Goal: Task Accomplishment & Management: Manage account settings

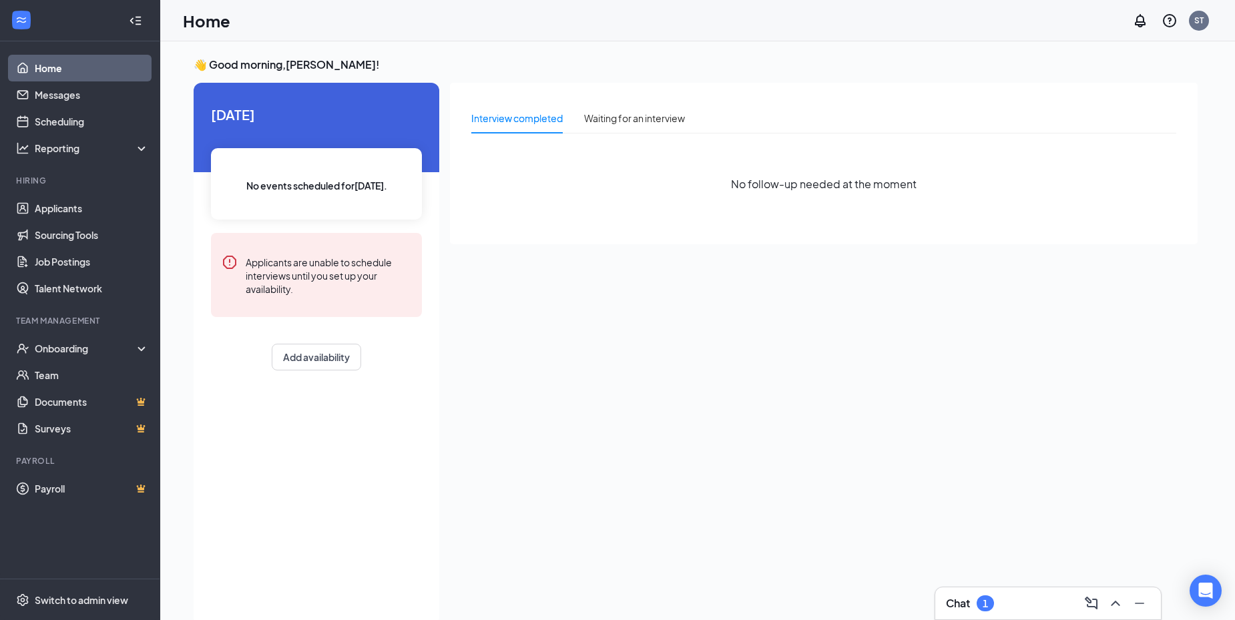
click at [979, 616] on div "Chat 1" at bounding box center [1048, 604] width 226 height 32
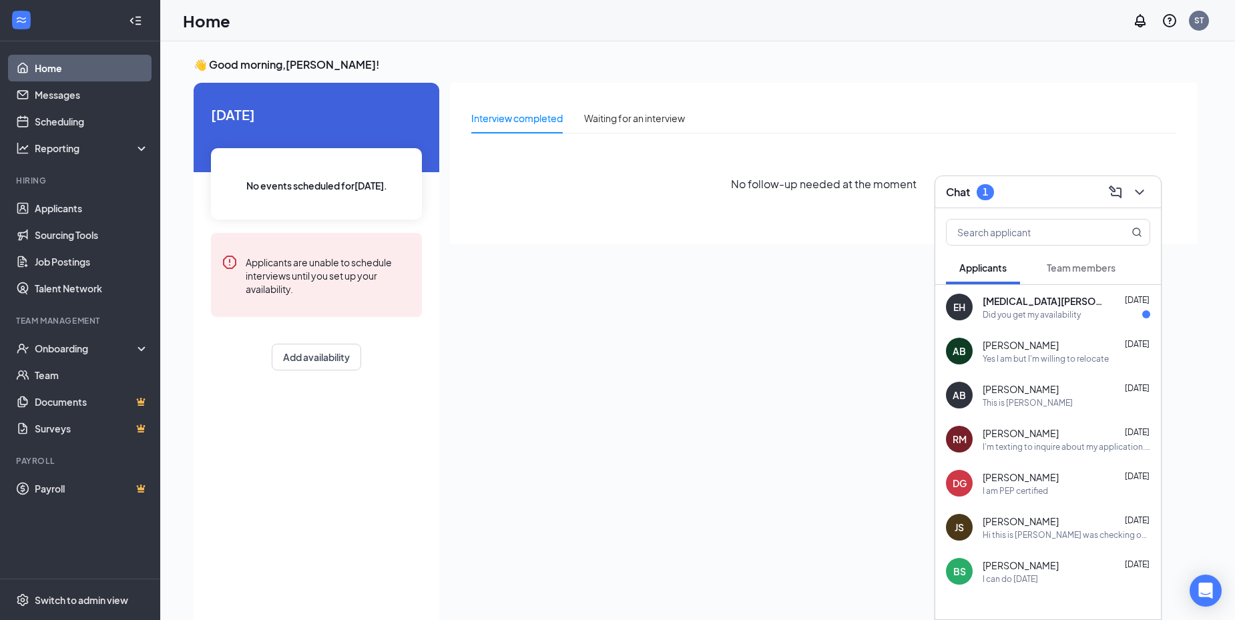
click at [1067, 318] on div "Did you get my availability" at bounding box center [1032, 314] width 98 height 11
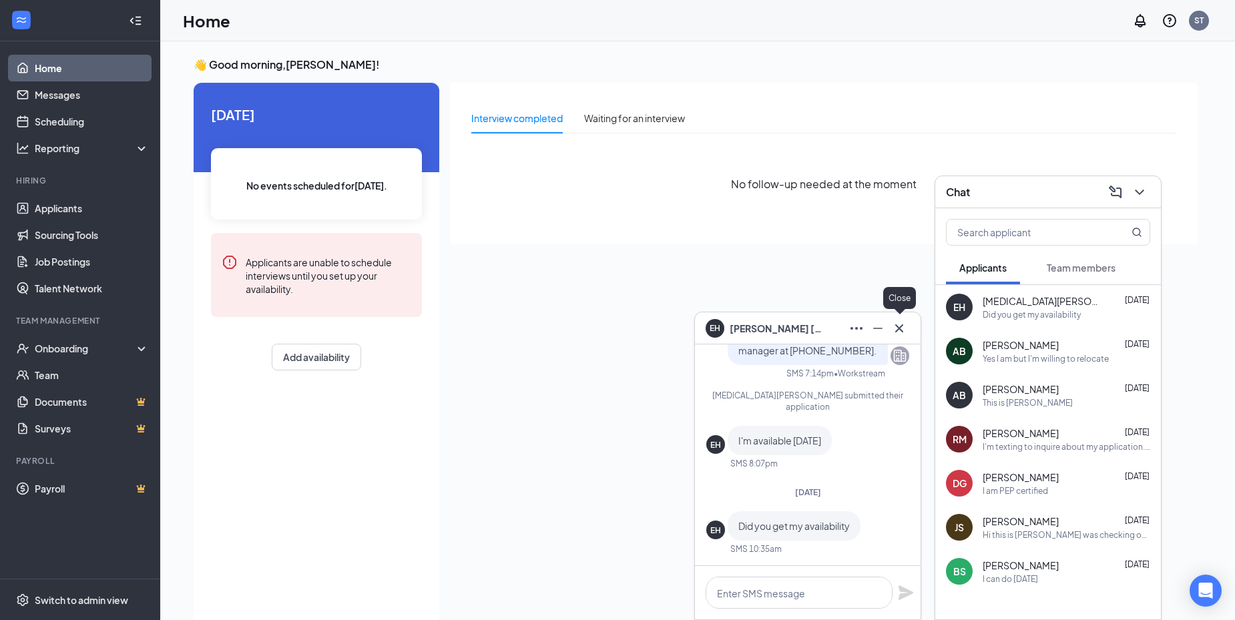
click at [901, 330] on icon "Cross" at bounding box center [899, 328] width 16 height 16
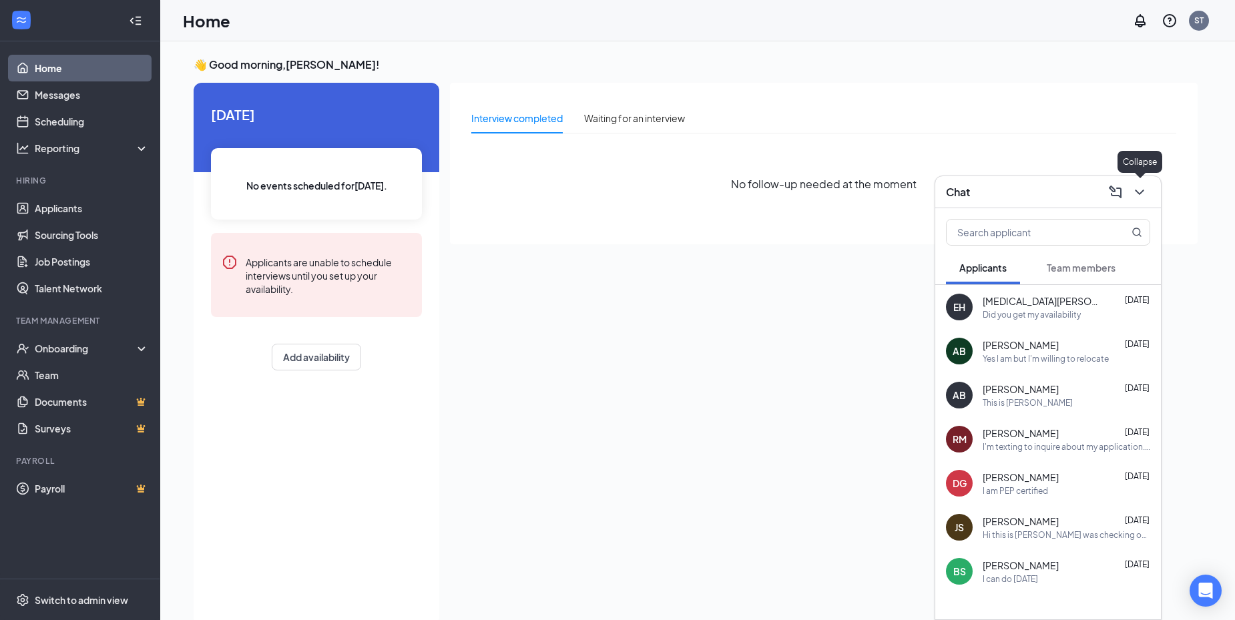
click at [1138, 202] on button at bounding box center [1139, 192] width 21 height 21
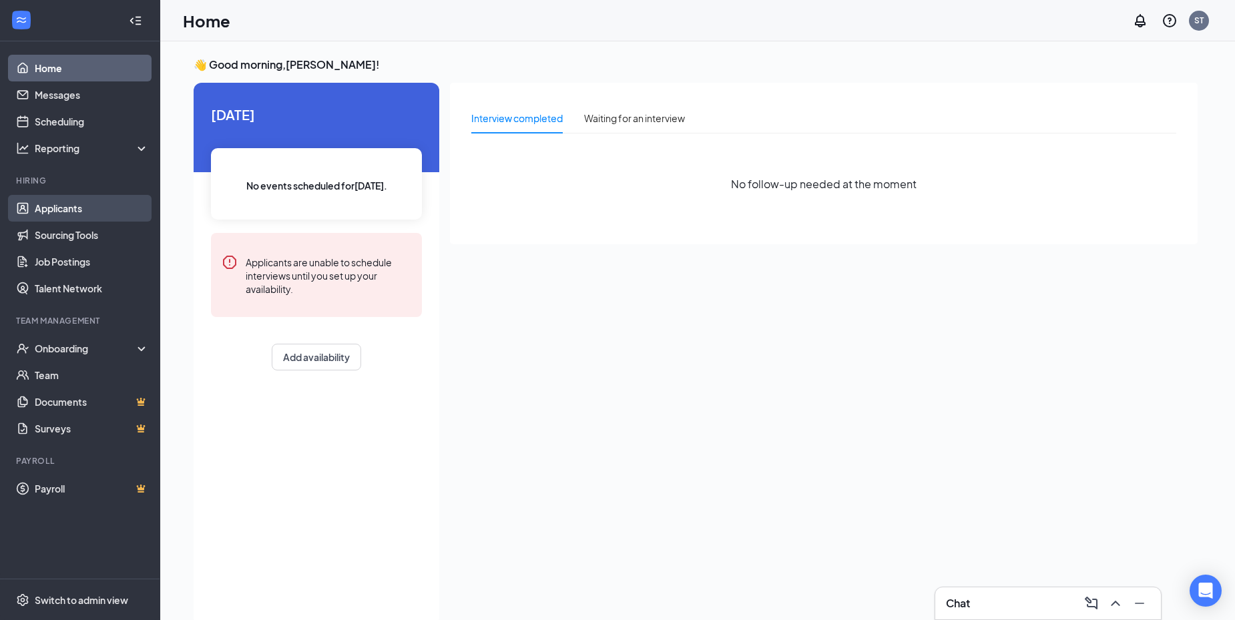
click at [44, 210] on link "Applicants" at bounding box center [92, 208] width 114 height 27
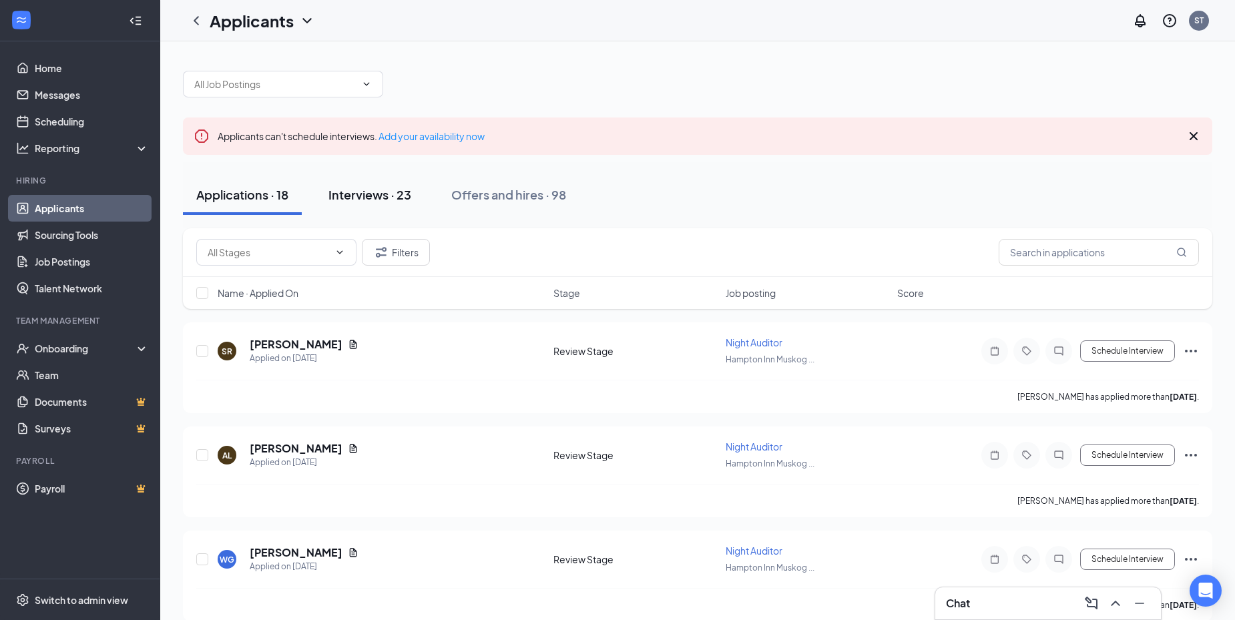
click at [365, 192] on div "Interviews · 23" at bounding box center [369, 194] width 83 height 17
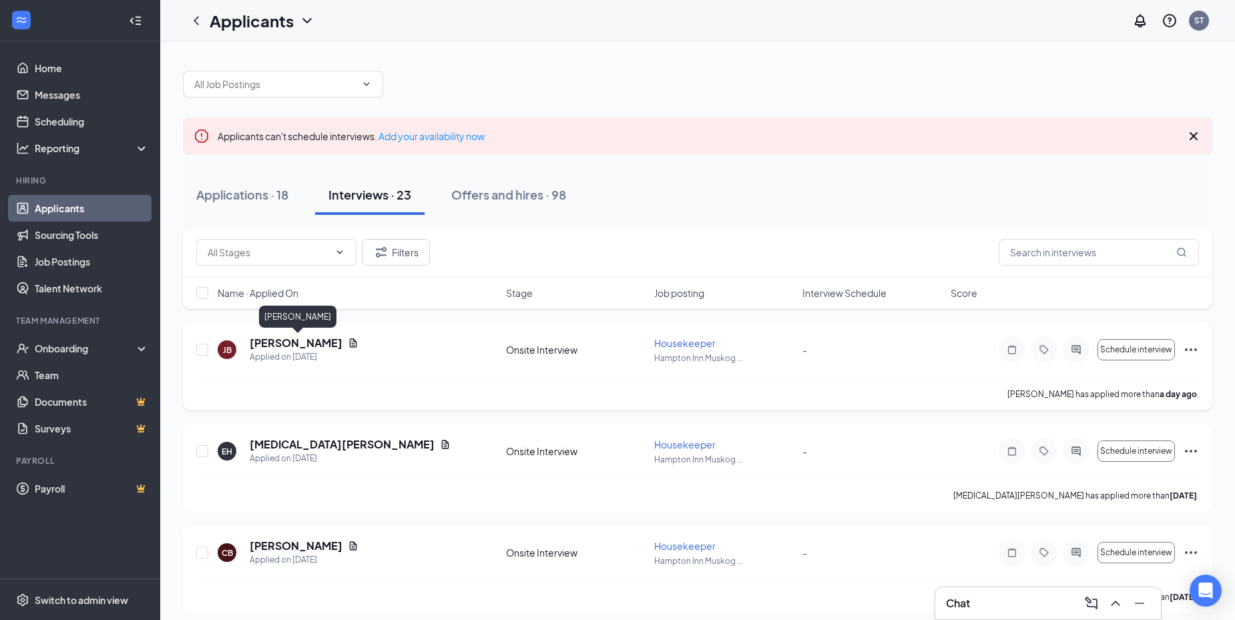
click at [324, 345] on h5 "[PERSON_NAME]" at bounding box center [296, 343] width 93 height 15
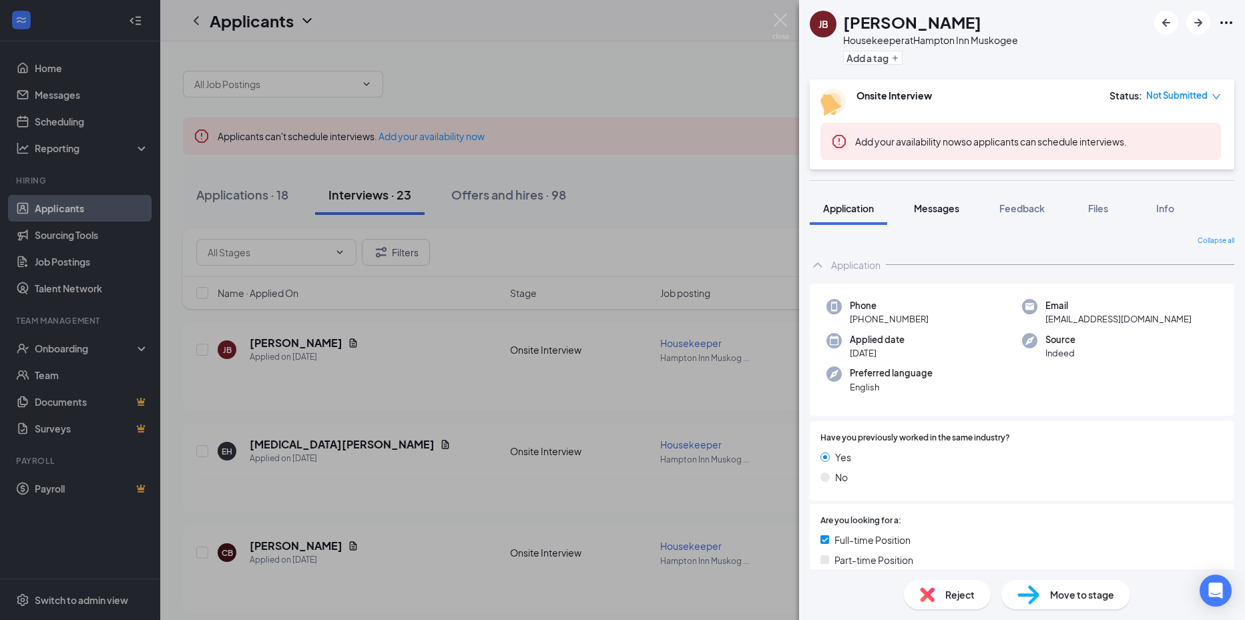
click at [949, 214] on span "Messages" at bounding box center [936, 208] width 45 height 12
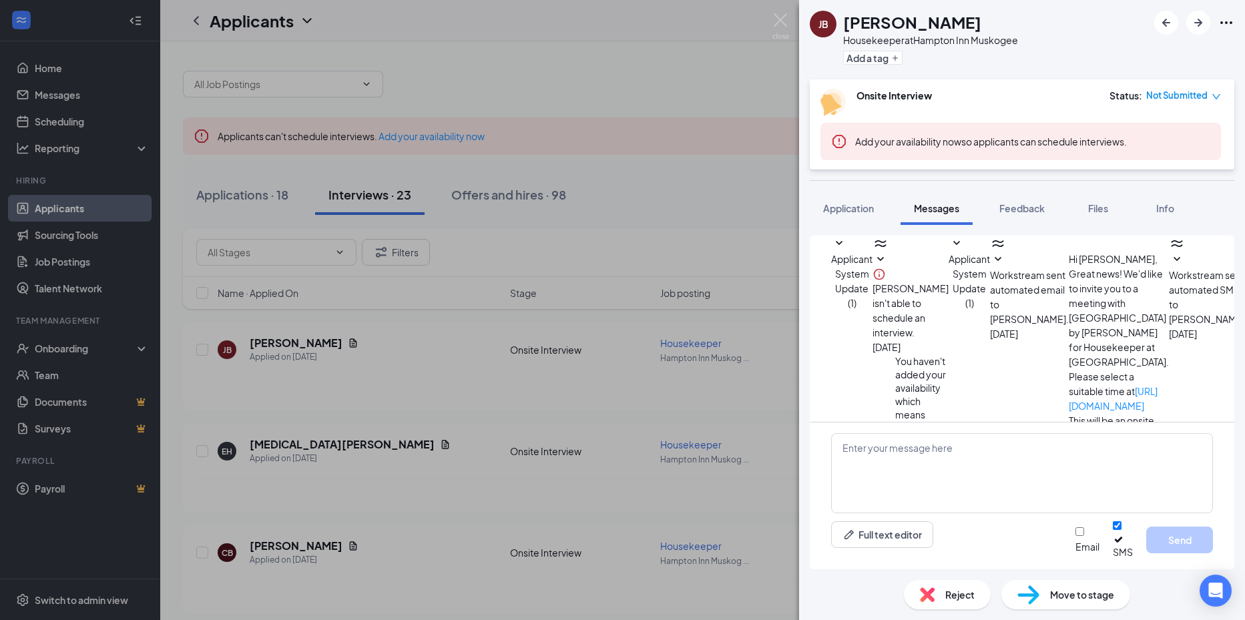
scroll to position [154, 0]
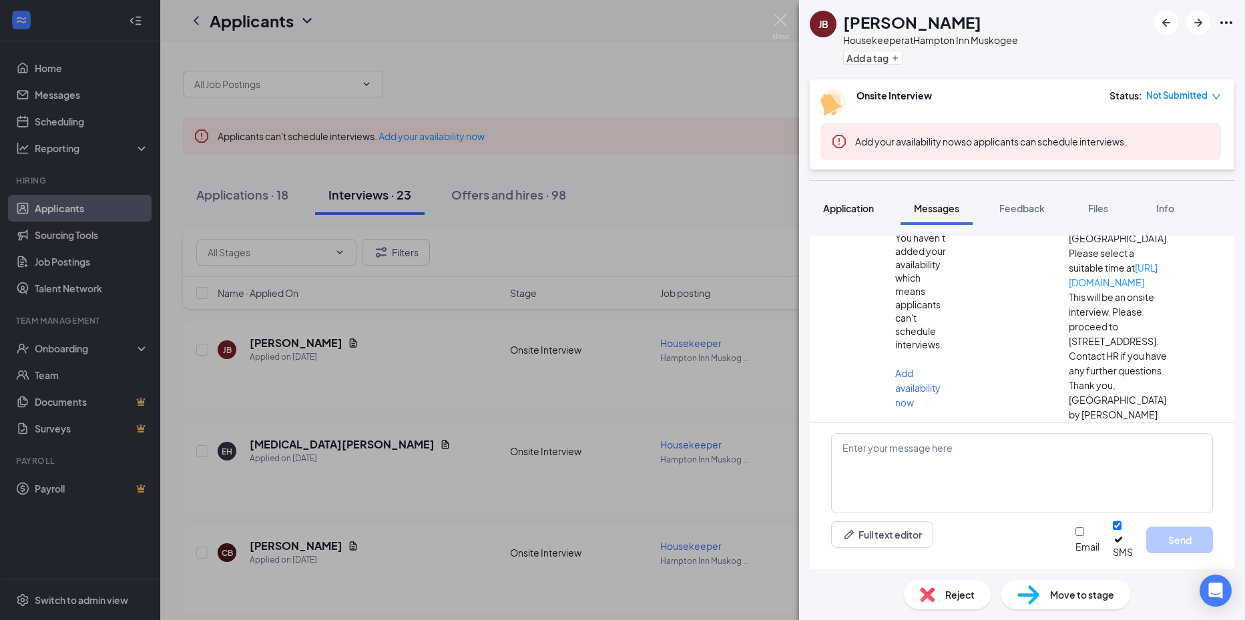
click at [871, 217] on button "Application" at bounding box center [848, 208] width 77 height 33
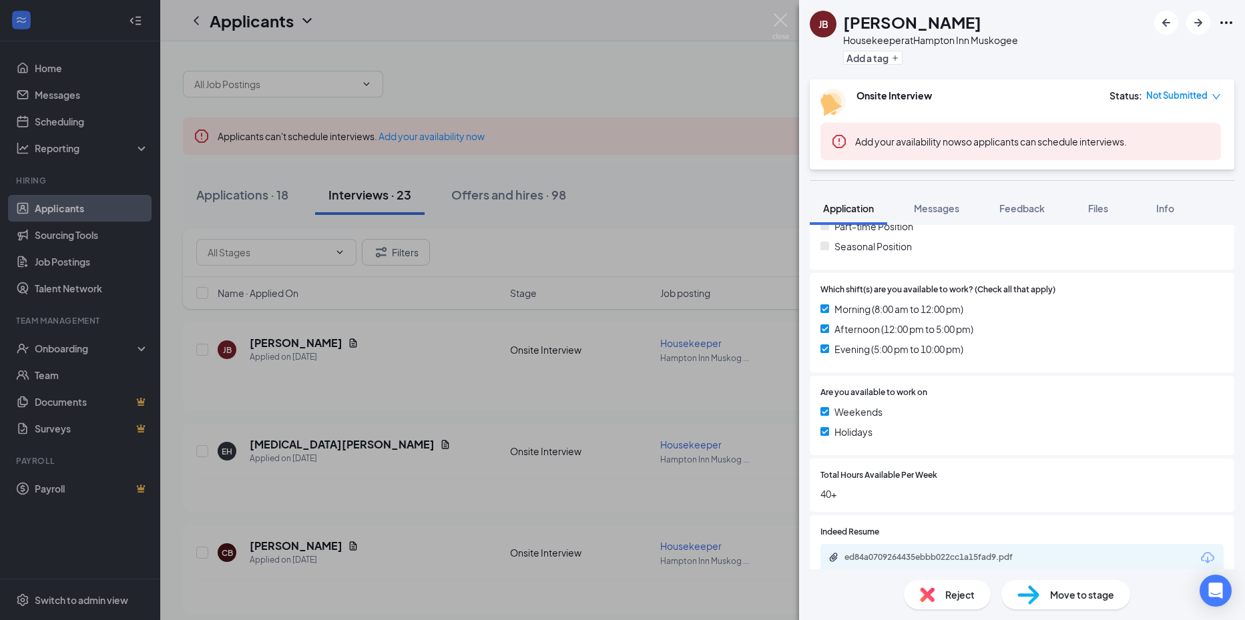
scroll to position [435, 0]
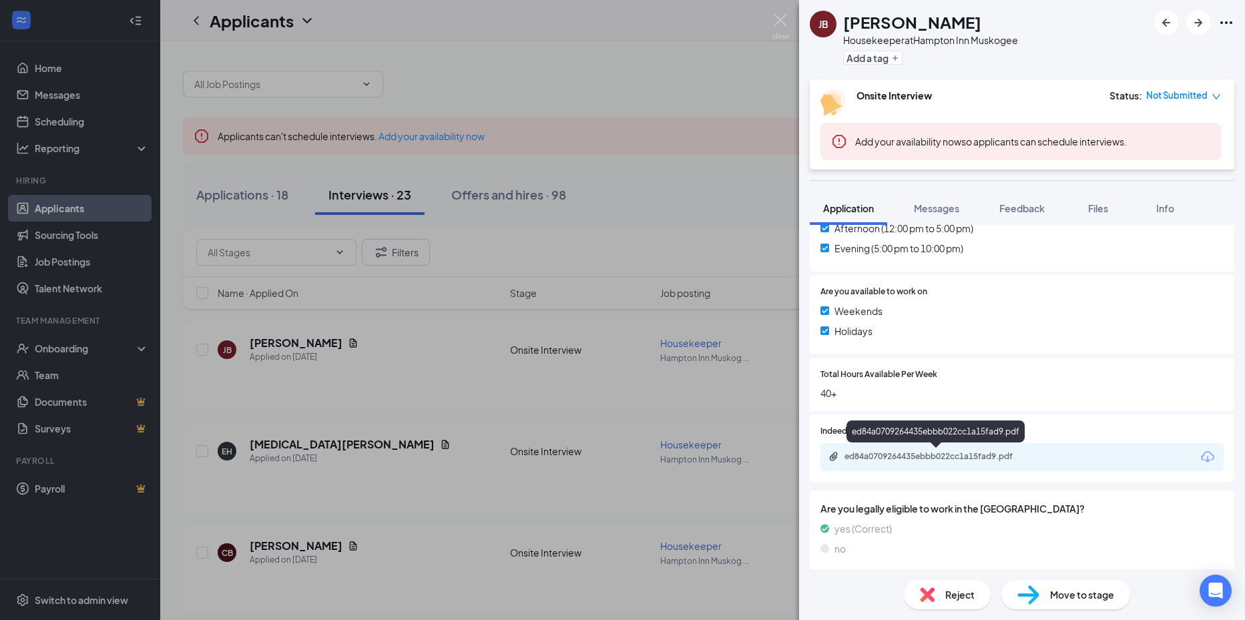
click at [998, 457] on div "ed84a0709264435ebbb022cc1a15fad9.pdf" at bounding box center [938, 456] width 187 height 11
click at [968, 455] on div "ed84a0709264435ebbb022cc1a15fad9.pdf" at bounding box center [938, 456] width 187 height 11
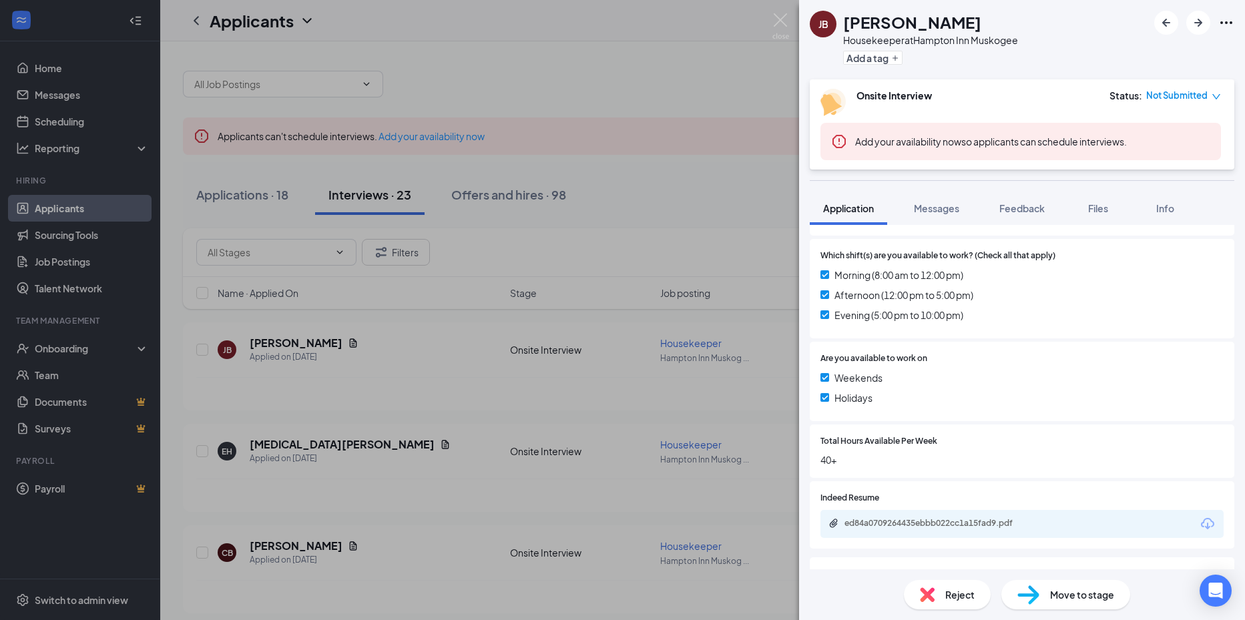
scroll to position [168, 0]
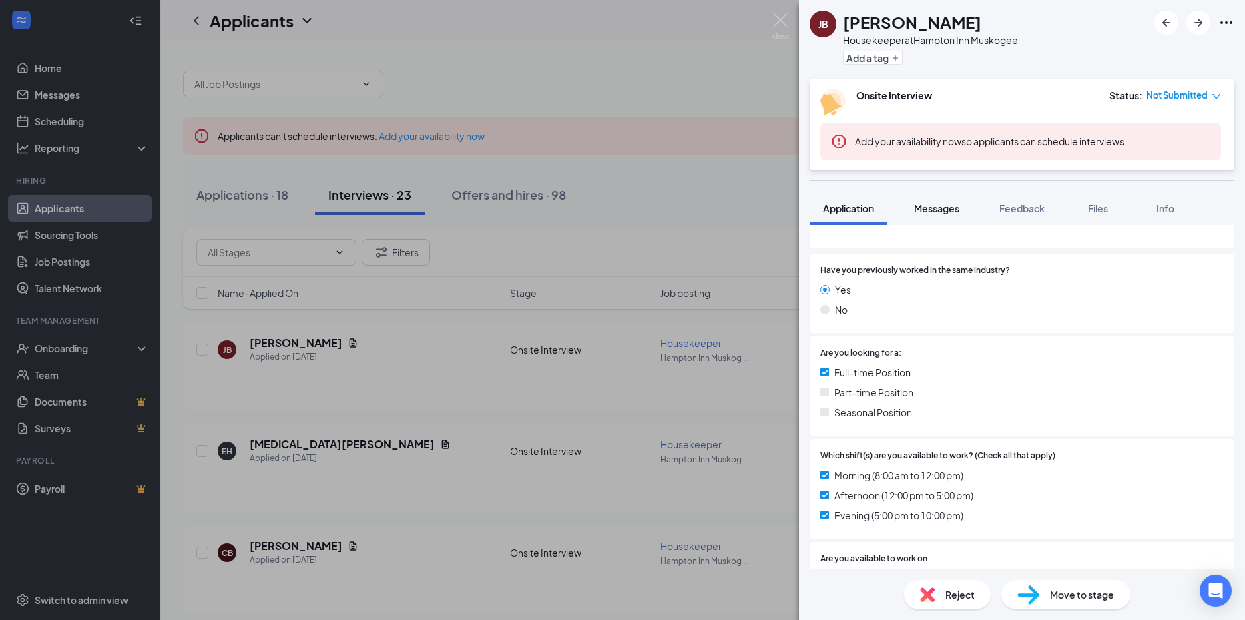
click at [926, 207] on span "Messages" at bounding box center [936, 208] width 45 height 12
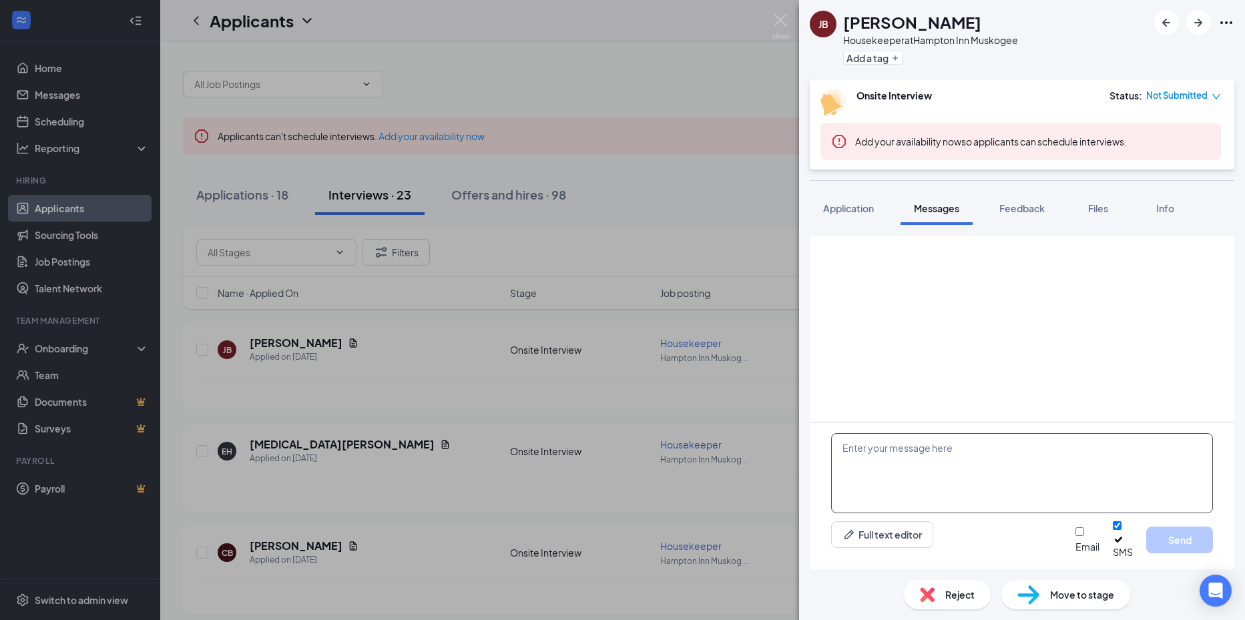
click at [973, 491] on textarea at bounding box center [1022, 473] width 382 height 80
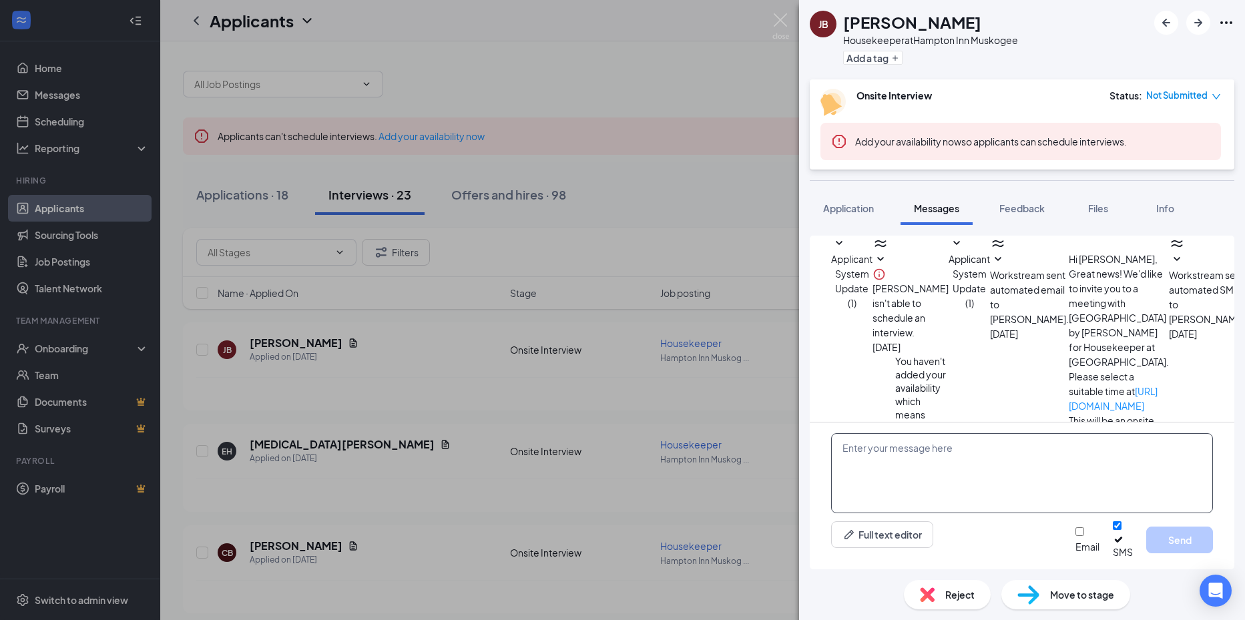
scroll to position [154, 0]
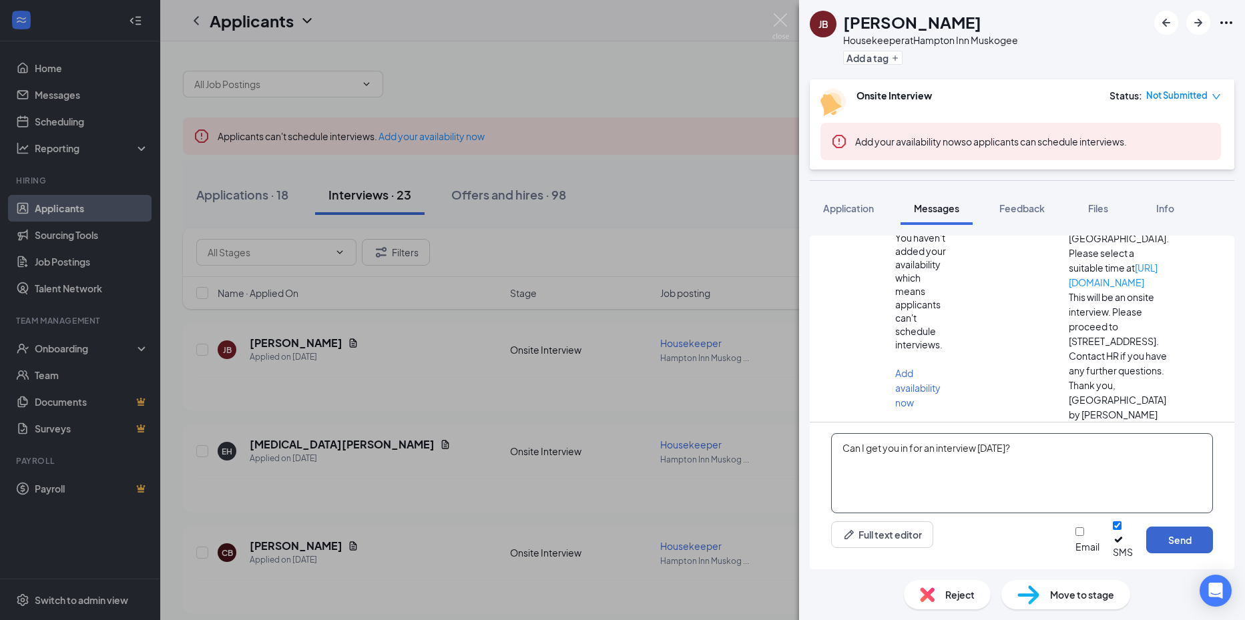
type textarea "Can I get you in for an interview [DATE]?"
click at [1165, 548] on button "Send" at bounding box center [1179, 540] width 67 height 27
click at [947, 489] on textarea at bounding box center [1022, 473] width 382 height 80
type textarea "Or possibly [DATE] if you have the availability?"
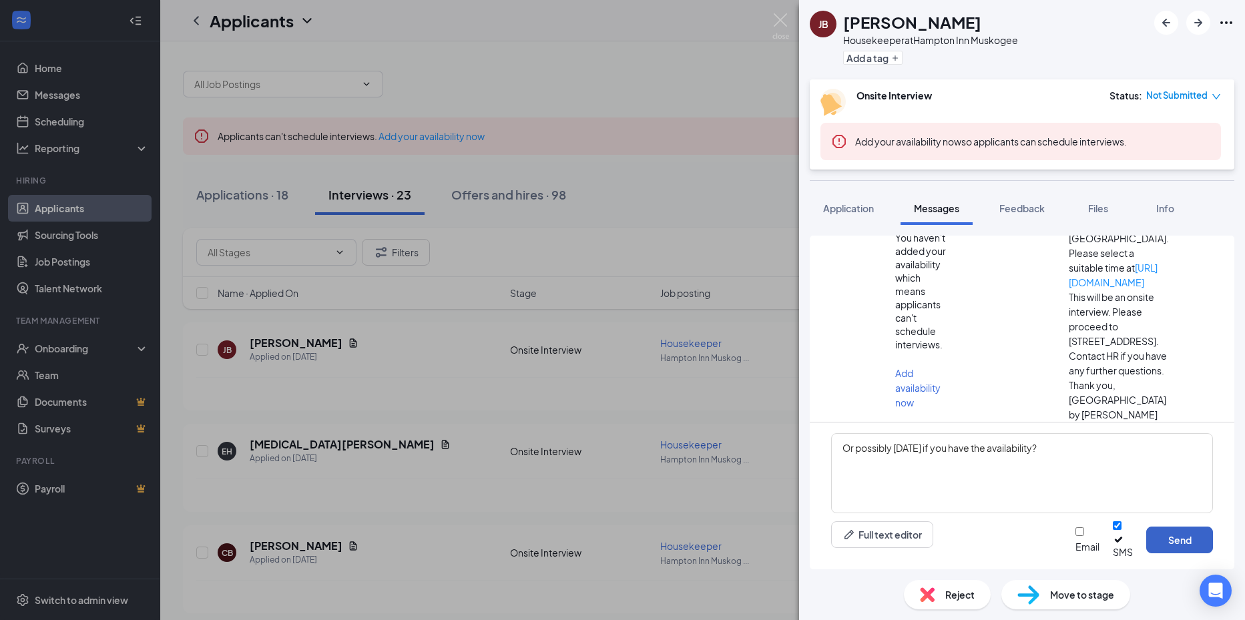
click at [1194, 549] on button "Send" at bounding box center [1179, 540] width 67 height 27
click at [424, 413] on div "[PERSON_NAME] Housekeeper at [GEOGRAPHIC_DATA] Muskogee Add a tag Onsite Interv…" at bounding box center [622, 310] width 1245 height 620
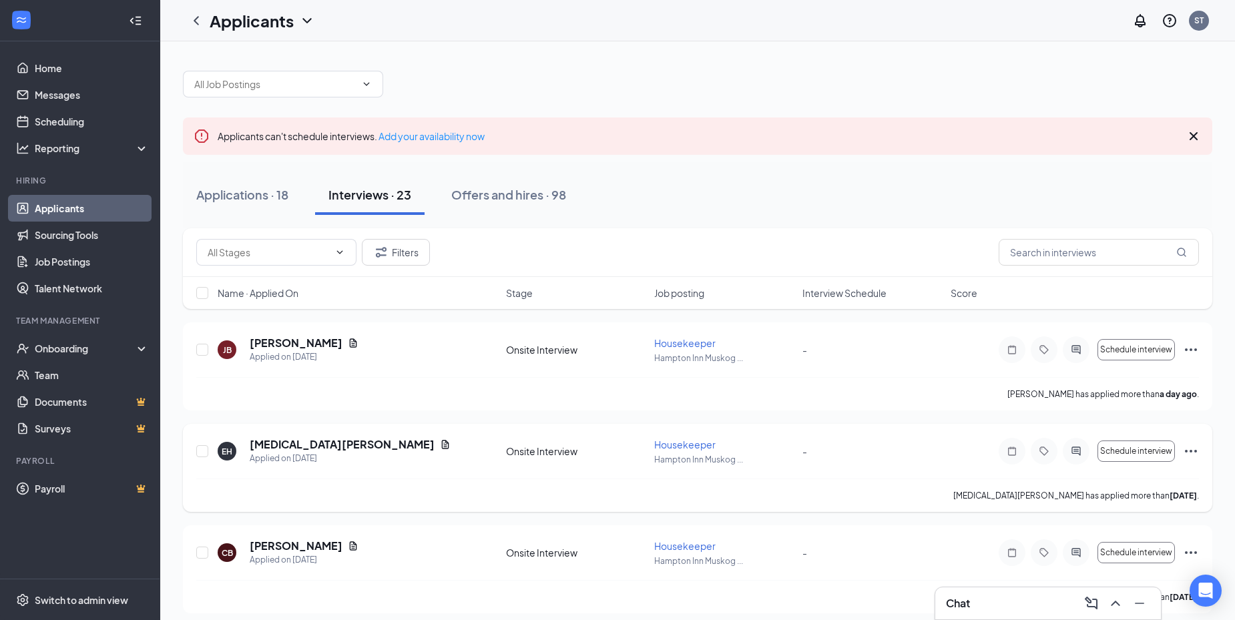
click at [245, 454] on div "EH [MEDICAL_DATA][PERSON_NAME] Applied on [DATE]" at bounding box center [358, 451] width 280 height 28
click at [276, 444] on h5 "[MEDICAL_DATA][PERSON_NAME]" at bounding box center [342, 444] width 185 height 15
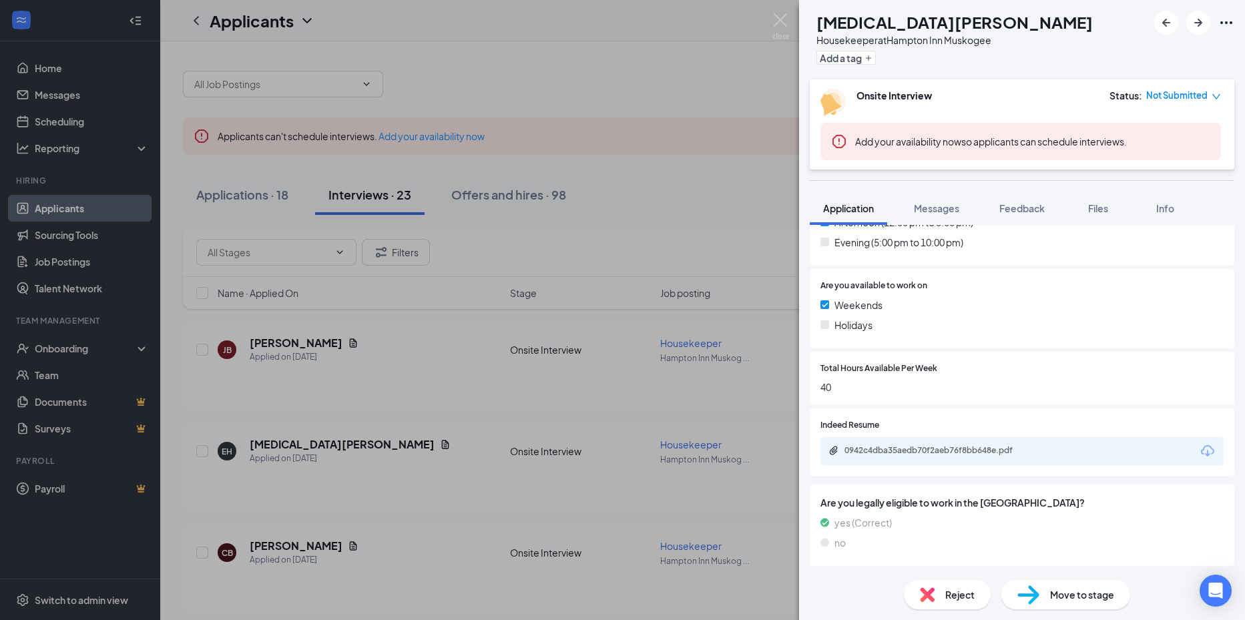
scroll to position [436, 0]
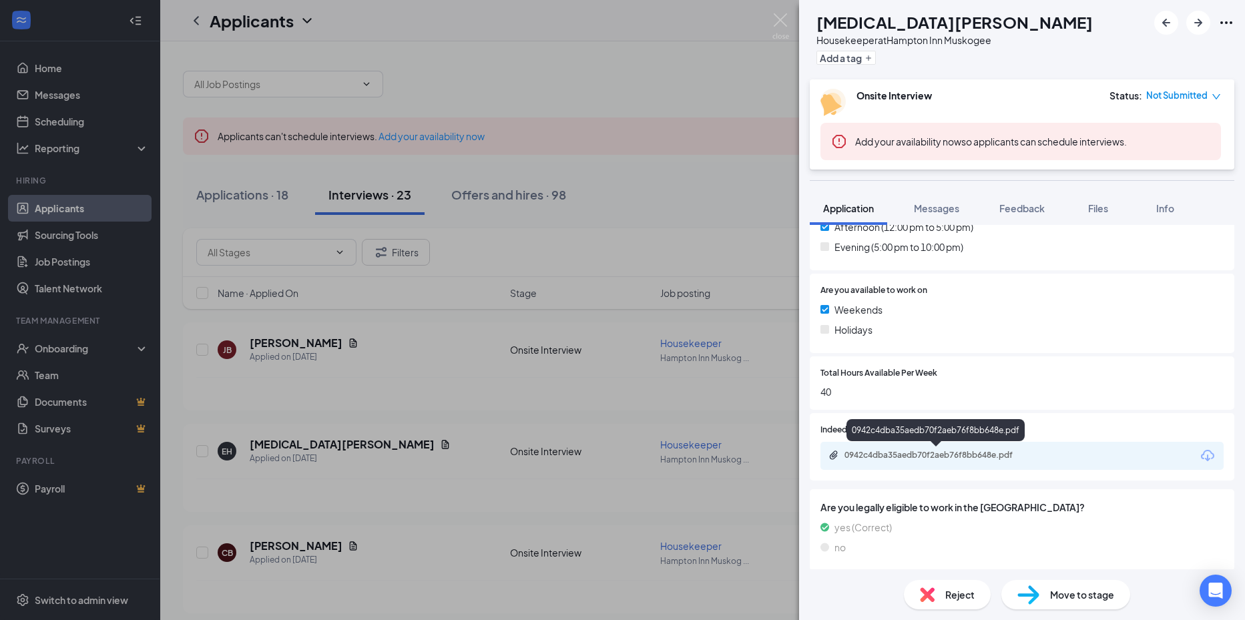
click at [918, 459] on div "0942c4dba35aedb70f2aeb76f8bb648e.pdf" at bounding box center [938, 455] width 187 height 11
click at [788, 26] on img at bounding box center [780, 26] width 17 height 26
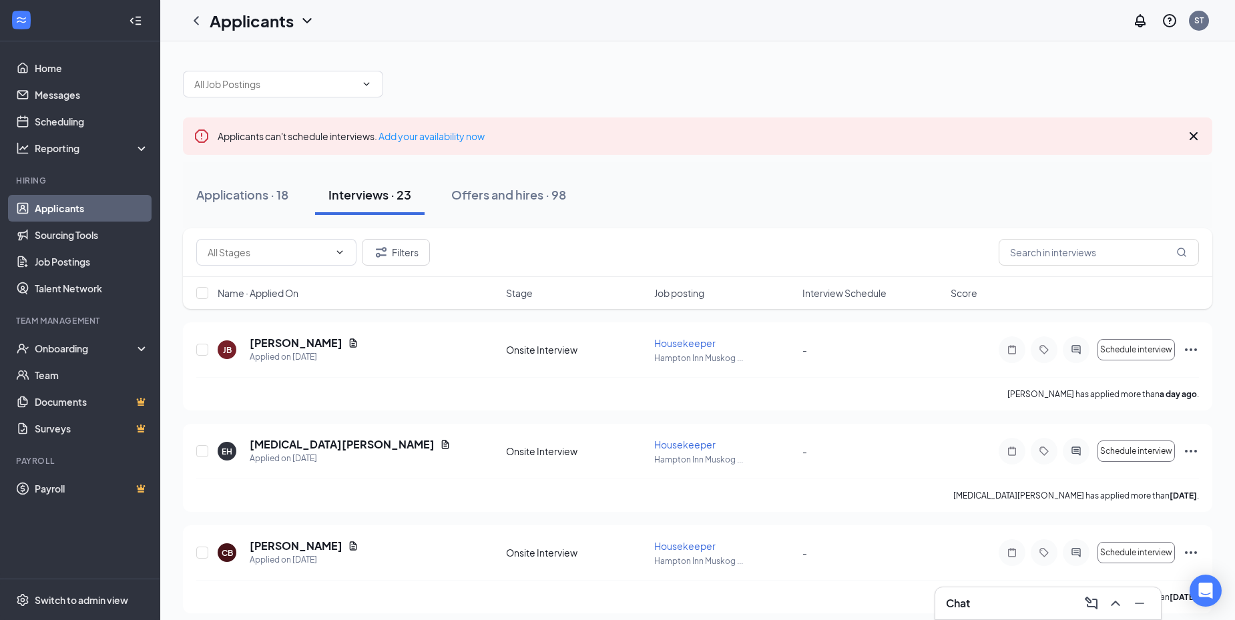
click at [989, 601] on div "Chat" at bounding box center [1048, 603] width 204 height 21
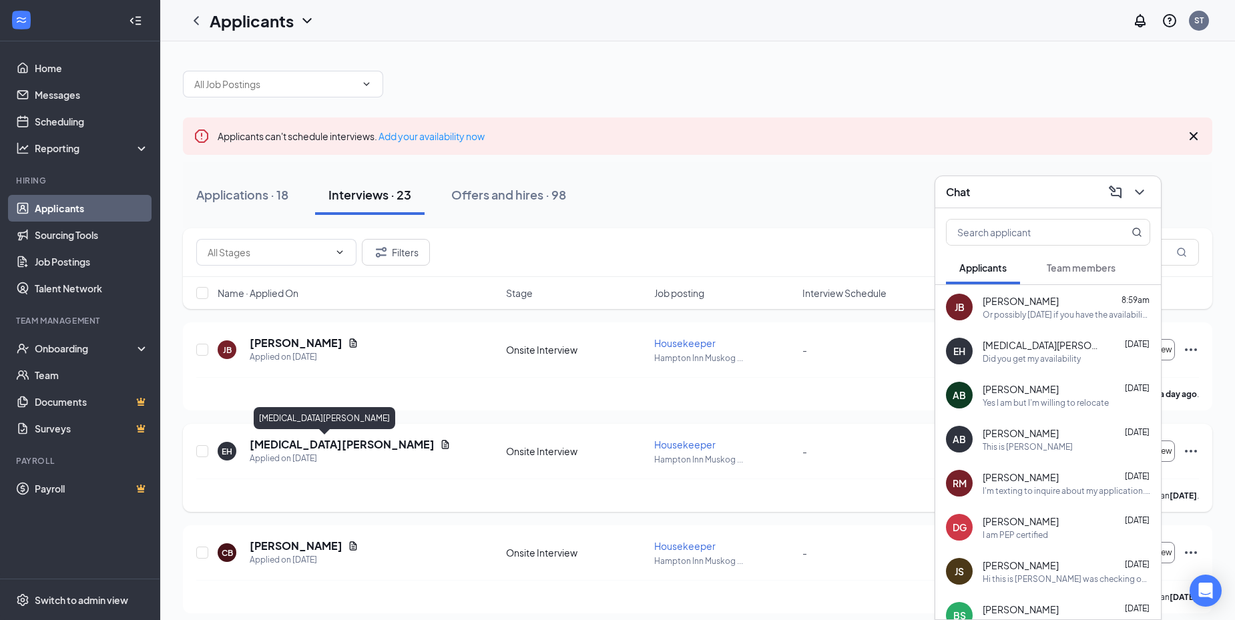
click at [300, 445] on h5 "[MEDICAL_DATA][PERSON_NAME]" at bounding box center [342, 444] width 185 height 15
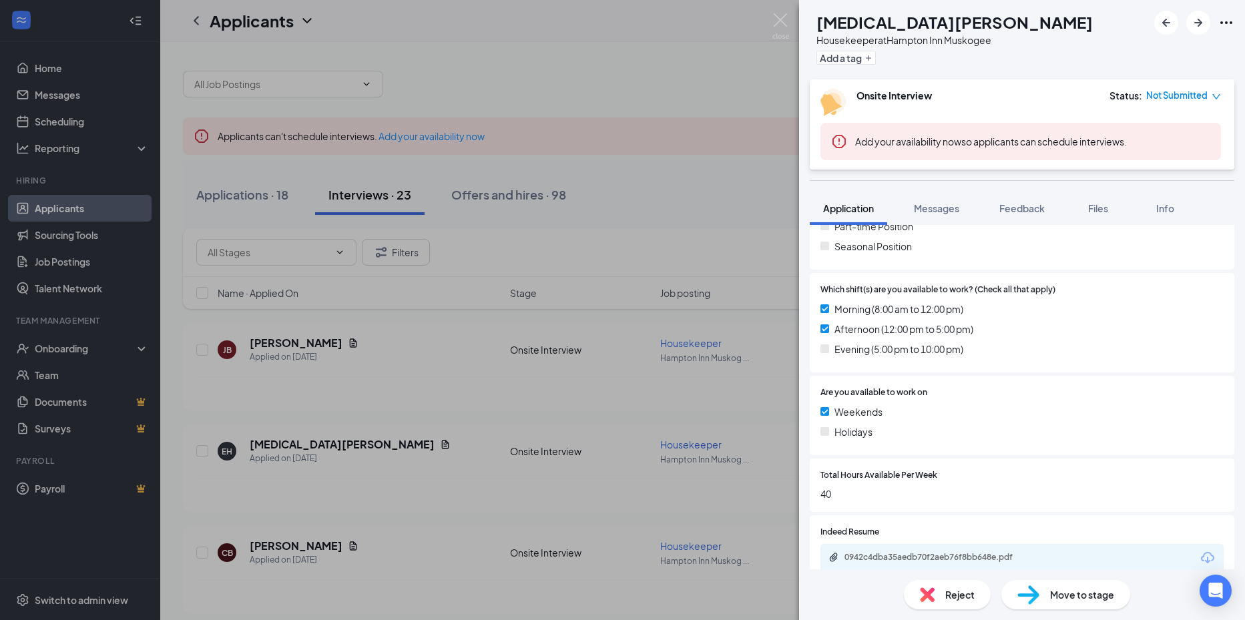
scroll to position [441, 0]
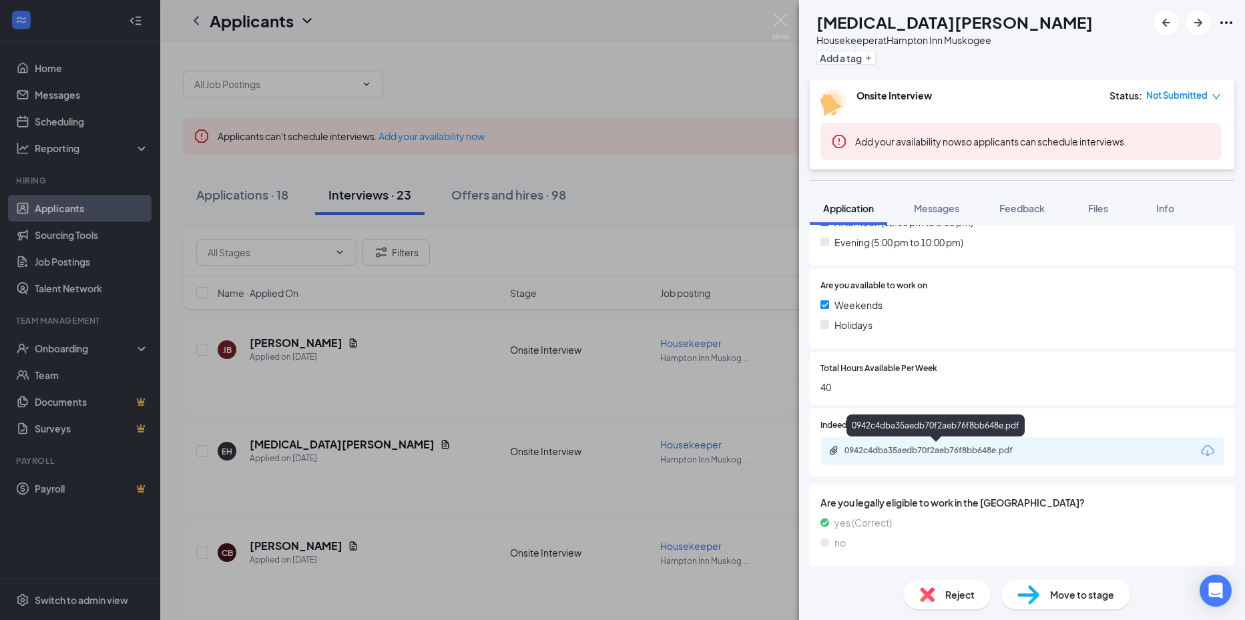
click at [971, 445] on div "0942c4dba35aedb70f2aeb76f8bb648e.pdf" at bounding box center [938, 450] width 187 height 11
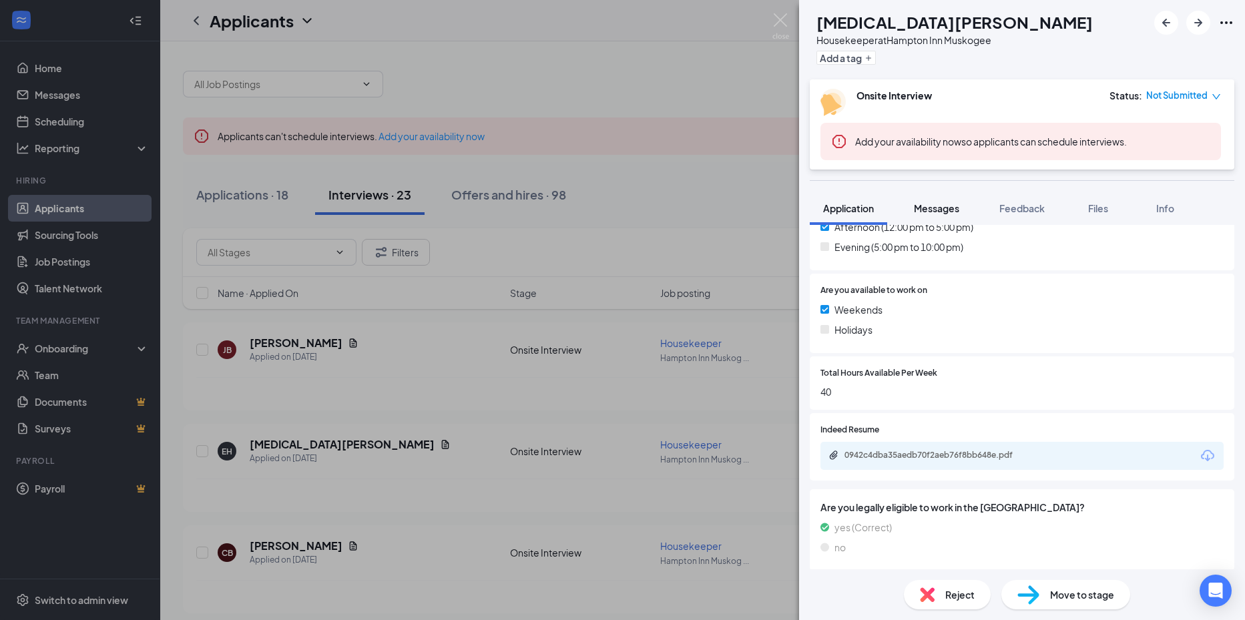
click at [951, 218] on button "Messages" at bounding box center [937, 208] width 72 height 33
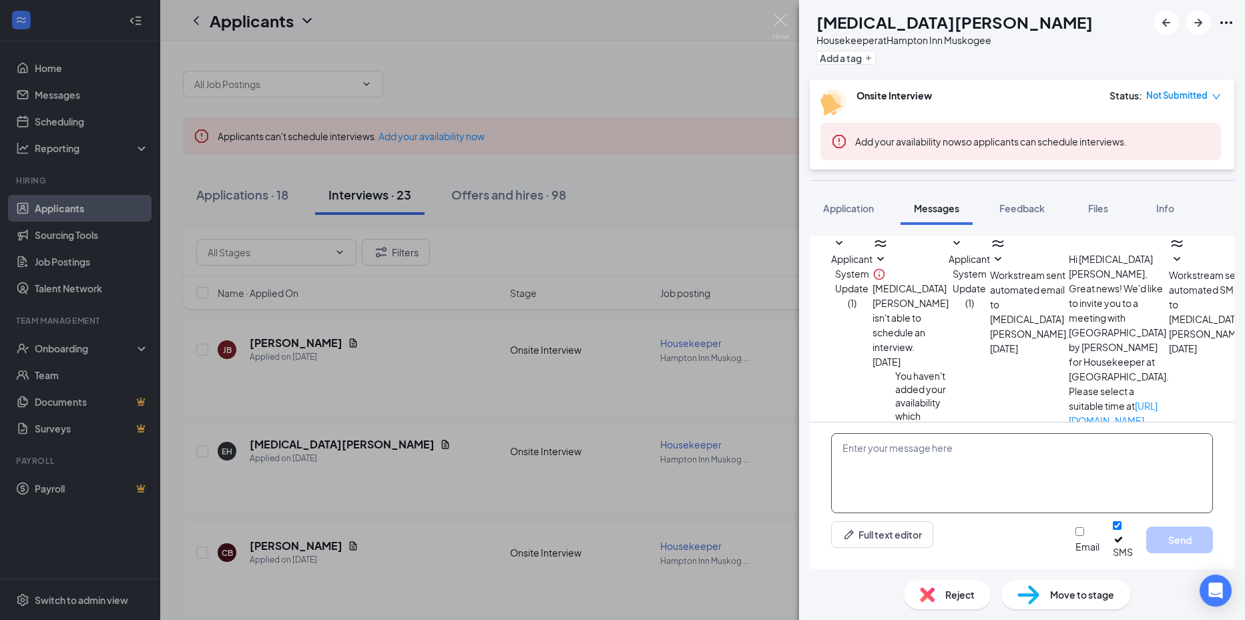
scroll to position [285, 0]
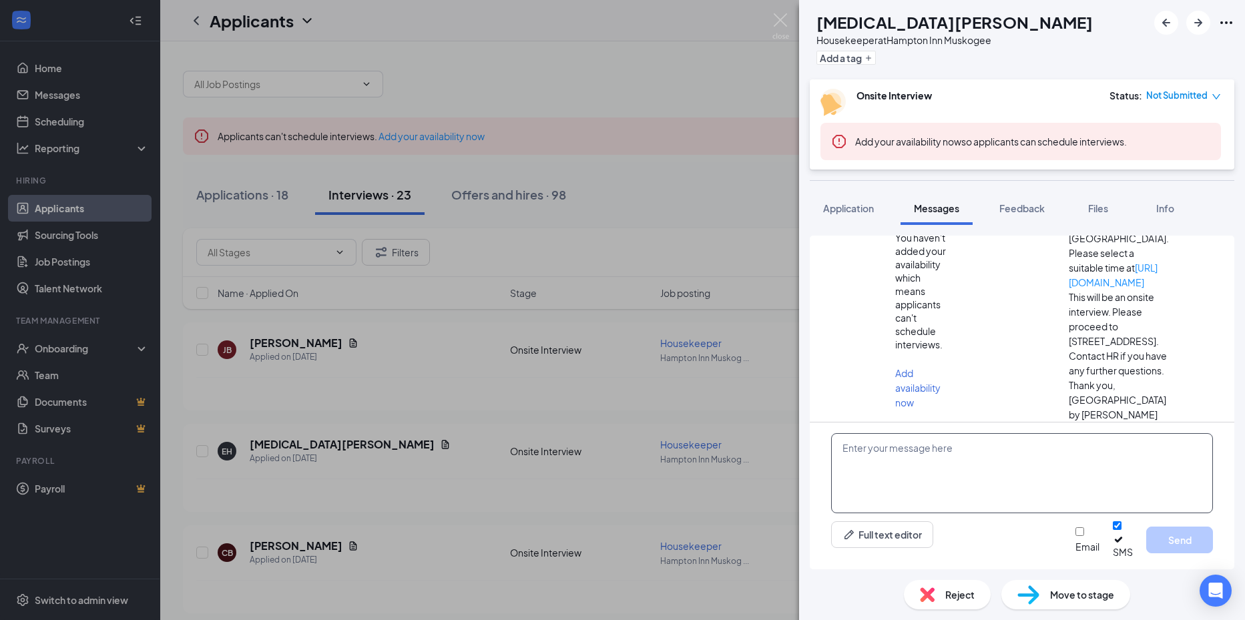
click at [939, 485] on textarea at bounding box center [1022, 473] width 382 height 80
type textarea "[PERSON_NAME] would you be available to come in [DATE] around 1pm"
click at [1177, 543] on button "Send" at bounding box center [1179, 540] width 67 height 27
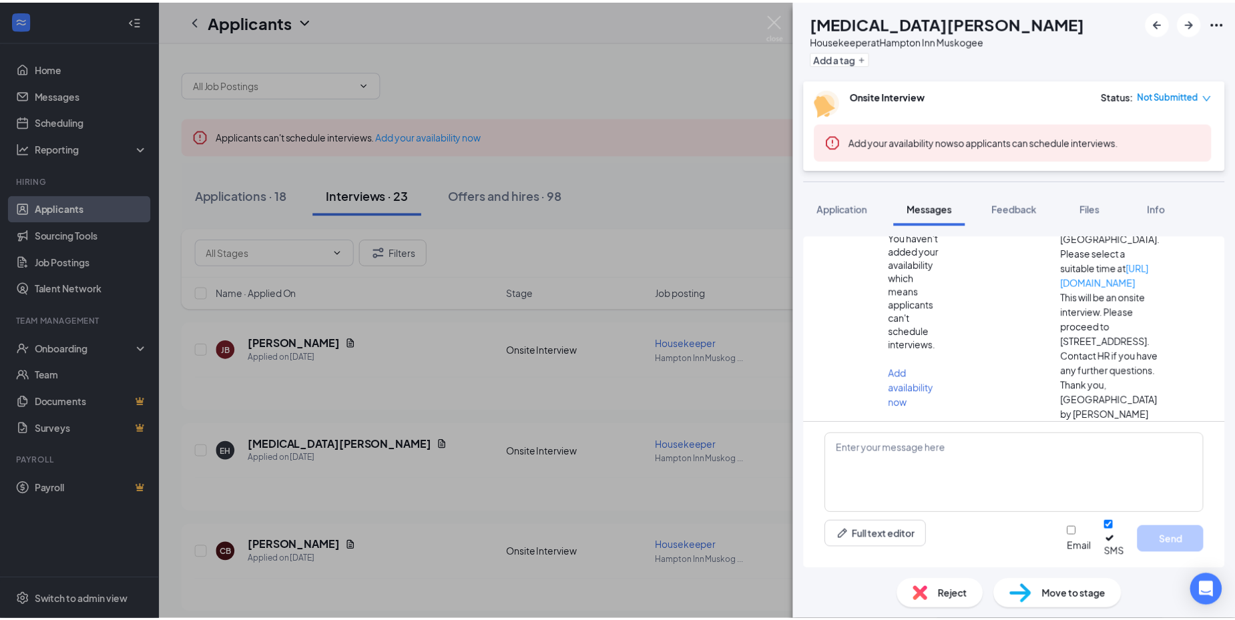
scroll to position [371, 0]
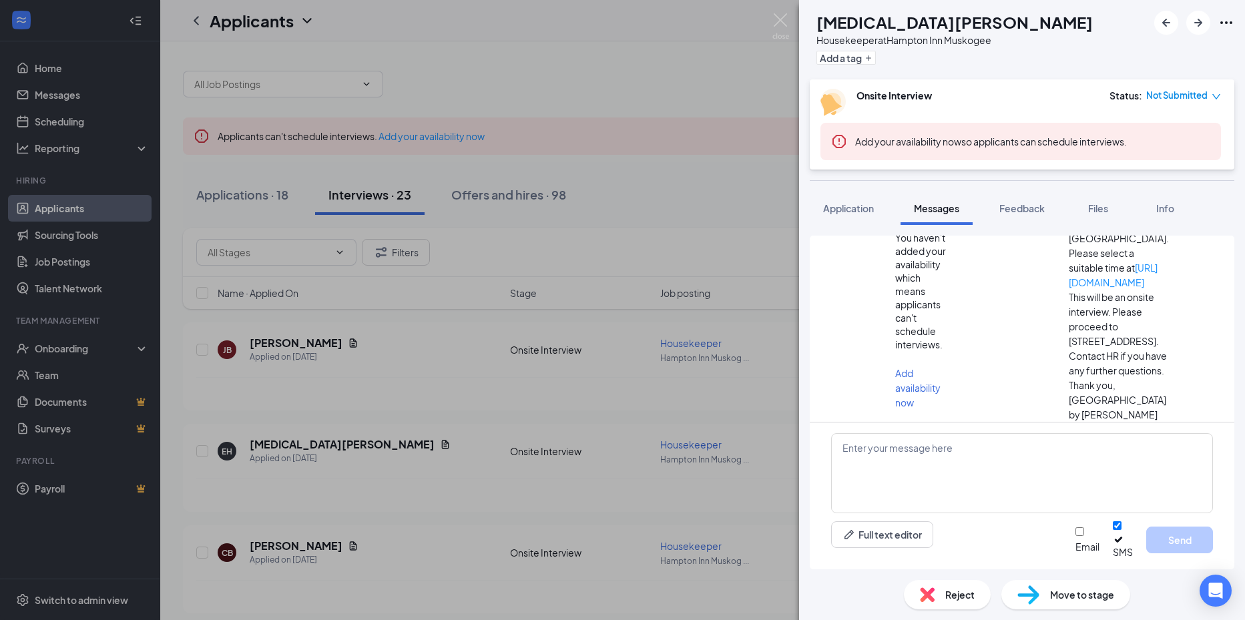
click at [755, 449] on div "EH [MEDICAL_DATA][PERSON_NAME] Housekeeper at [GEOGRAPHIC_DATA] Muskogee Add a …" at bounding box center [622, 310] width 1245 height 620
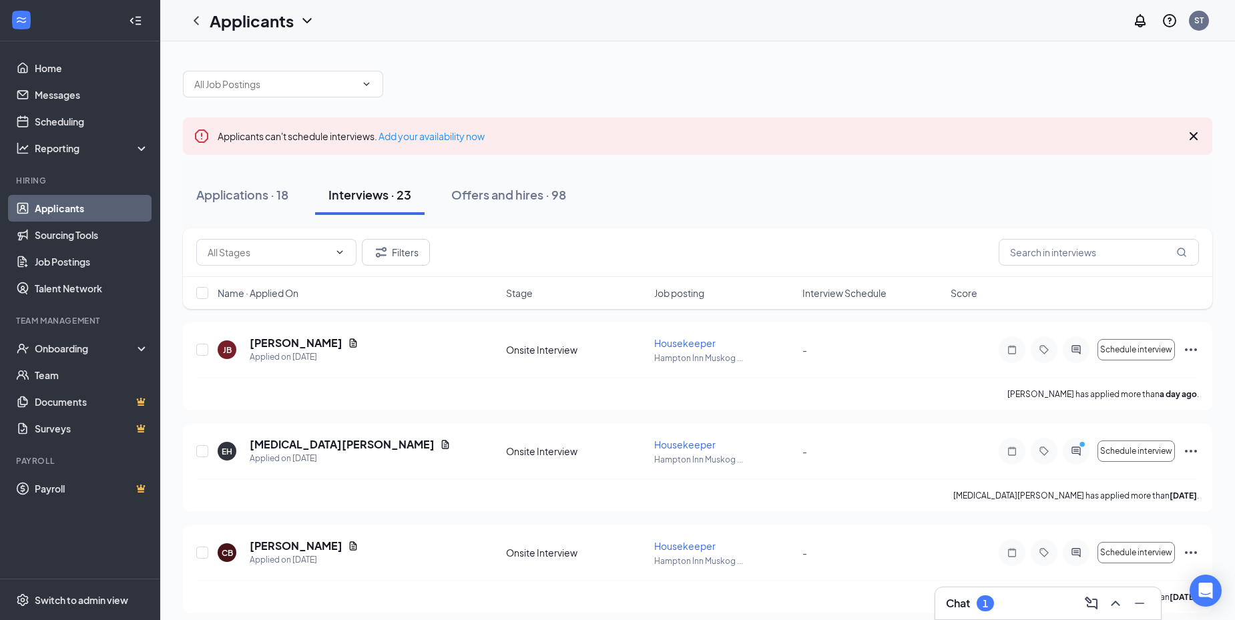
click at [989, 608] on div "1" at bounding box center [985, 604] width 17 height 16
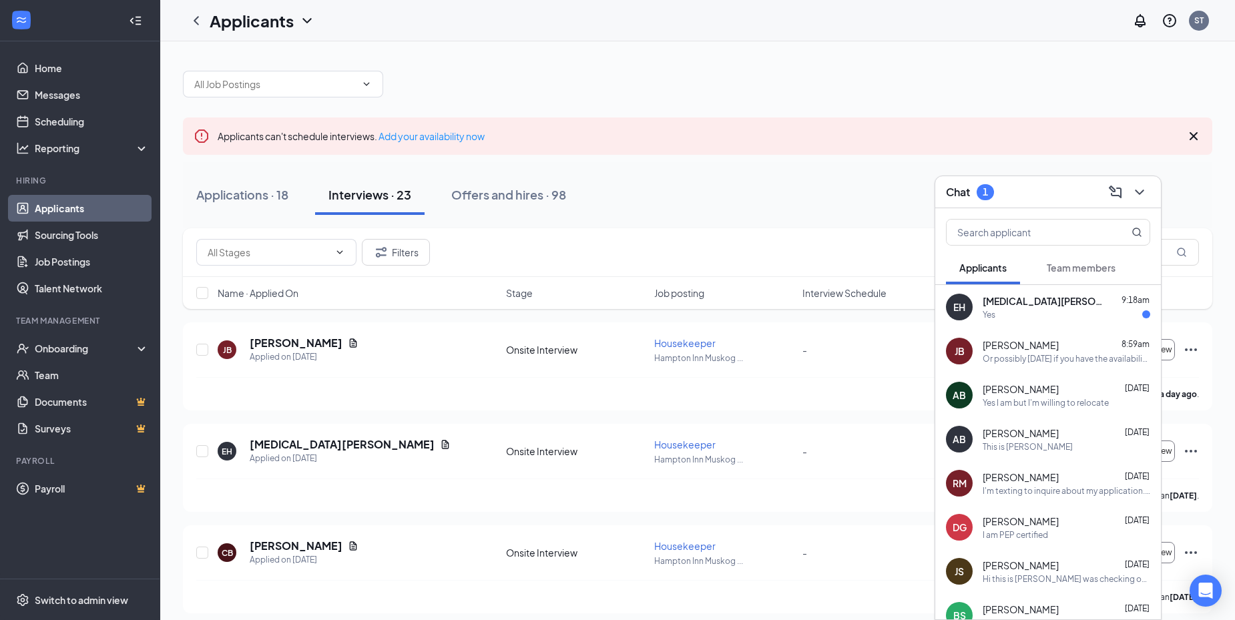
click at [998, 314] on div "Yes" at bounding box center [1067, 314] width 168 height 11
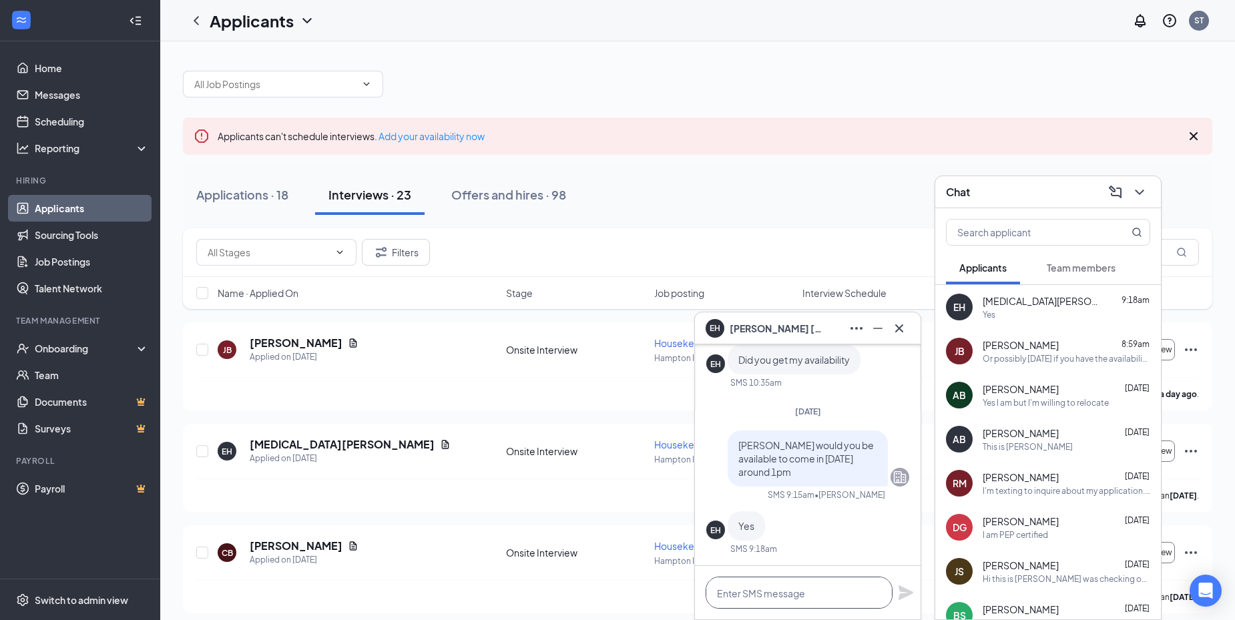
click at [803, 596] on textarea at bounding box center [799, 593] width 187 height 32
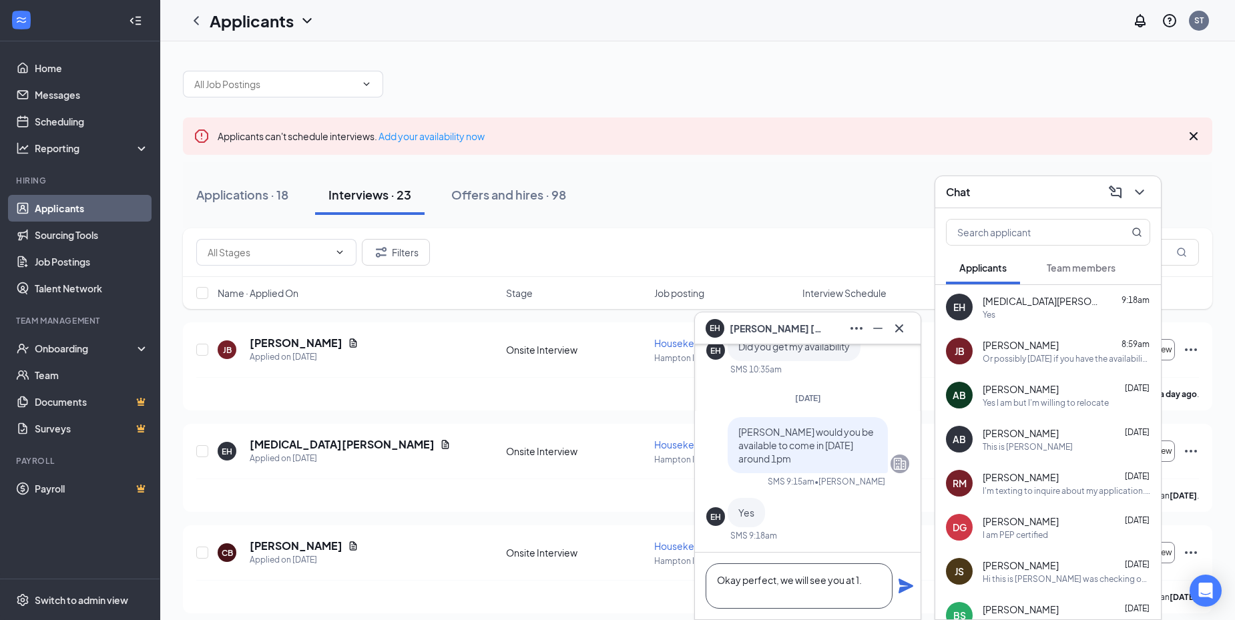
type textarea "Okay perfect, we will see you at 1."
click at [901, 593] on icon "Plane" at bounding box center [906, 586] width 15 height 15
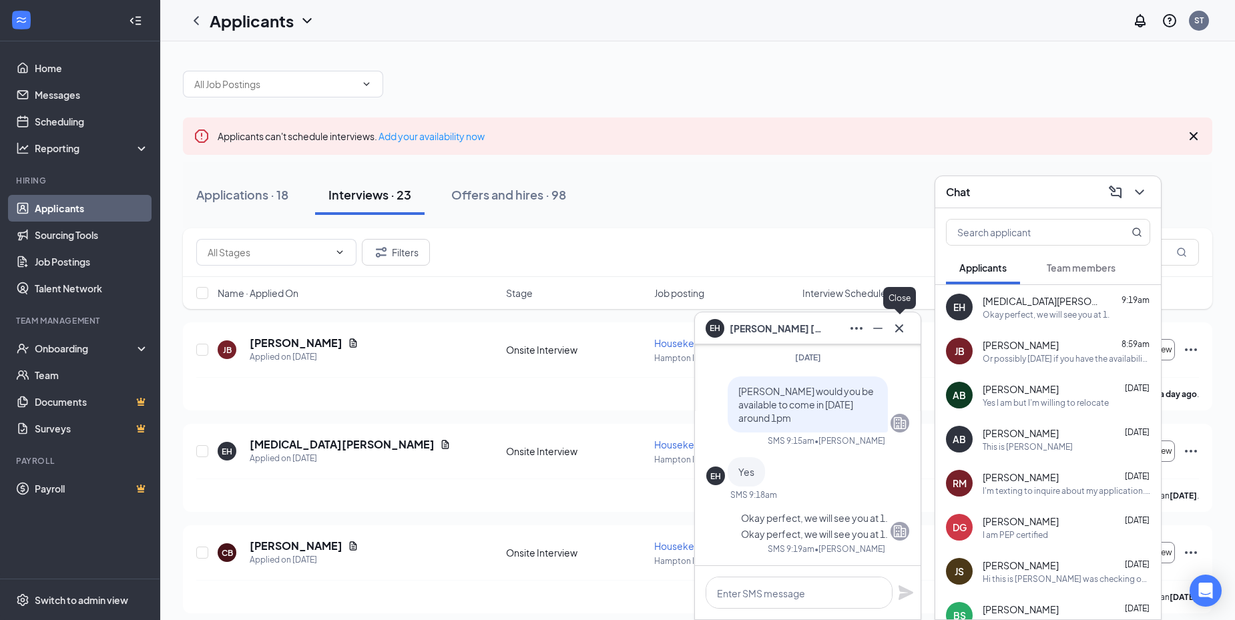
click at [908, 322] on button at bounding box center [899, 328] width 21 height 21
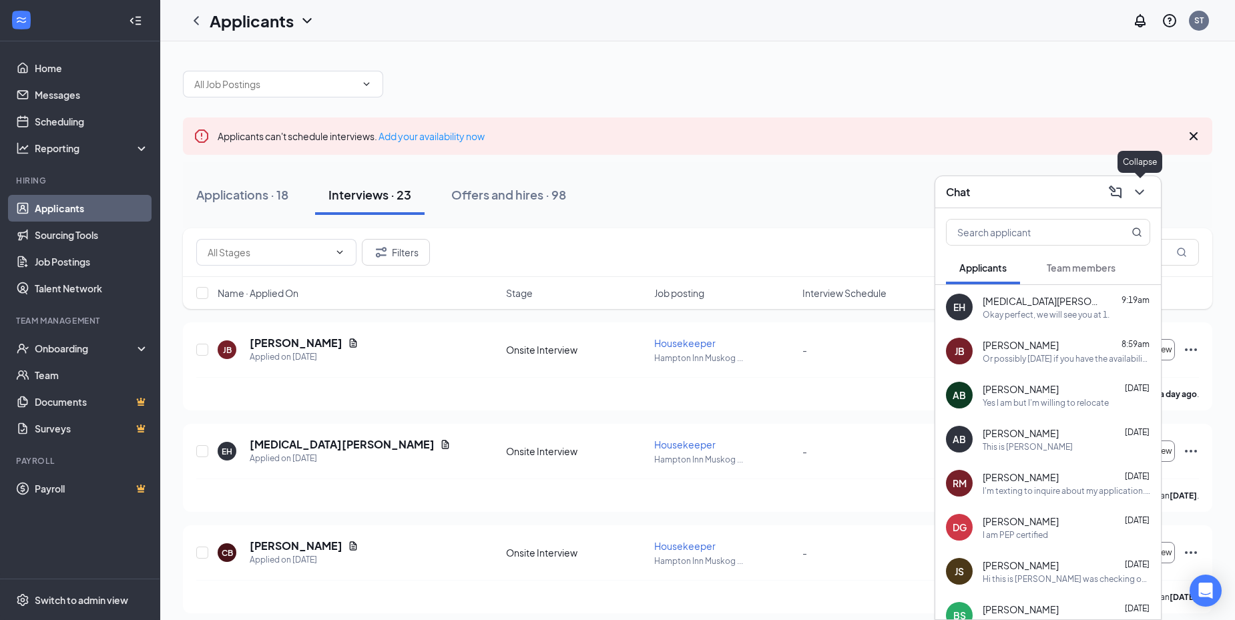
click at [1140, 194] on icon "ChevronDown" at bounding box center [1139, 192] width 9 height 5
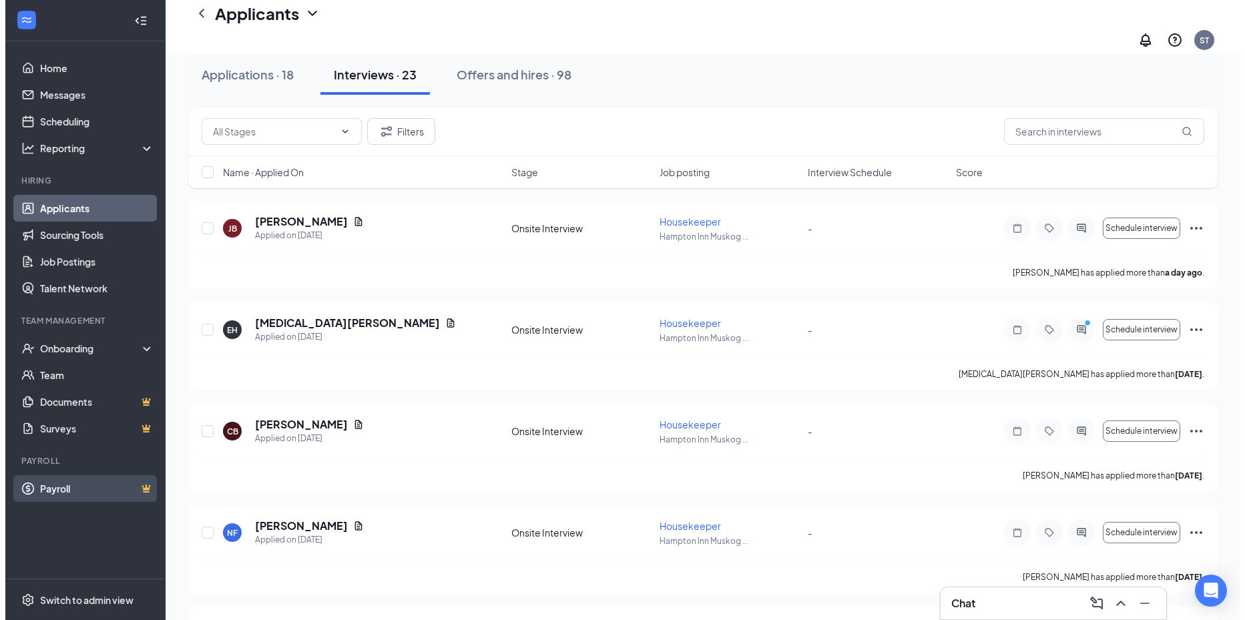
scroll to position [334, 0]
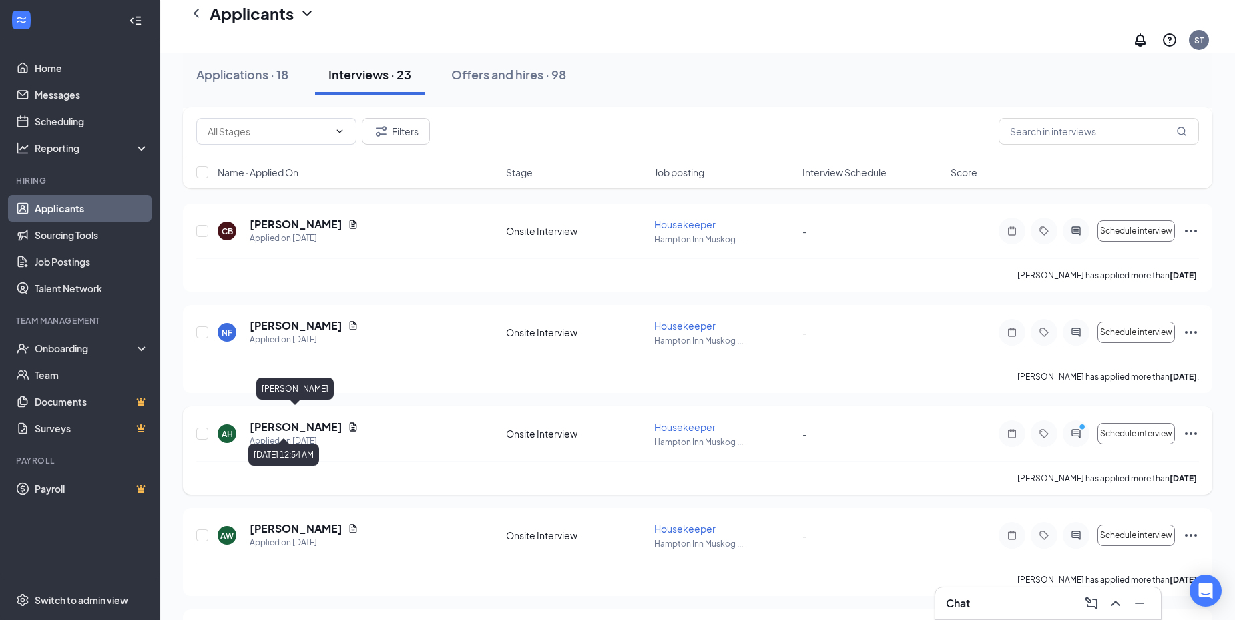
click at [298, 420] on h5 "[PERSON_NAME]" at bounding box center [296, 427] width 93 height 15
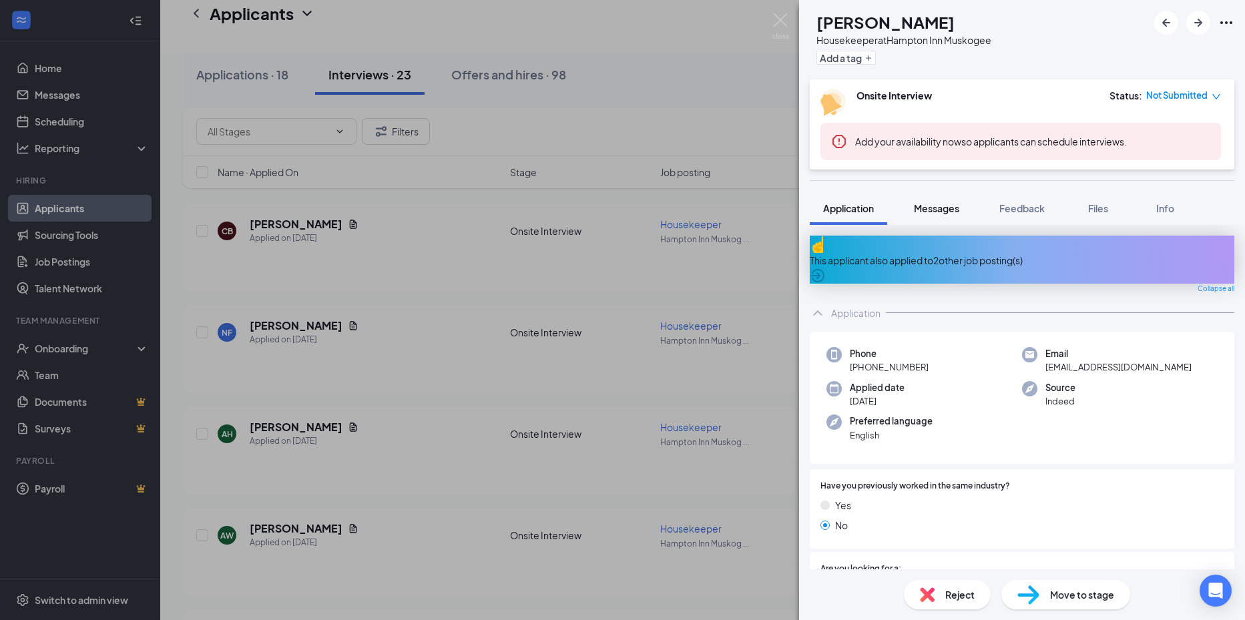
click at [945, 216] on button "Messages" at bounding box center [937, 208] width 72 height 33
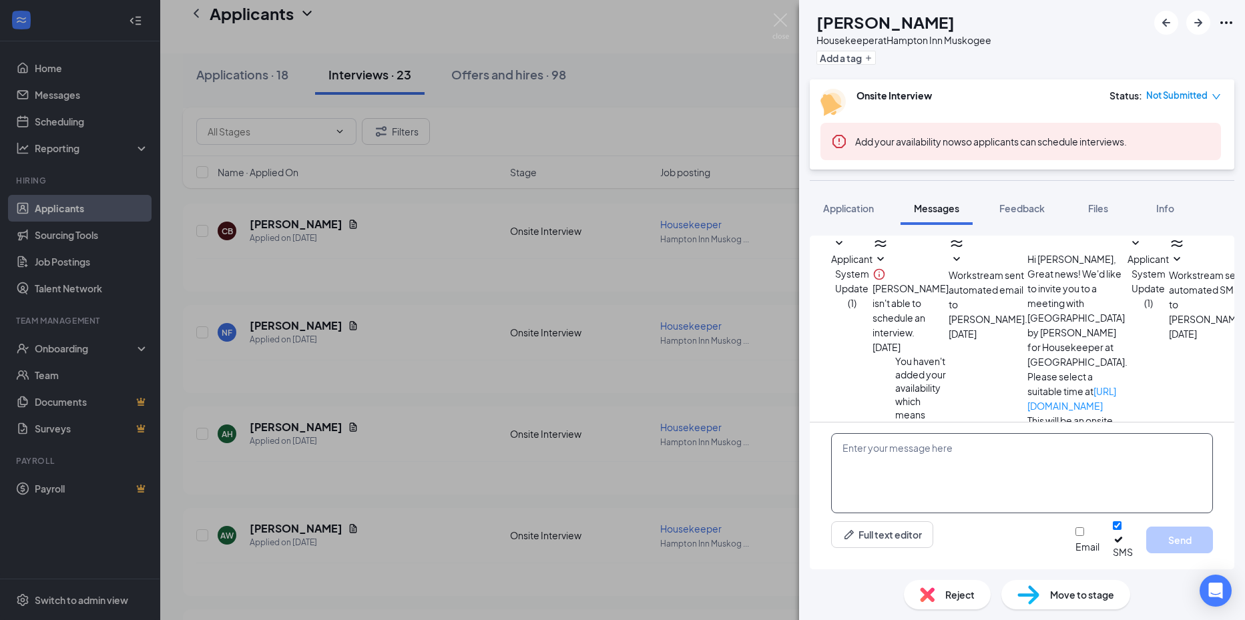
scroll to position [316, 0]
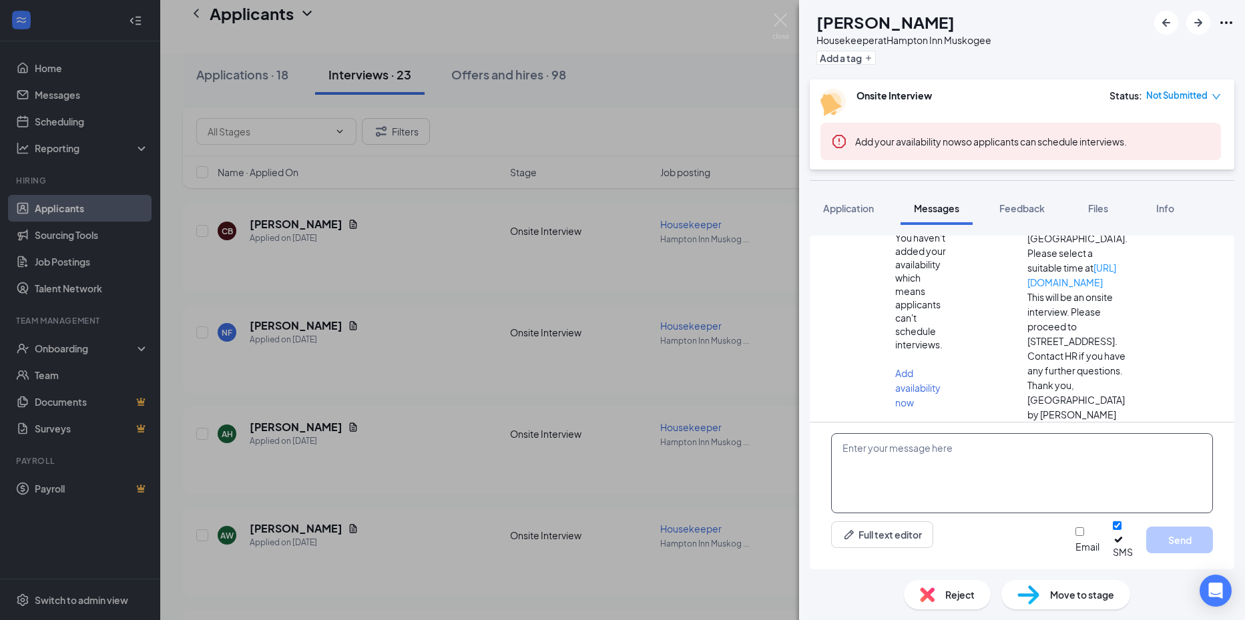
click at [915, 479] on textarea at bounding box center [1022, 473] width 382 height 80
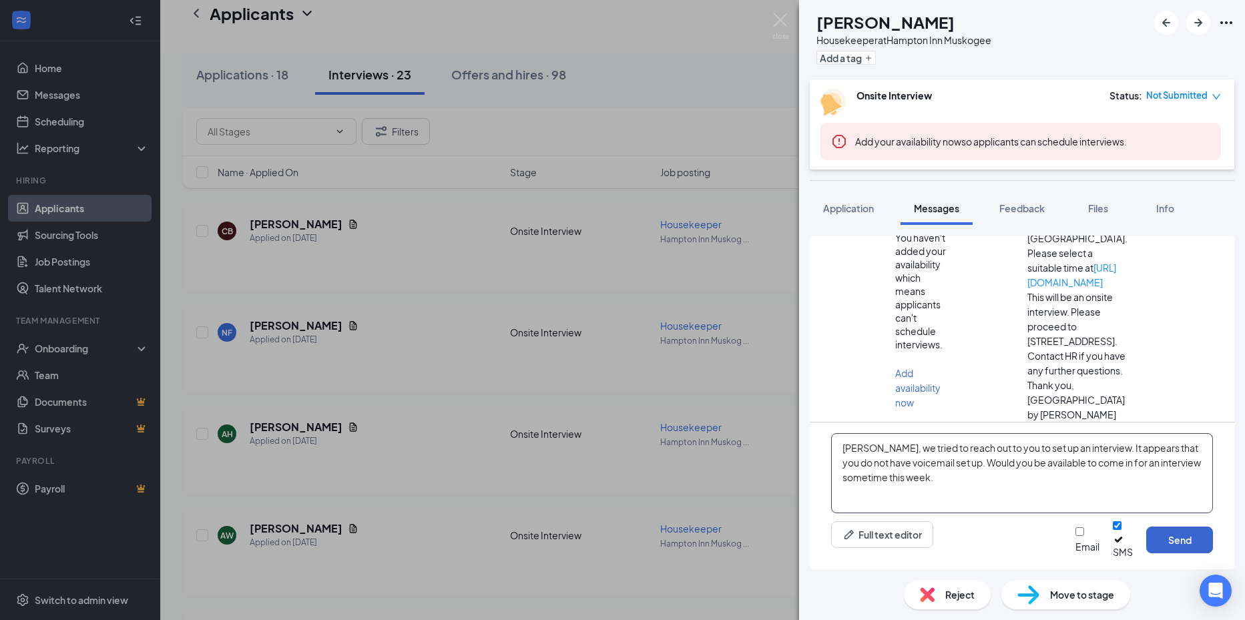
type textarea "[PERSON_NAME], we tried to reach out to you to set up an interview. It appears …"
click at [1193, 553] on button "Send" at bounding box center [1179, 540] width 67 height 27
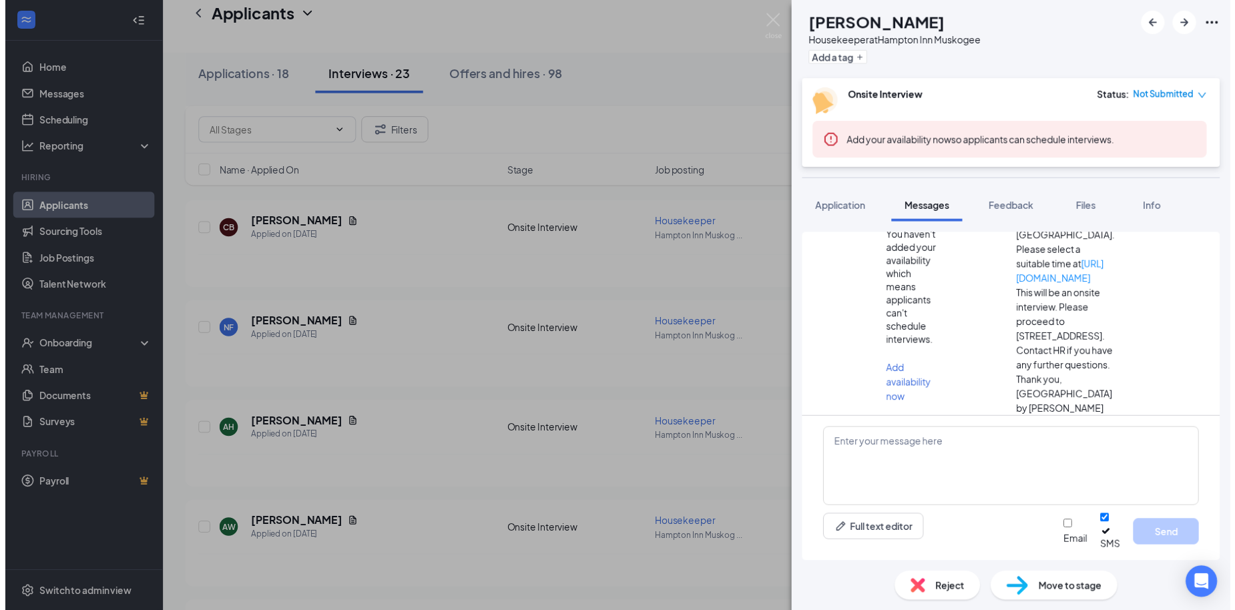
scroll to position [445, 0]
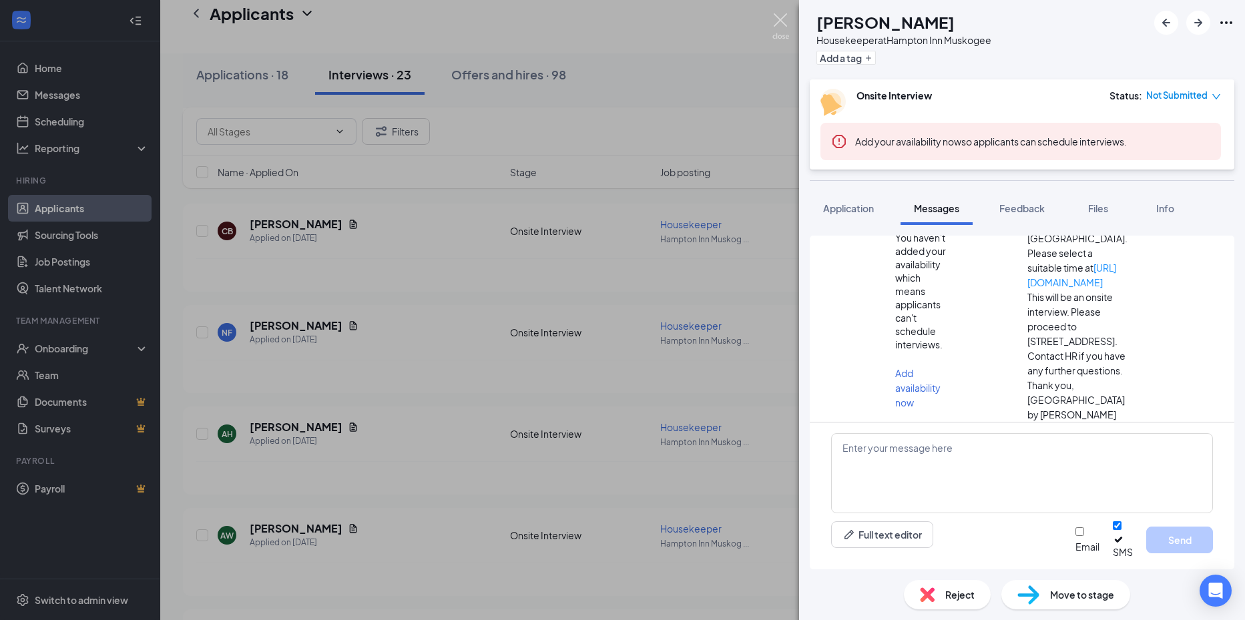
click at [785, 19] on img at bounding box center [780, 26] width 17 height 26
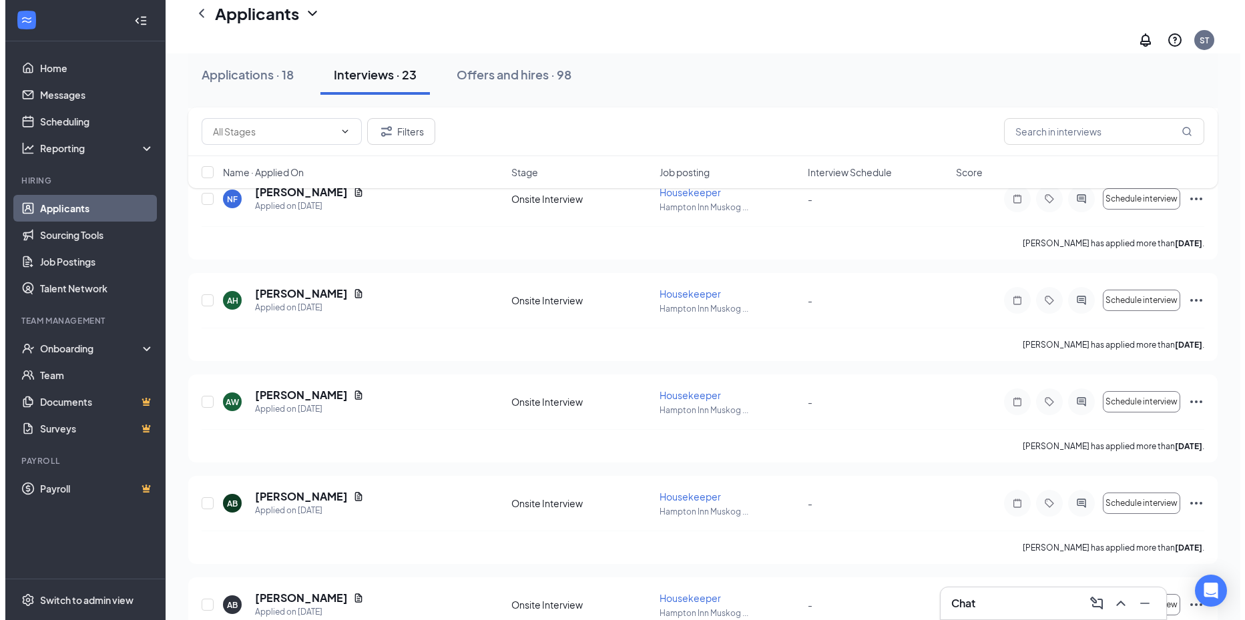
scroll to position [734, 0]
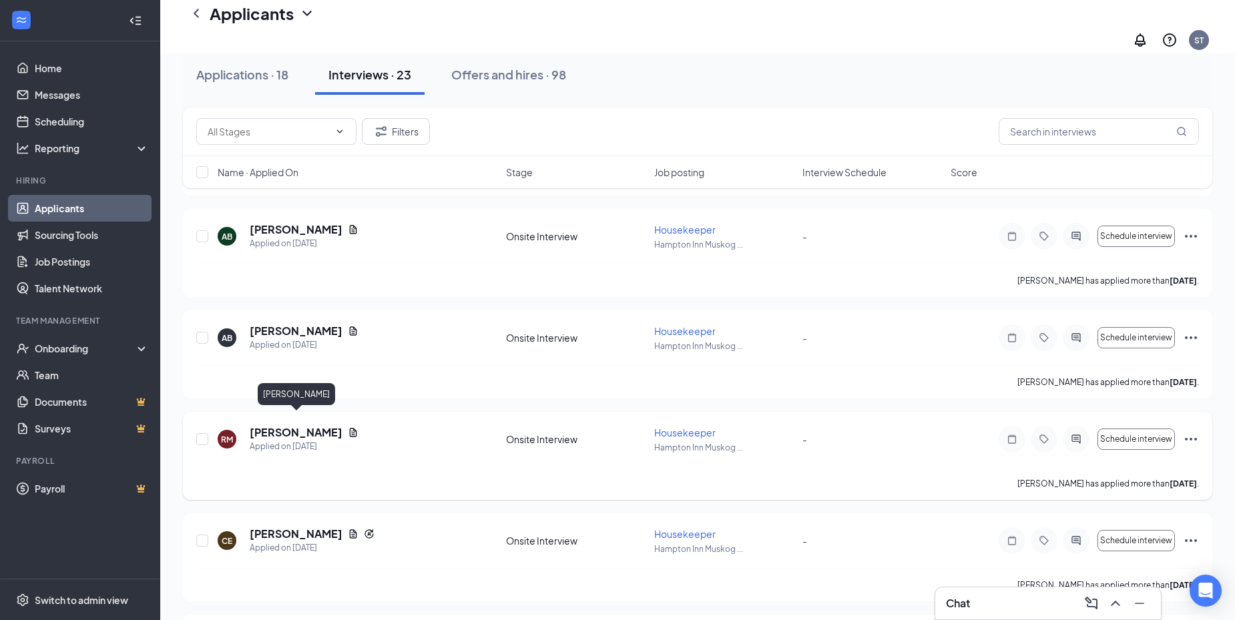
click at [320, 425] on h5 "[PERSON_NAME]" at bounding box center [296, 432] width 93 height 15
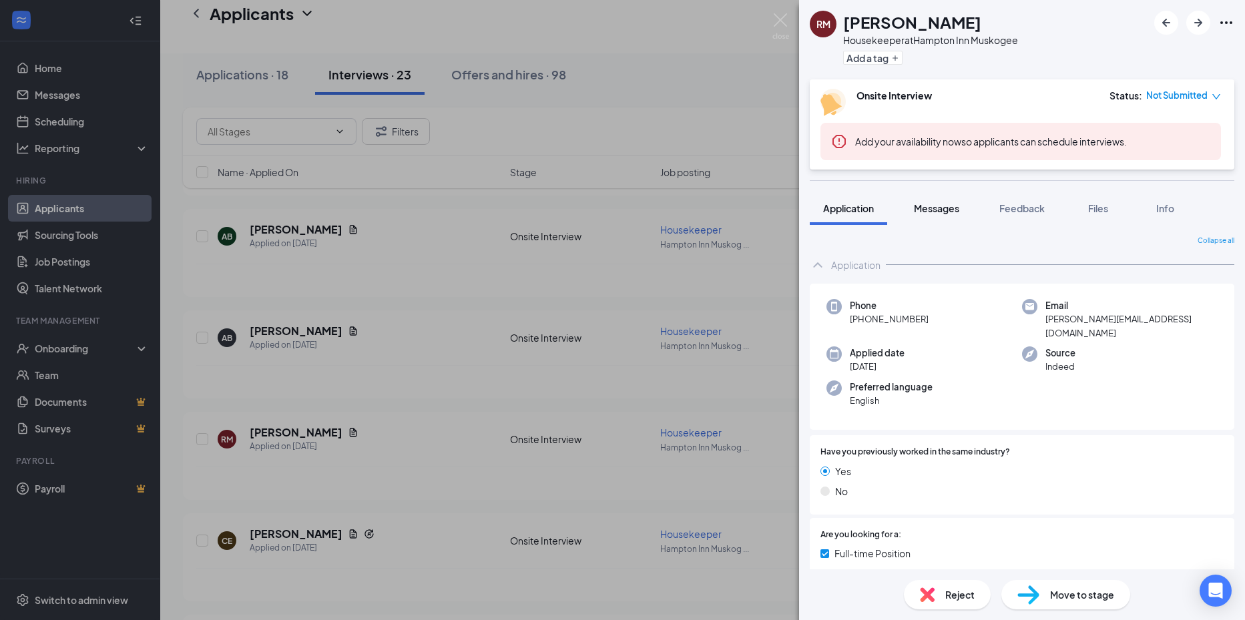
click at [937, 206] on span "Messages" at bounding box center [936, 208] width 45 height 12
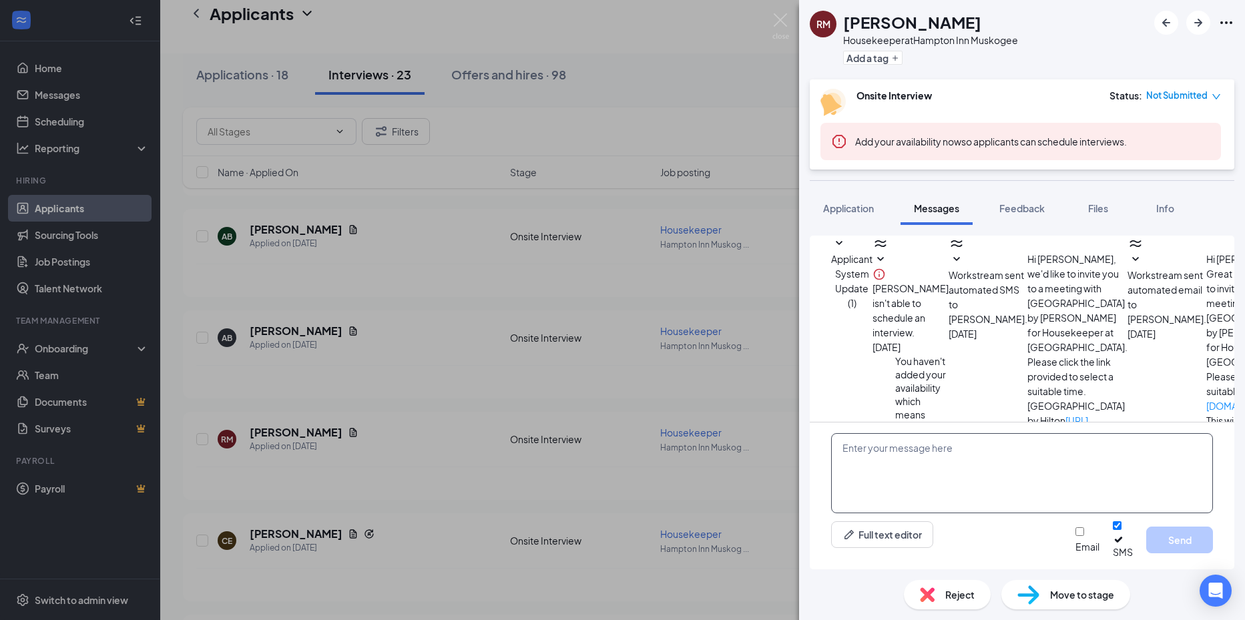
scroll to position [359, 0]
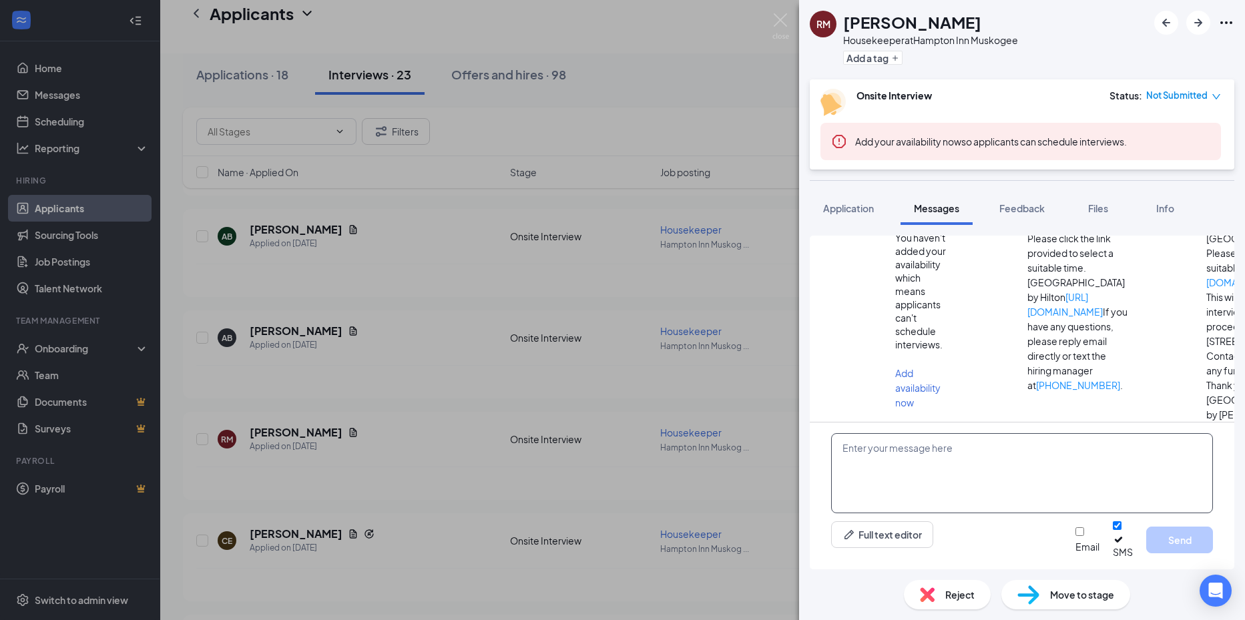
click at [926, 475] on textarea at bounding box center [1022, 473] width 382 height 80
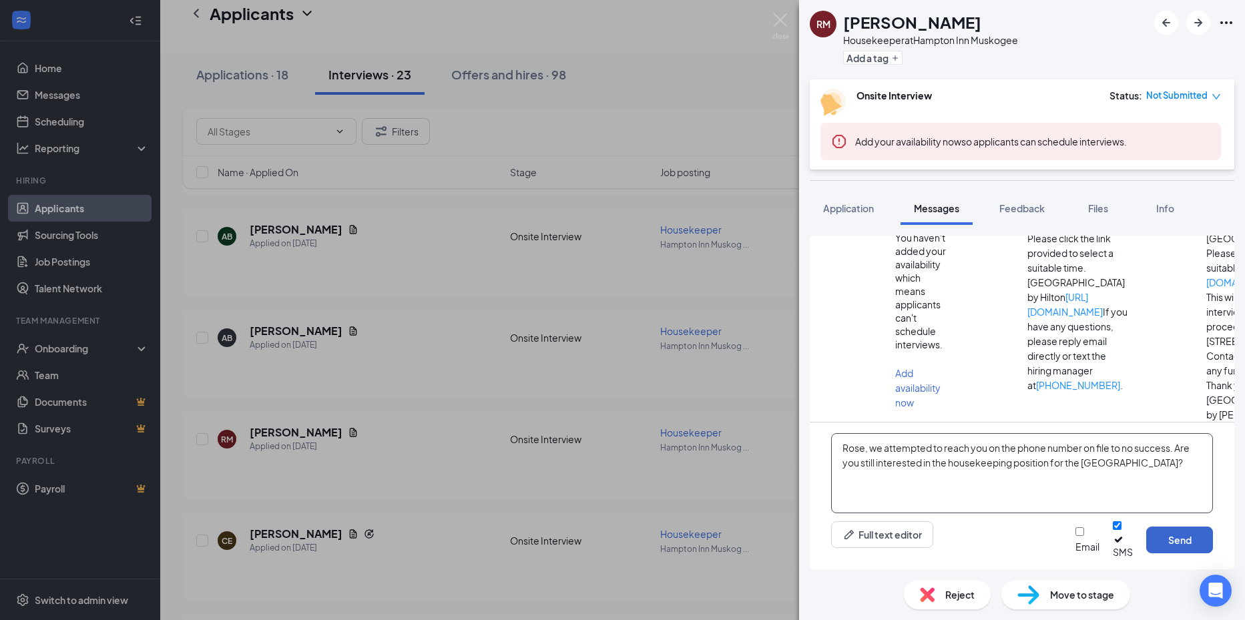
type textarea "Rose, we attempted to reach you on the phone number on file to no success. Are …"
click at [1171, 545] on button "Send" at bounding box center [1179, 540] width 67 height 27
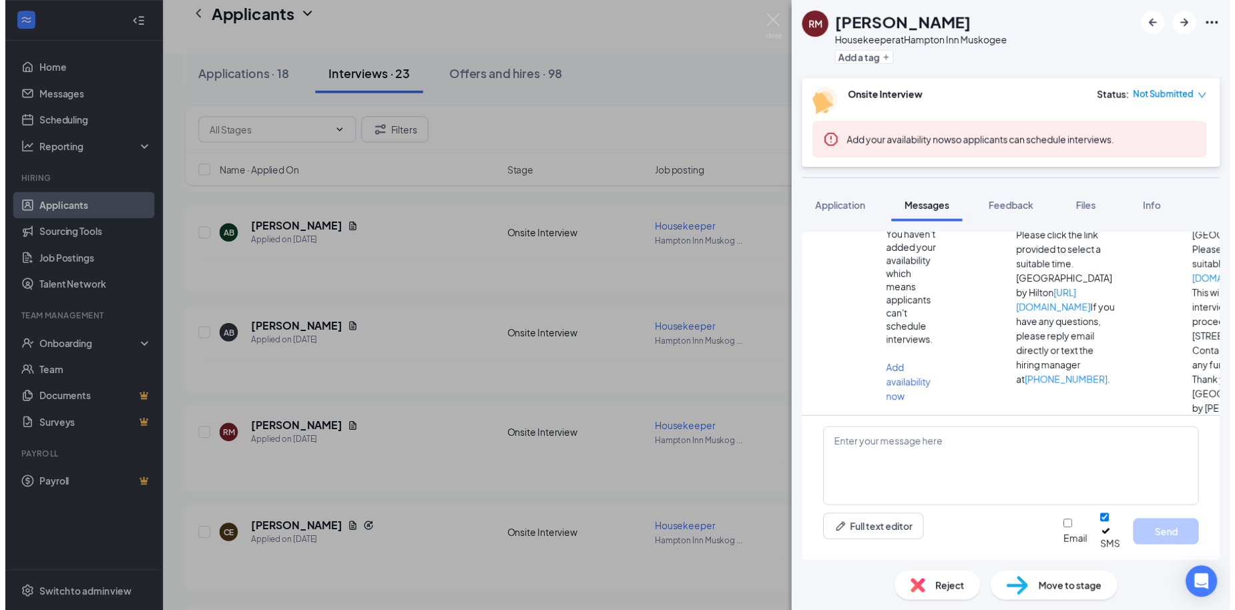
scroll to position [473, 0]
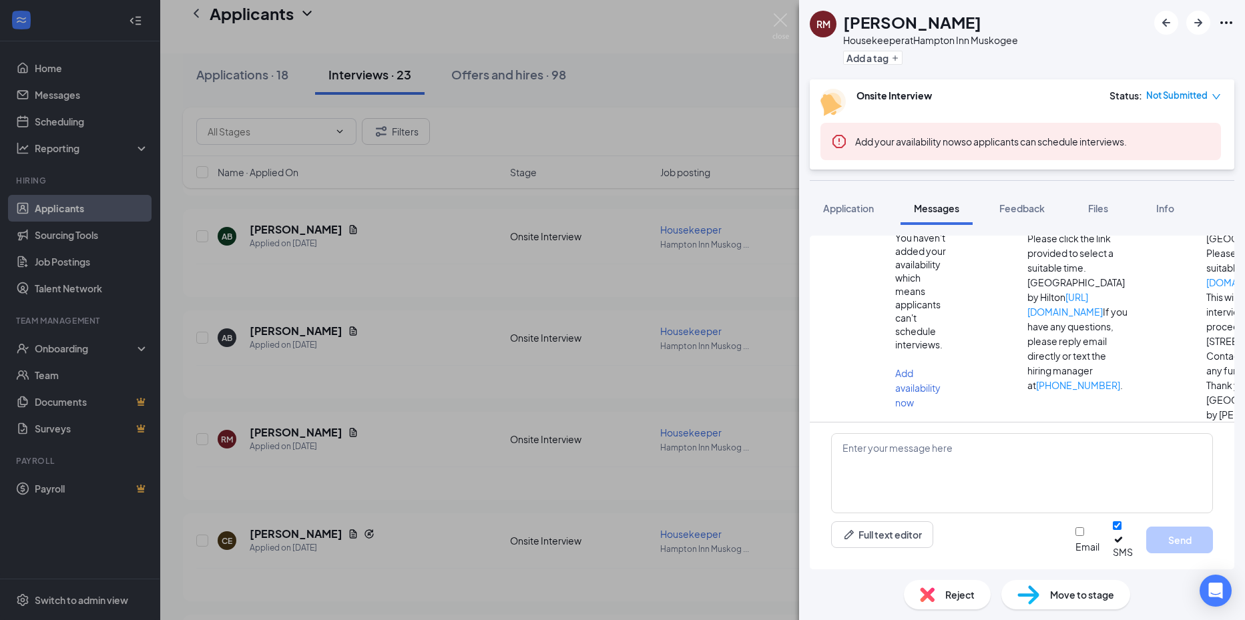
click at [483, 348] on div "[PERSON_NAME] [PERSON_NAME] Housekeeper at [GEOGRAPHIC_DATA] Muskogee Add a tag…" at bounding box center [622, 310] width 1245 height 620
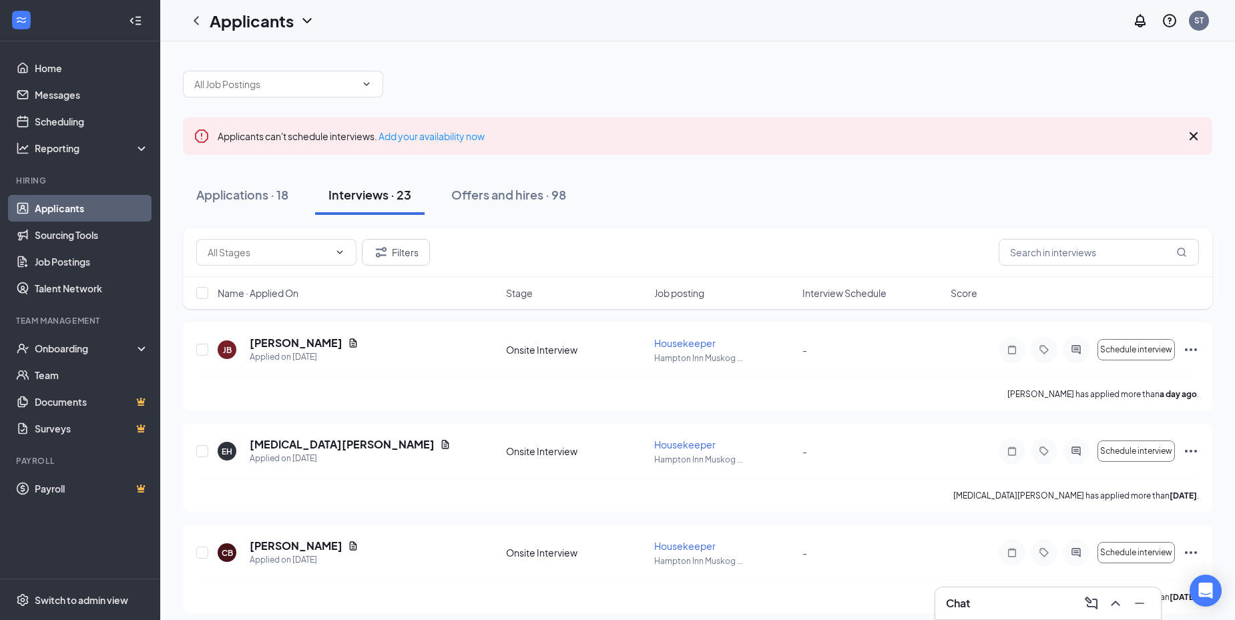
click at [987, 604] on div "Chat" at bounding box center [1048, 603] width 204 height 21
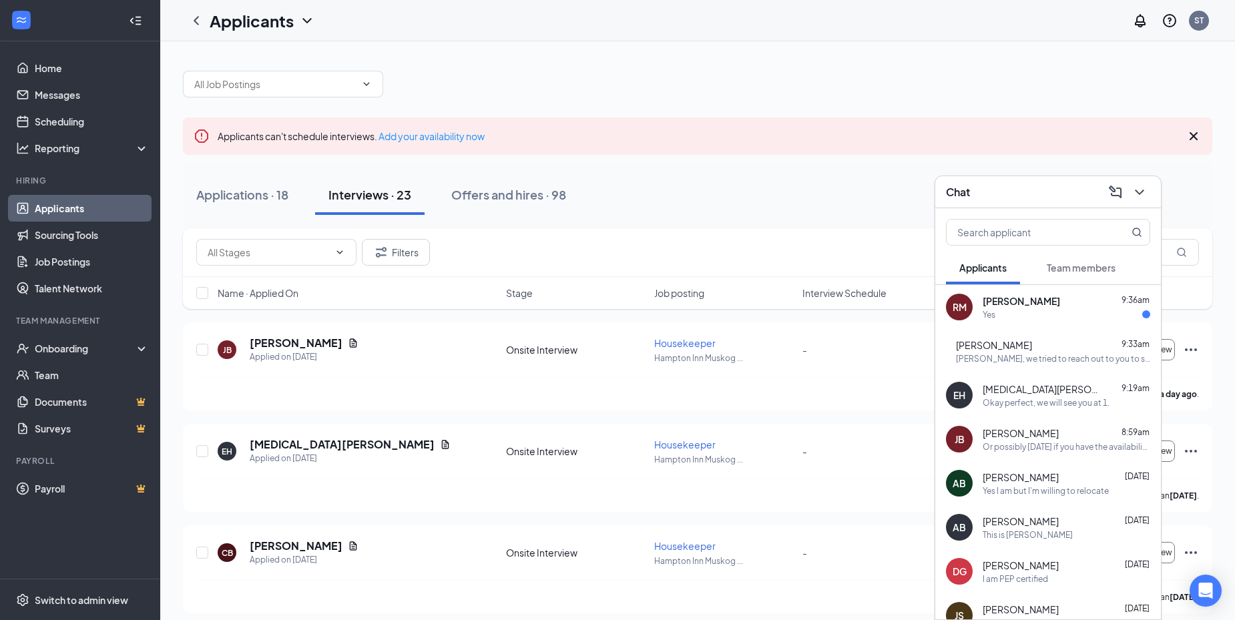
click at [1034, 314] on div "Yes" at bounding box center [1067, 314] width 168 height 11
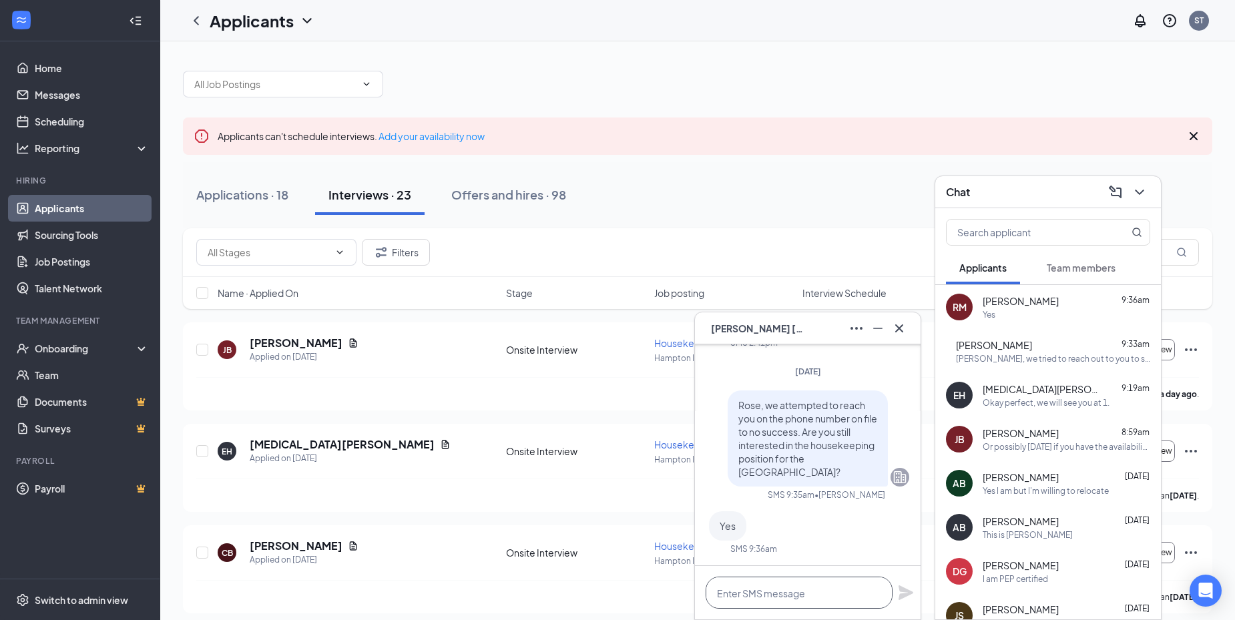
click at [777, 590] on textarea at bounding box center [799, 593] width 187 height 32
type textarea "C"
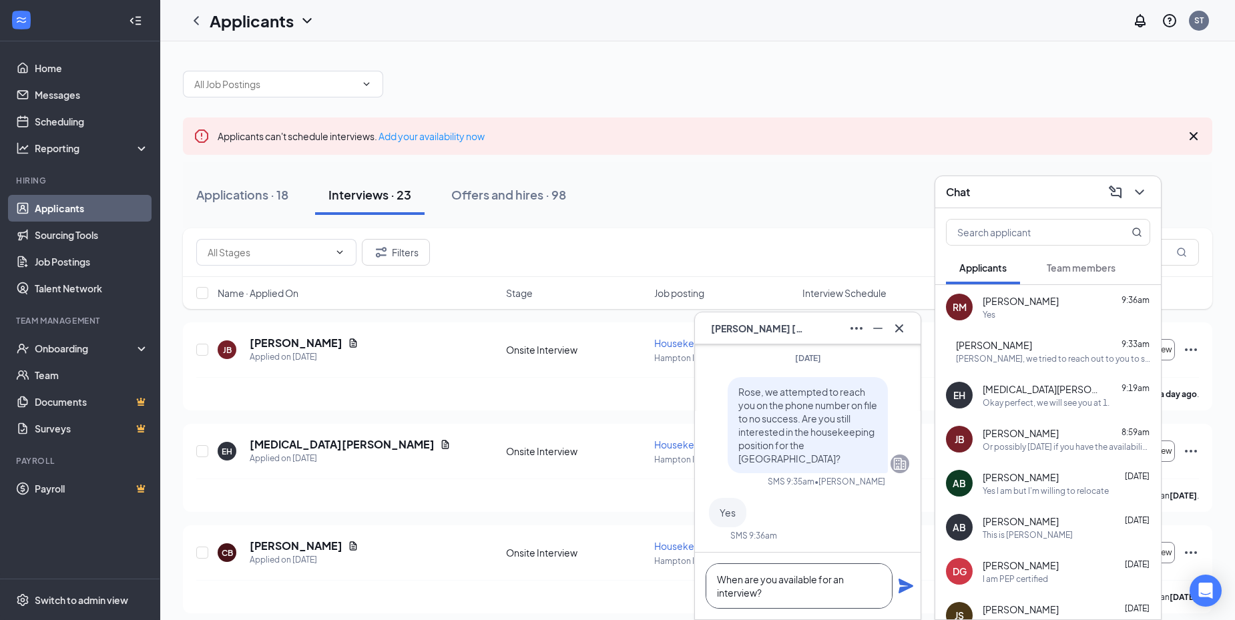
type textarea "When are you available for an interview?"
click at [910, 580] on icon "Plane" at bounding box center [906, 586] width 16 height 16
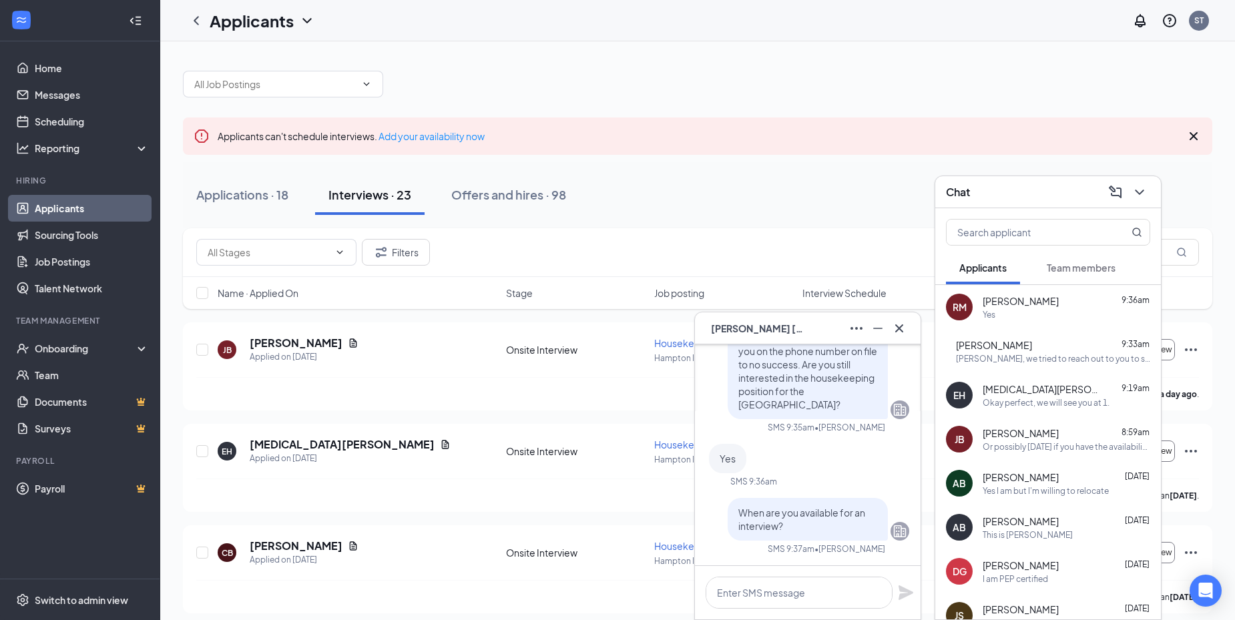
scroll to position [0, 0]
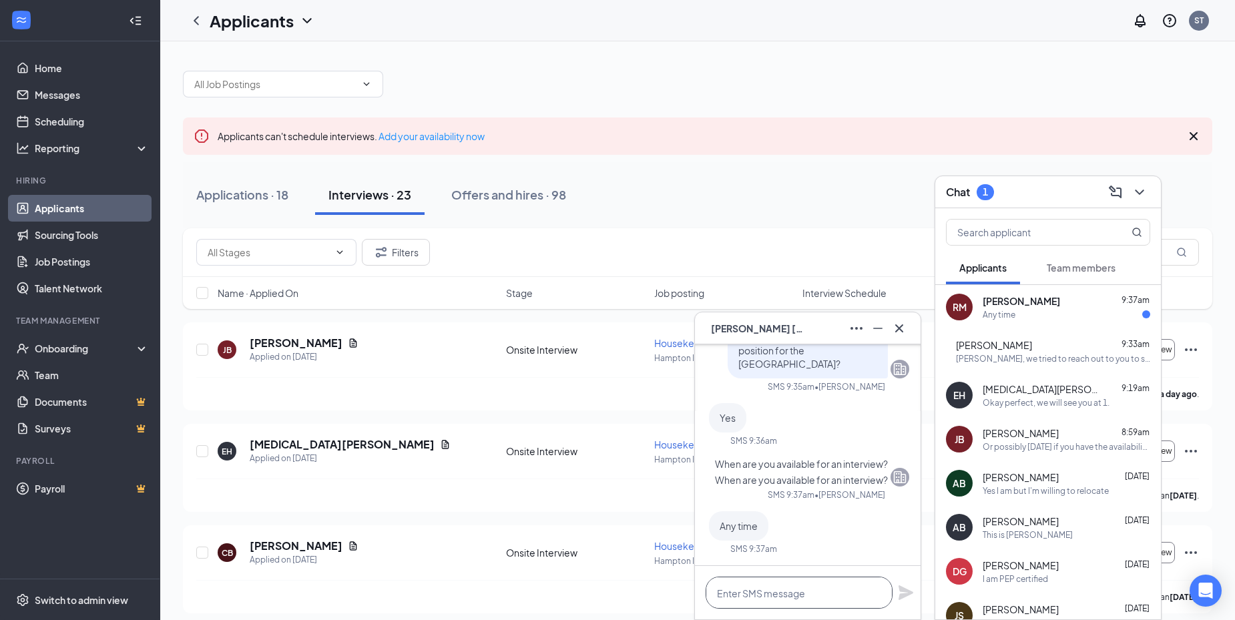
click at [835, 592] on textarea at bounding box center [799, 593] width 187 height 32
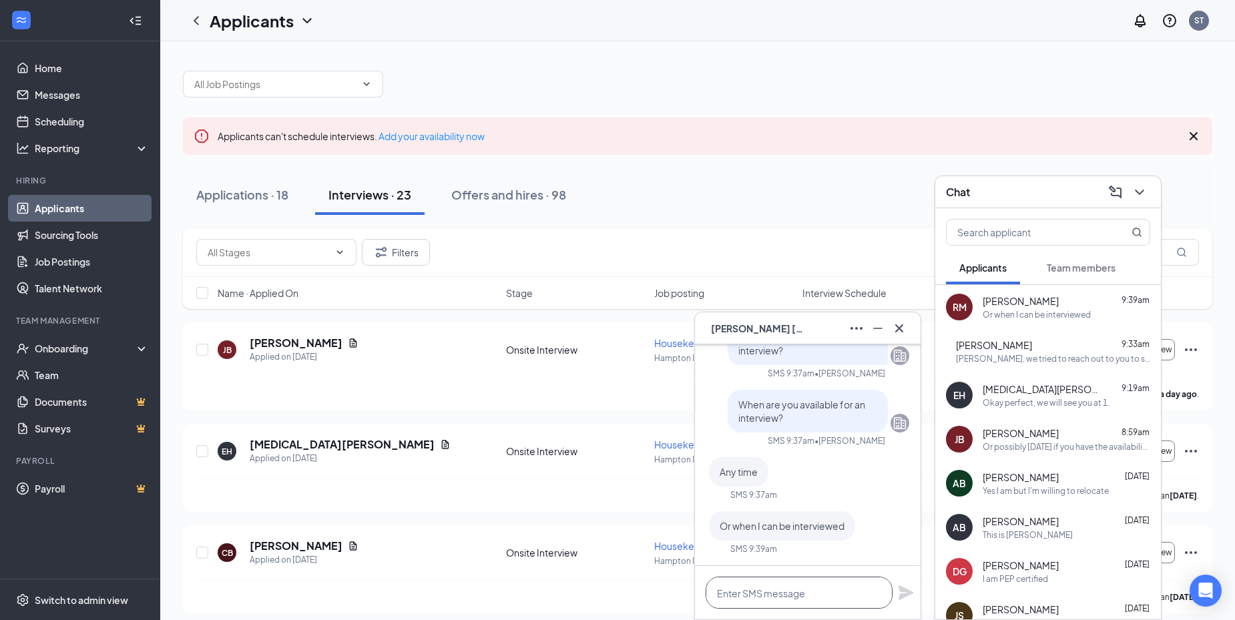
click at [821, 598] on textarea at bounding box center [799, 593] width 187 height 32
type textarea "f"
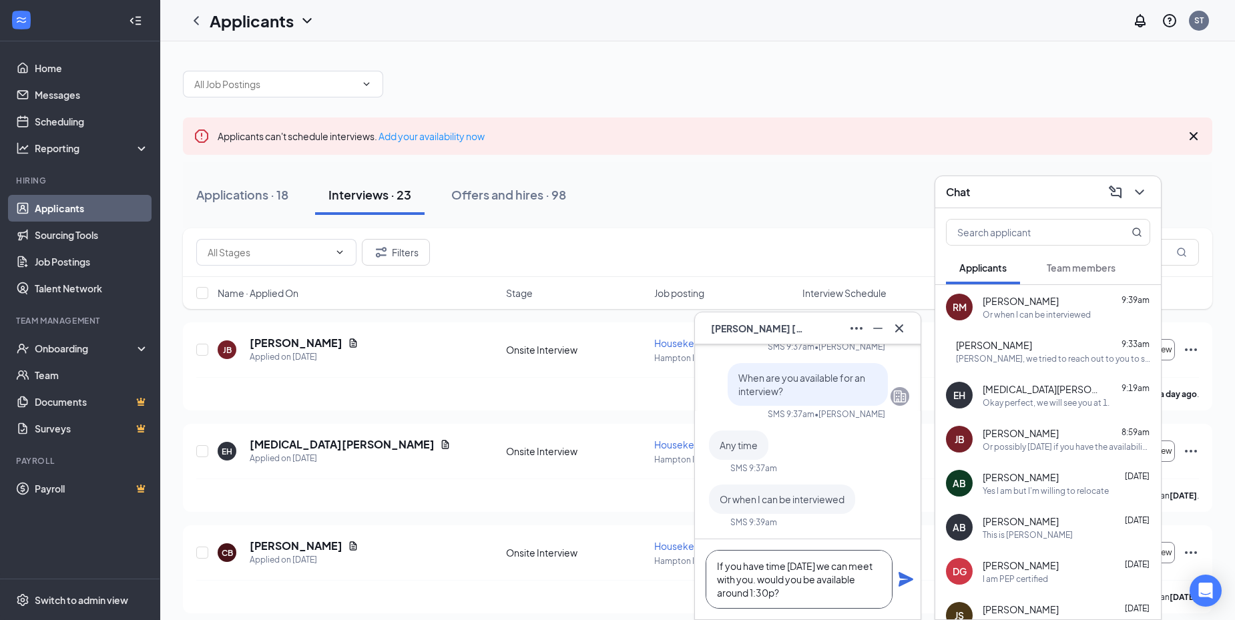
type textarea "If you have time [DATE] we can meet with you. would you be available around 1:3…"
click at [910, 583] on icon "Plane" at bounding box center [906, 580] width 16 height 16
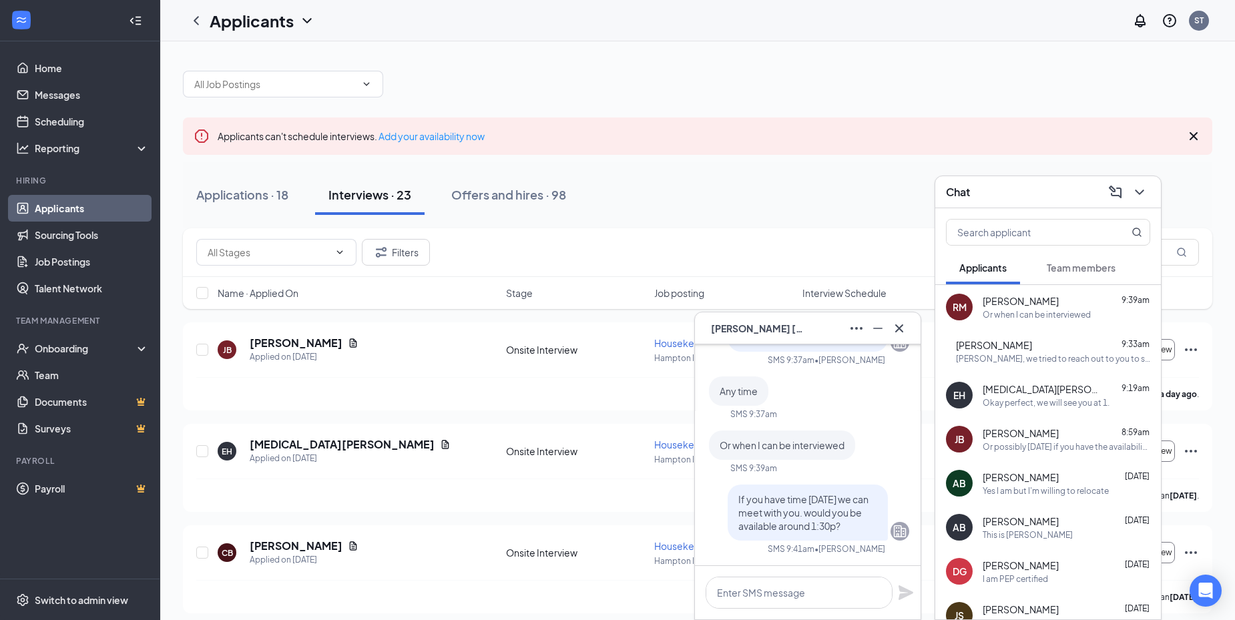
scroll to position [0, 0]
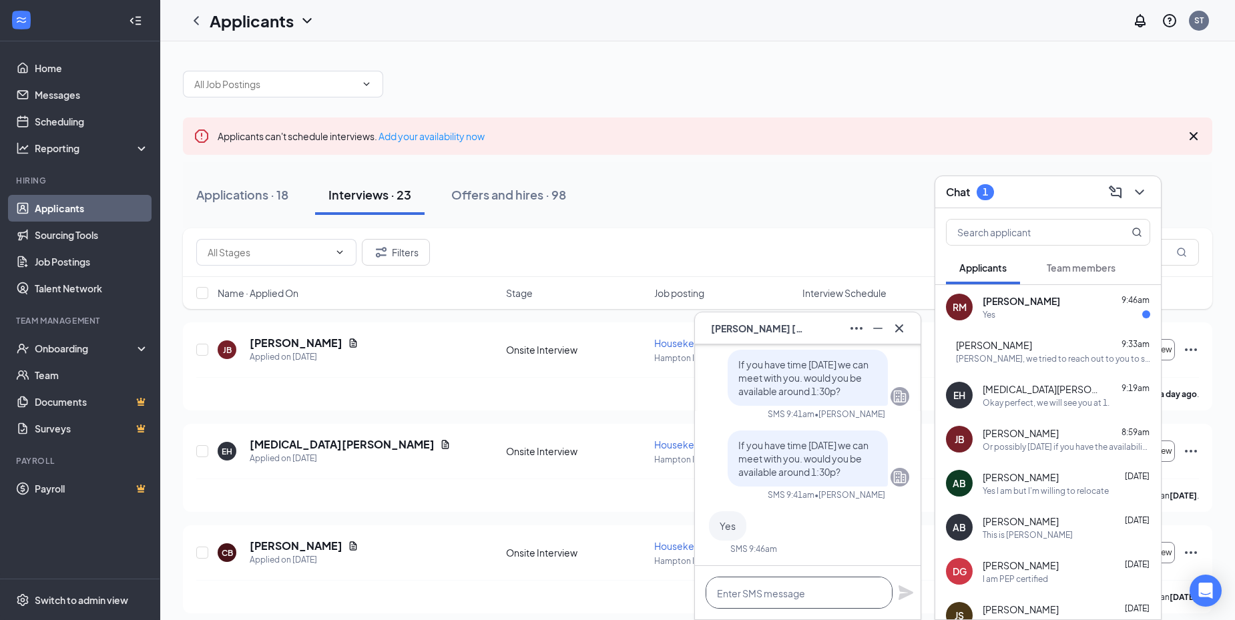
click at [732, 591] on textarea at bounding box center [799, 593] width 187 height 32
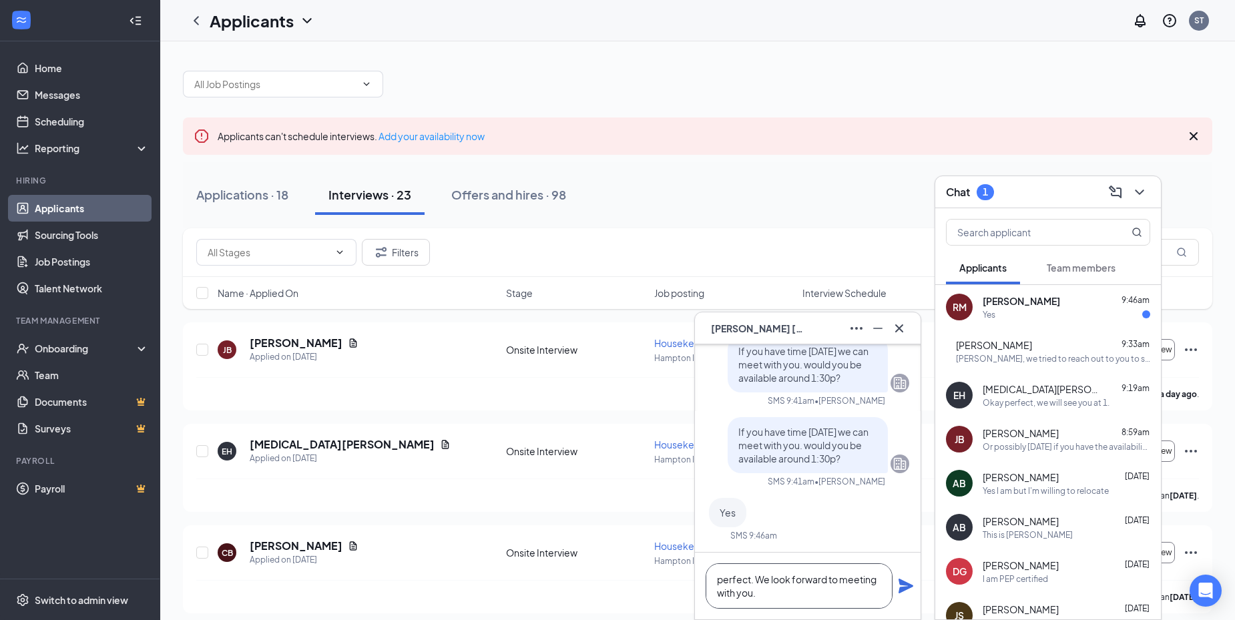
type textarea "perfect. We look forward to meeting with you."
click at [905, 594] on icon "Plane" at bounding box center [906, 586] width 16 height 16
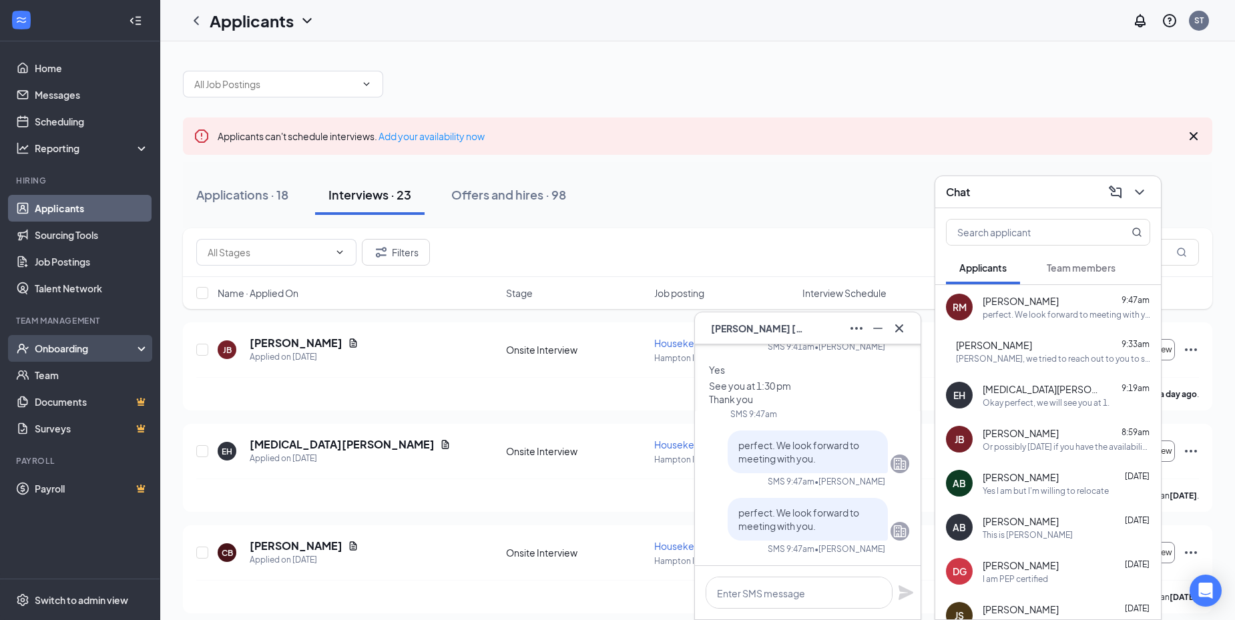
click at [80, 348] on div "Onboarding" at bounding box center [86, 348] width 103 height 13
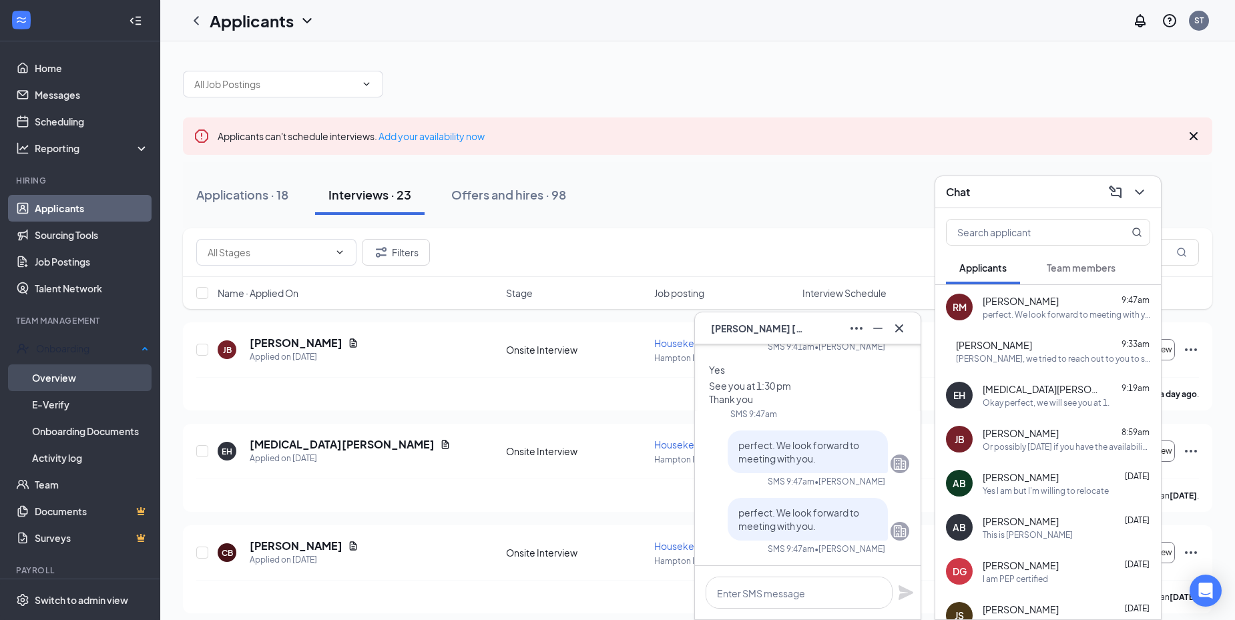
click at [79, 372] on link "Overview" at bounding box center [90, 378] width 117 height 27
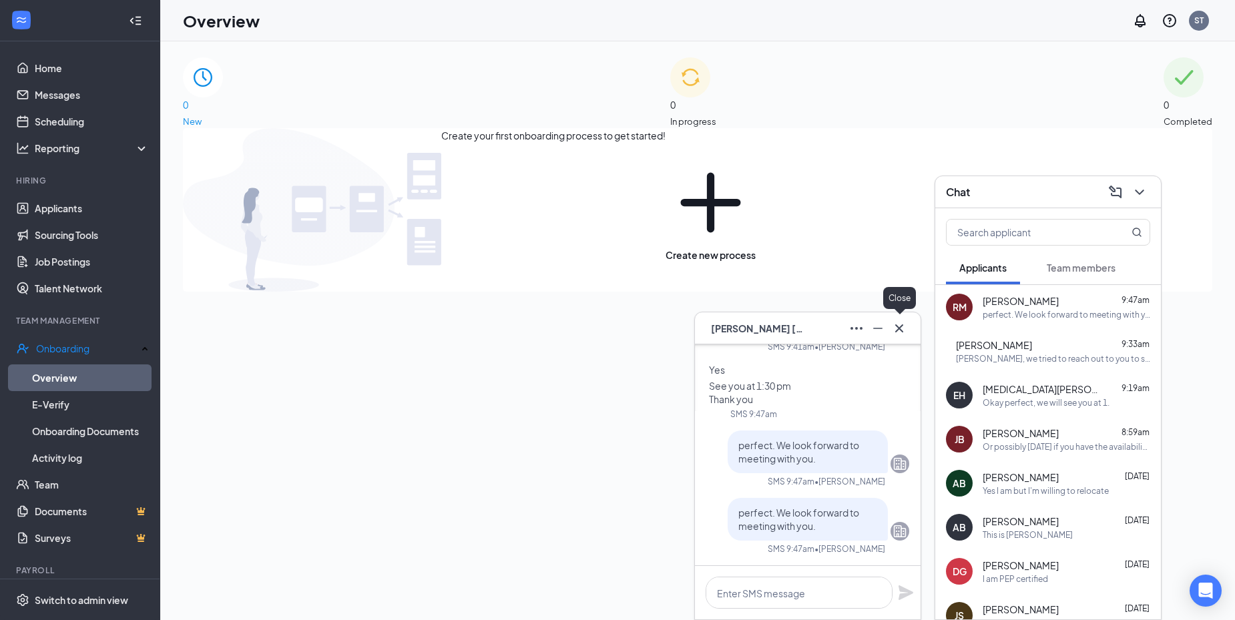
click at [889, 332] on button at bounding box center [899, 328] width 21 height 21
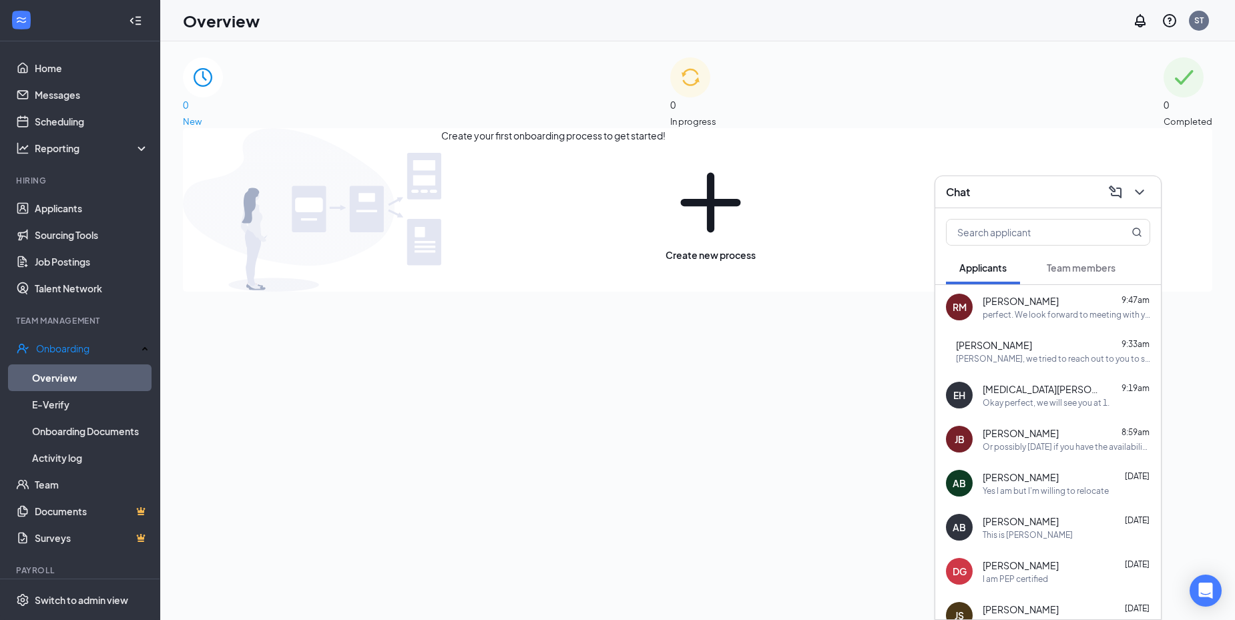
click at [670, 79] on img at bounding box center [690, 77] width 40 height 40
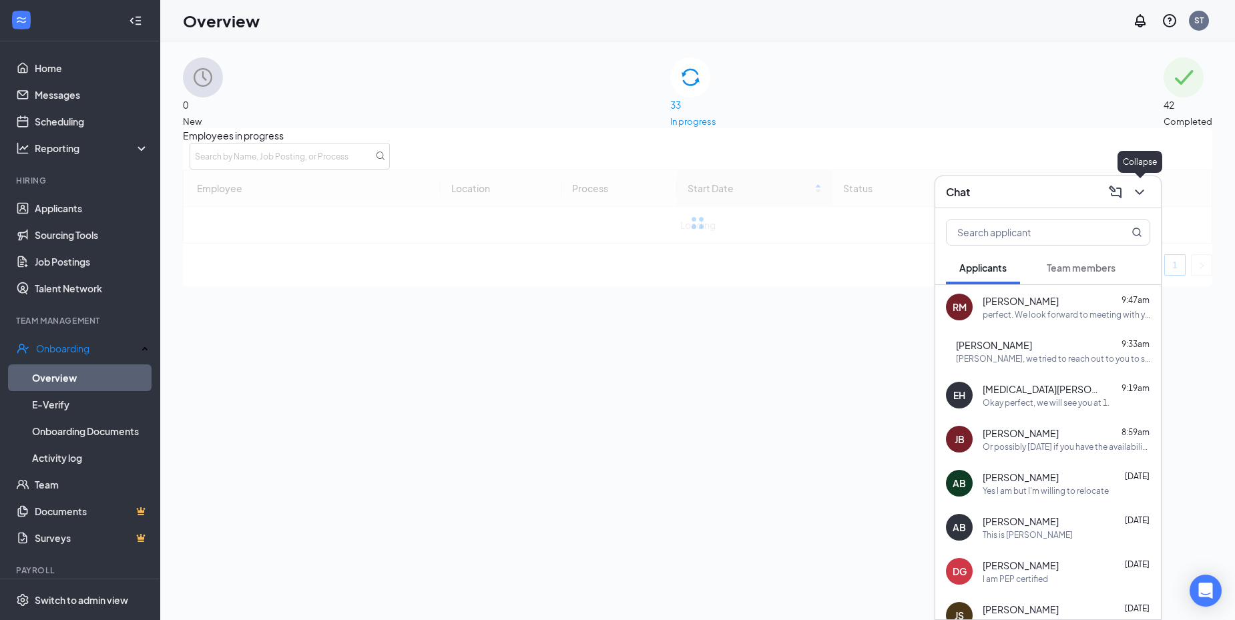
click at [1142, 197] on icon "ChevronDown" at bounding box center [1140, 192] width 16 height 16
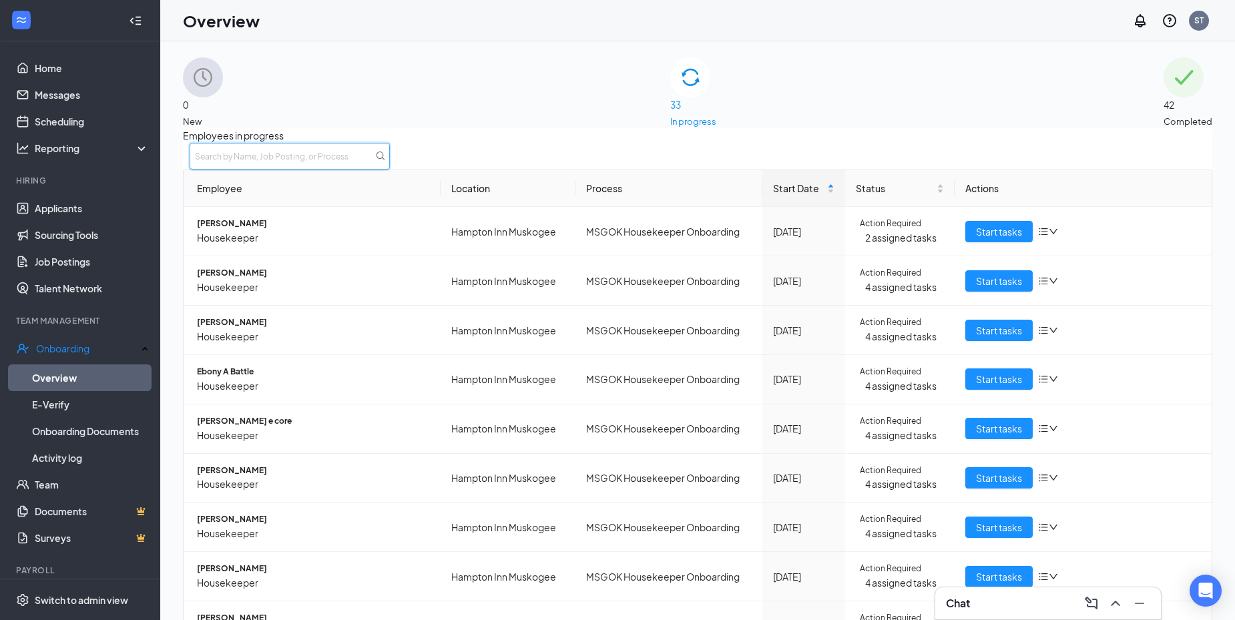
click at [390, 168] on input "text" at bounding box center [290, 156] width 200 height 27
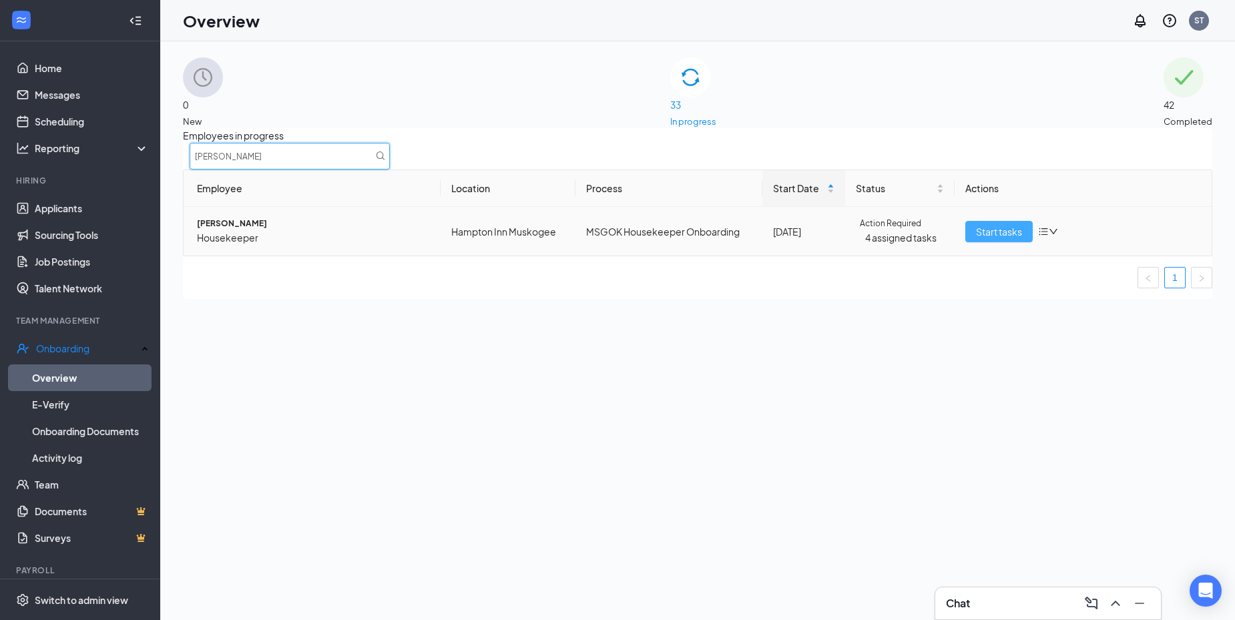
type input "[PERSON_NAME]"
click at [981, 239] on span "Start tasks" at bounding box center [999, 231] width 46 height 15
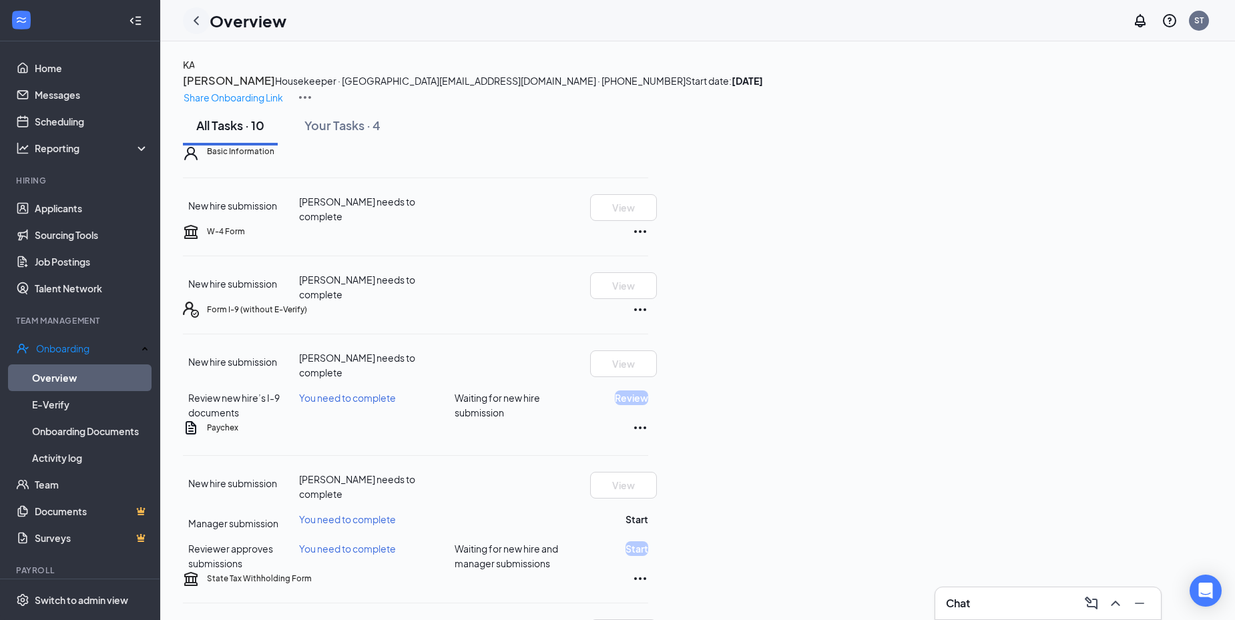
click at [192, 23] on icon "ChevronLeft" at bounding box center [196, 21] width 16 height 16
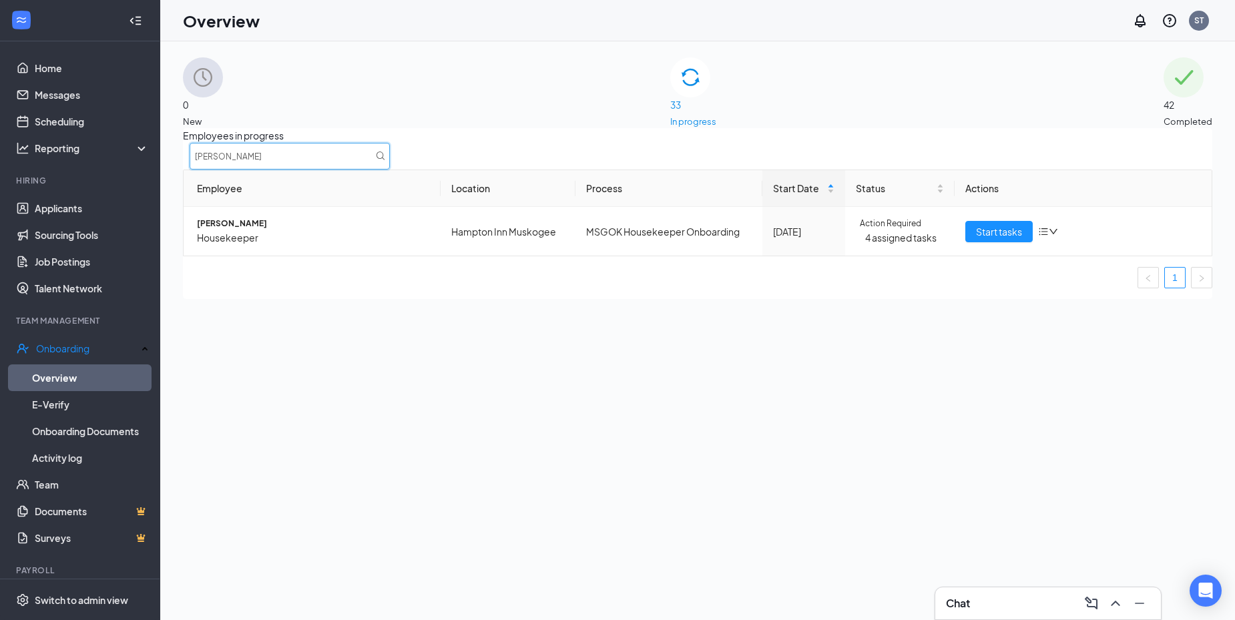
click at [390, 170] on input "[PERSON_NAME]" at bounding box center [290, 156] width 200 height 27
type input "kayla"
click at [1007, 239] on span "Start tasks" at bounding box center [999, 231] width 46 height 15
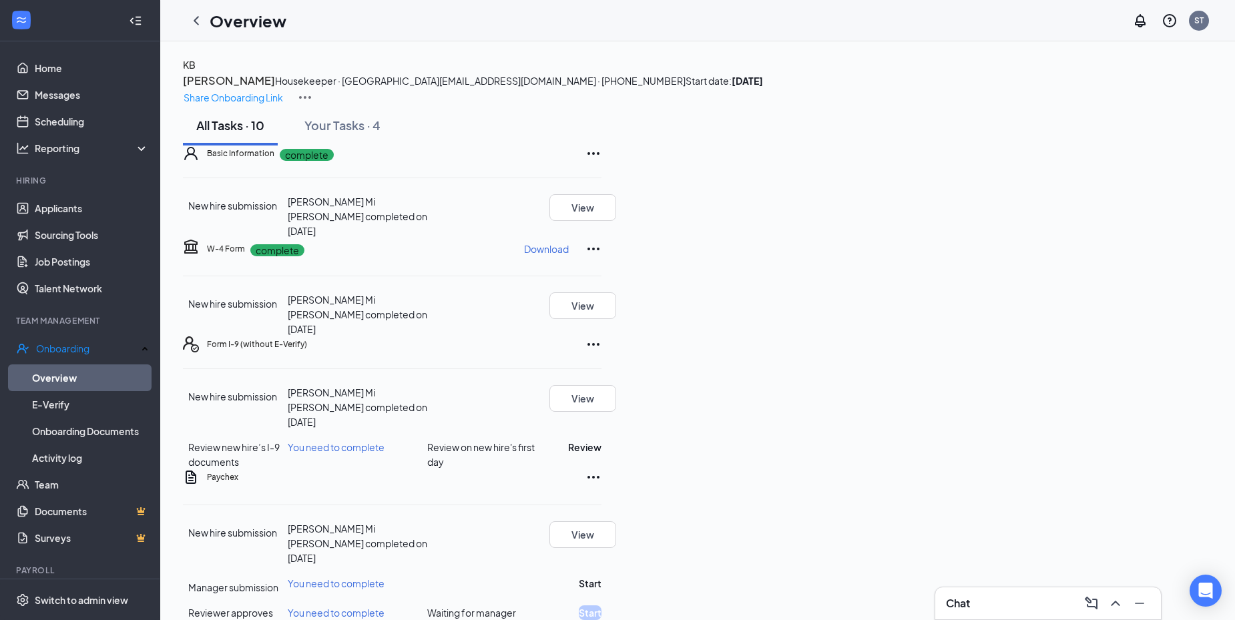
click at [192, 19] on icon "ChevronLeft" at bounding box center [196, 21] width 16 height 16
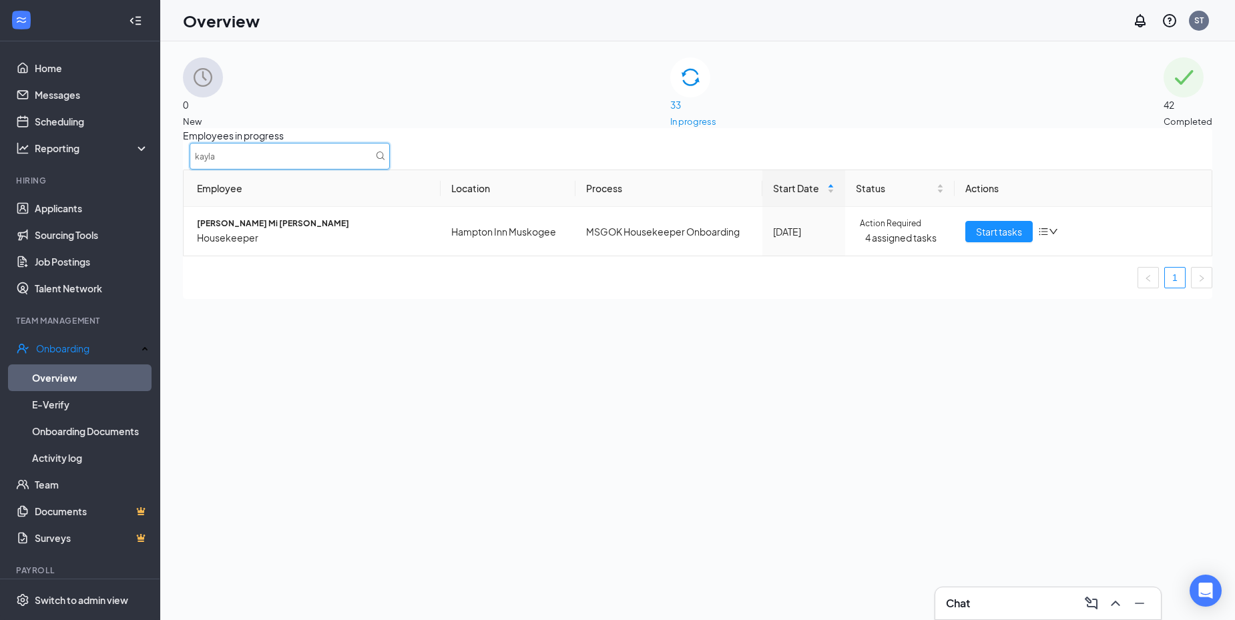
click at [390, 170] on input "kayla" at bounding box center [290, 156] width 200 height 27
type input "PAris"
click at [966, 242] on button "Start tasks" at bounding box center [998, 231] width 67 height 21
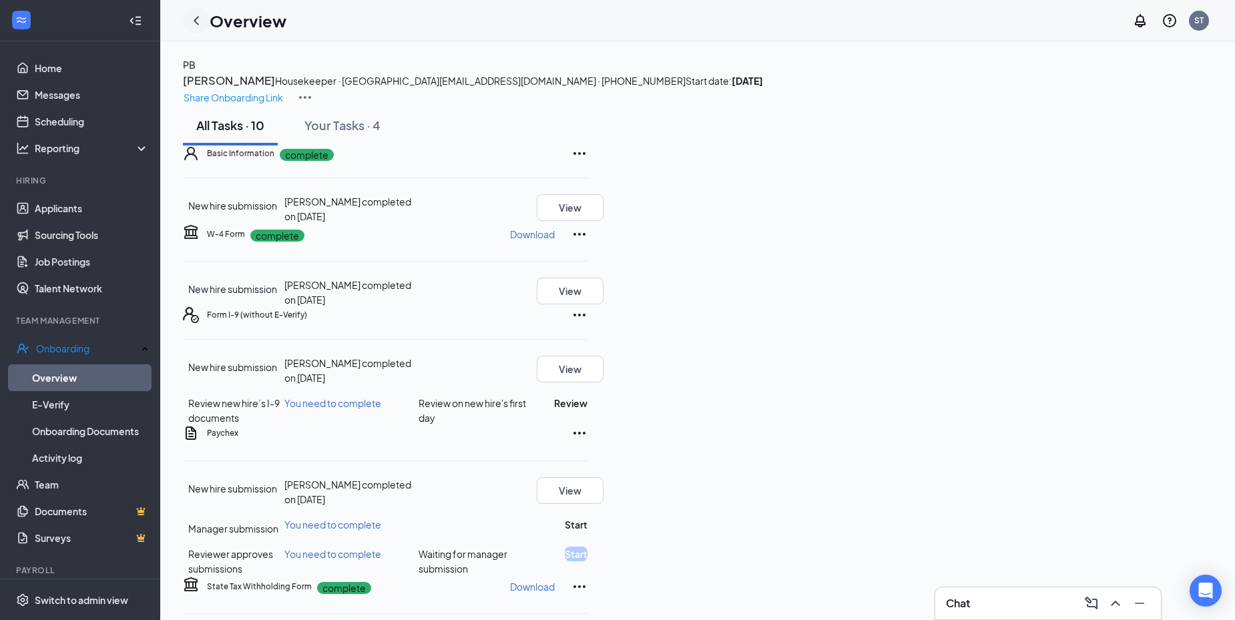
click at [192, 22] on icon "ChevronLeft" at bounding box center [196, 21] width 16 height 16
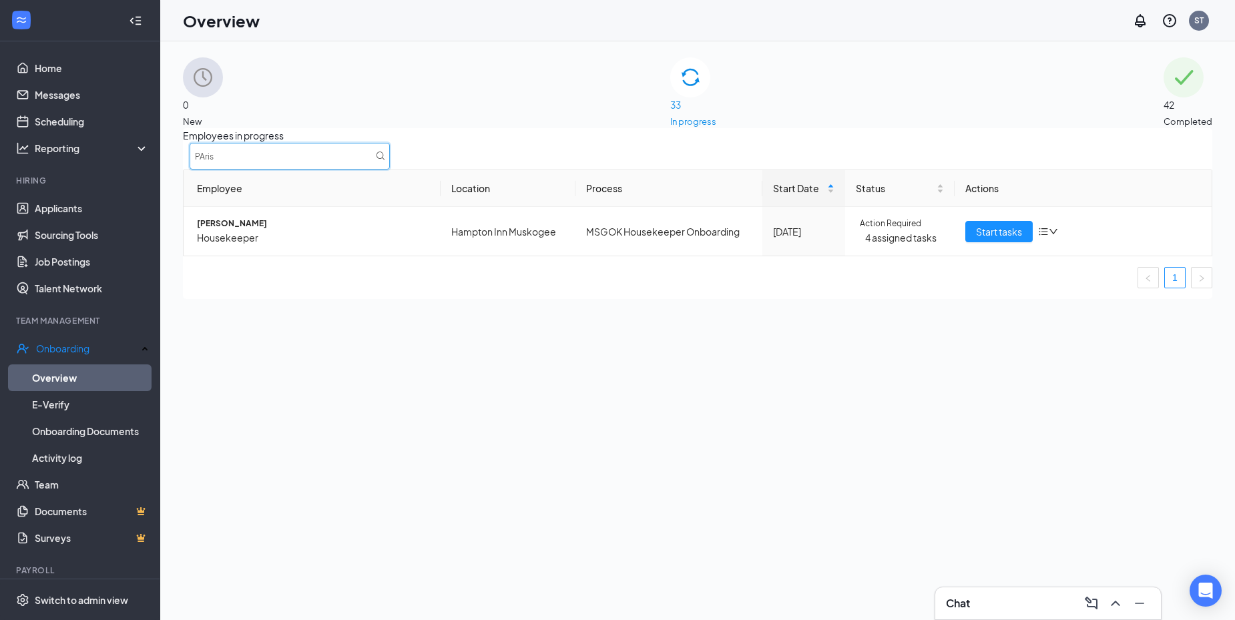
click at [390, 168] on input "PAris" at bounding box center [290, 156] width 200 height 27
type input "[PERSON_NAME]"
click at [1021, 240] on button "Start tasks" at bounding box center [998, 231] width 67 height 21
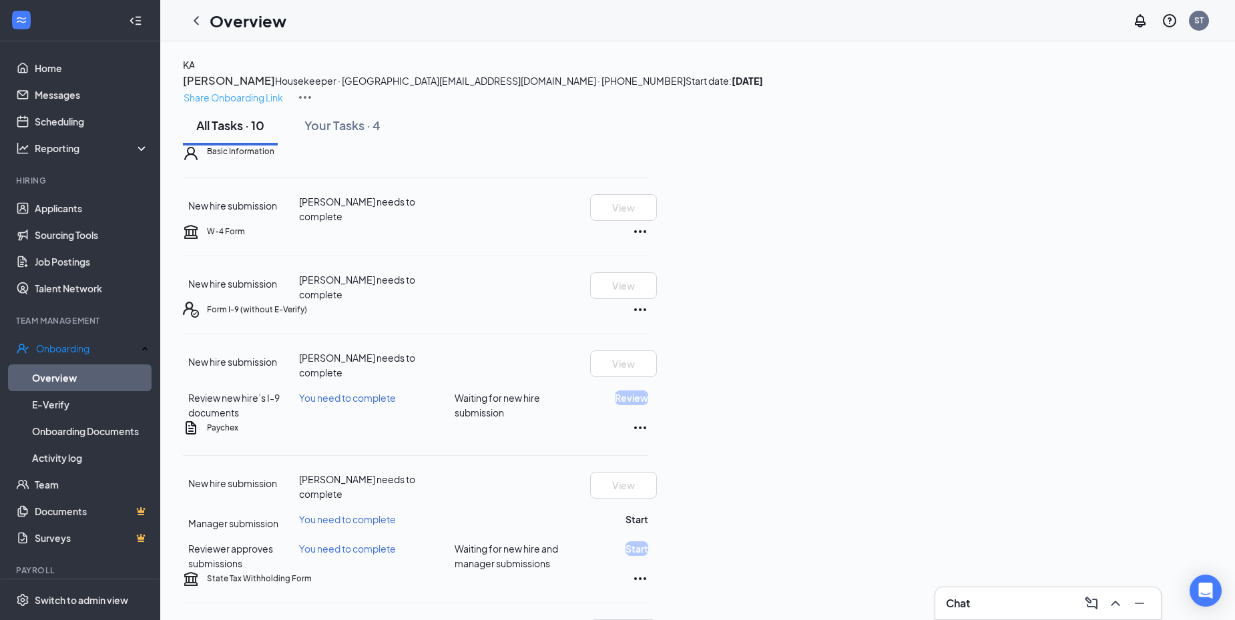
click at [283, 90] on p "Share Onboarding Link" at bounding box center [233, 97] width 99 height 15
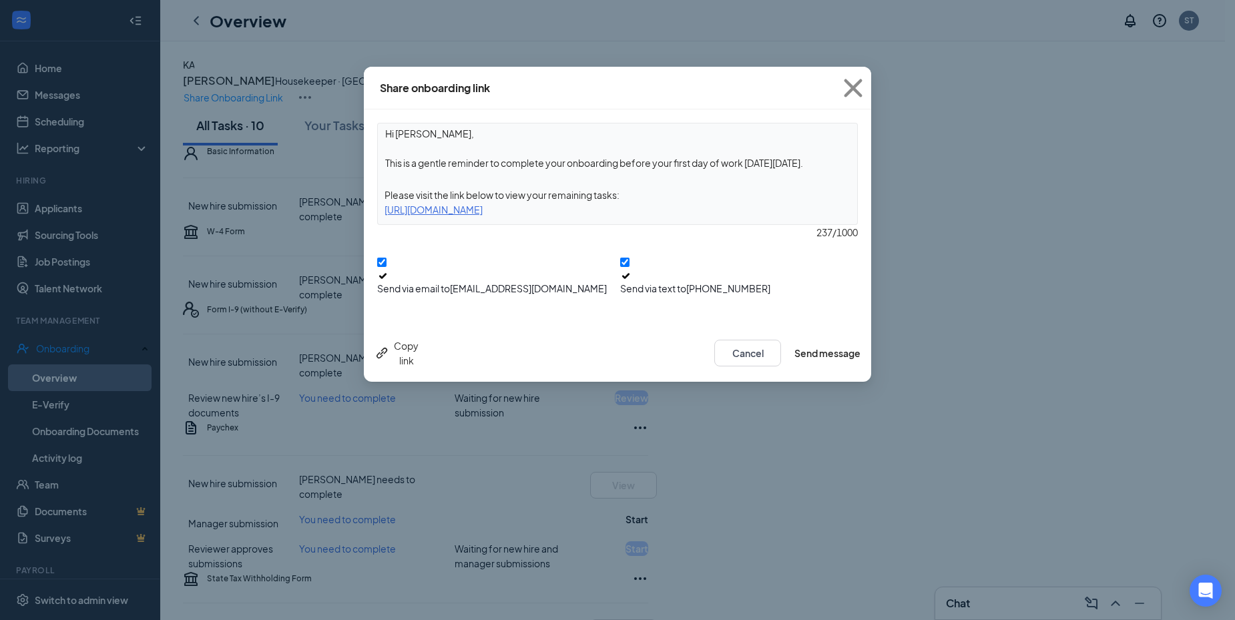
drag, startPoint x: 738, startPoint y: 205, endPoint x: 417, endPoint y: 220, distance: 321.5
click at [417, 220] on div "Hi [PERSON_NAME], This is a gentle reminder to complete your onboarding before …" at bounding box center [617, 174] width 481 height 102
drag, startPoint x: 417, startPoint y: 220, endPoint x: 417, endPoint y: 210, distance: 10.0
click at [417, 210] on div "[URL][DOMAIN_NAME]" at bounding box center [617, 209] width 479 height 15
drag, startPoint x: 725, startPoint y: 212, endPoint x: 374, endPoint y: 210, distance: 351.2
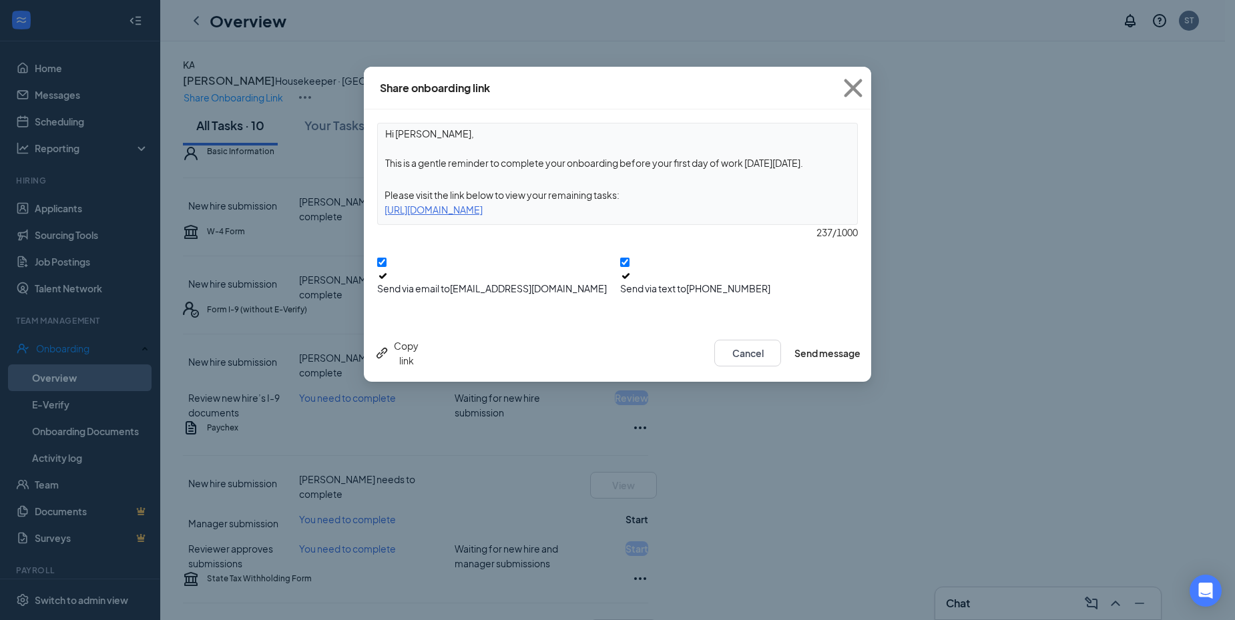
click at [374, 210] on div "Hi [PERSON_NAME], This is a gentle reminder to complete your onboarding before …" at bounding box center [617, 216] width 507 height 215
copy div "[URL][DOMAIN_NAME]"
click at [856, 90] on icon "Cross" at bounding box center [853, 88] width 18 height 18
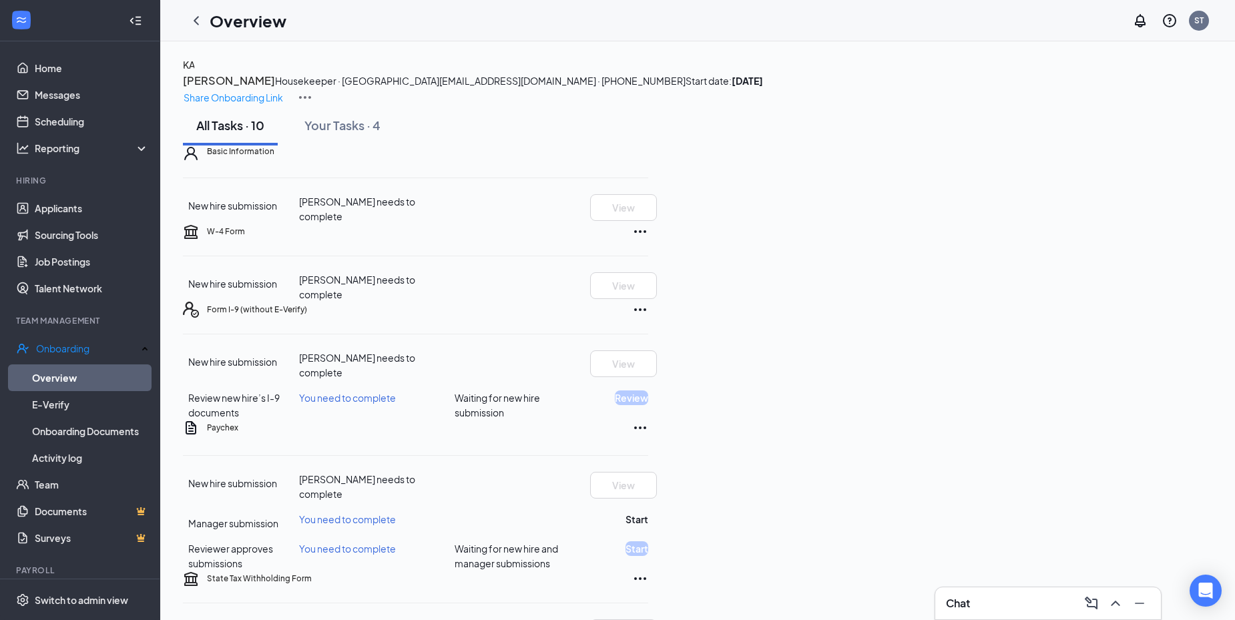
drag, startPoint x: 202, startPoint y: 25, endPoint x: 194, endPoint y: 31, distance: 9.5
click at [202, 25] on icon "ChevronLeft" at bounding box center [196, 21] width 16 height 16
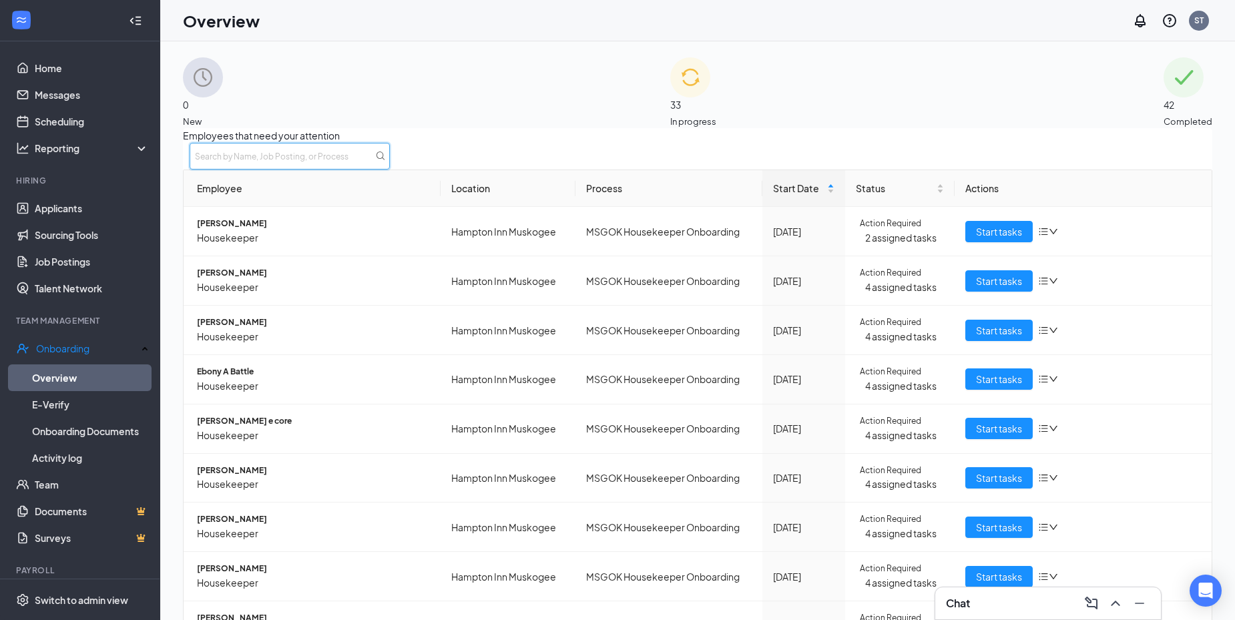
click at [390, 161] on input "text" at bounding box center [290, 156] width 200 height 27
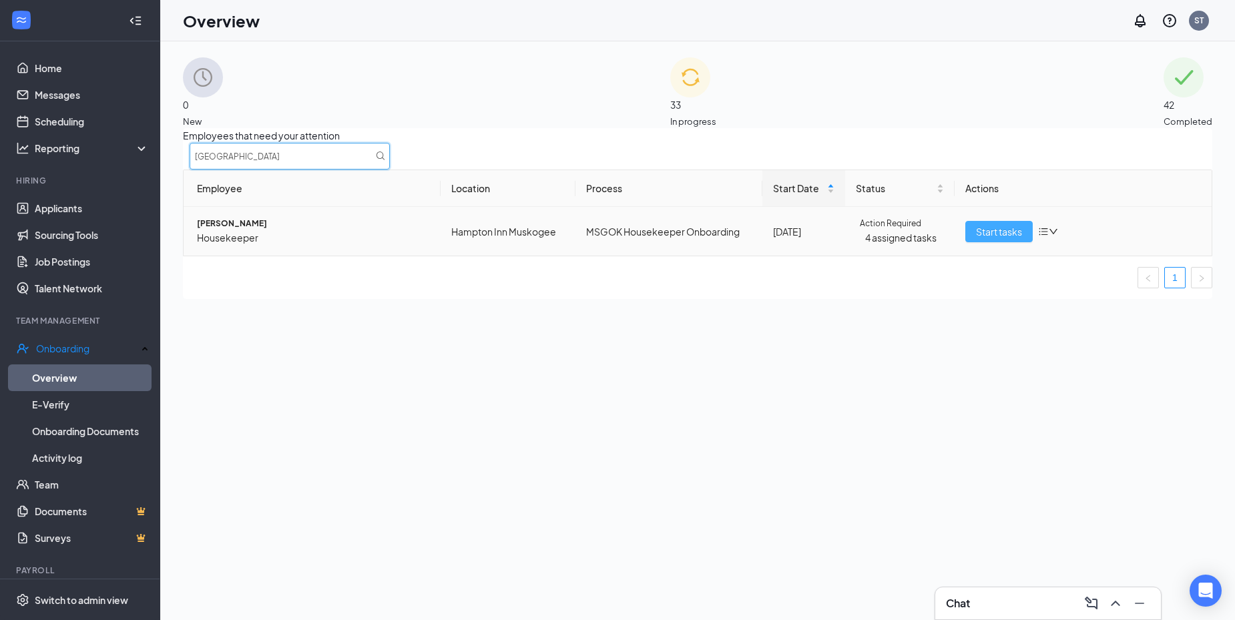
type input "[GEOGRAPHIC_DATA]"
click at [1012, 239] on span "Start tasks" at bounding box center [999, 231] width 46 height 15
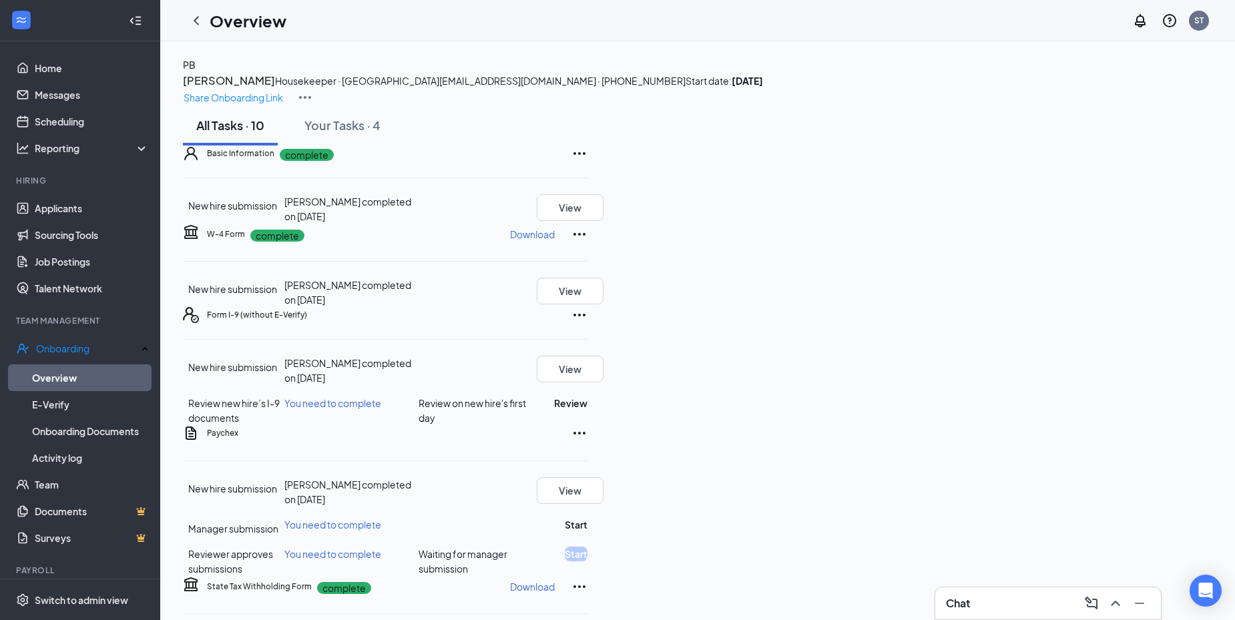
click at [1014, 602] on div "Chat" at bounding box center [1048, 603] width 204 height 21
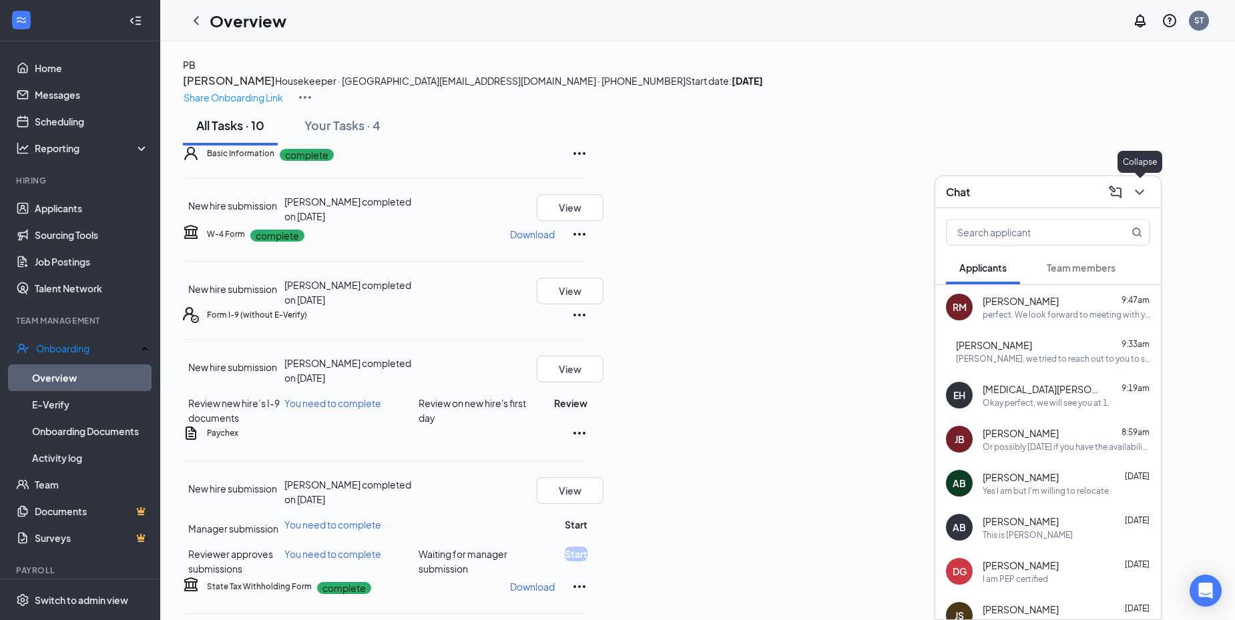
click at [1144, 194] on icon "ChevronDown" at bounding box center [1140, 192] width 16 height 16
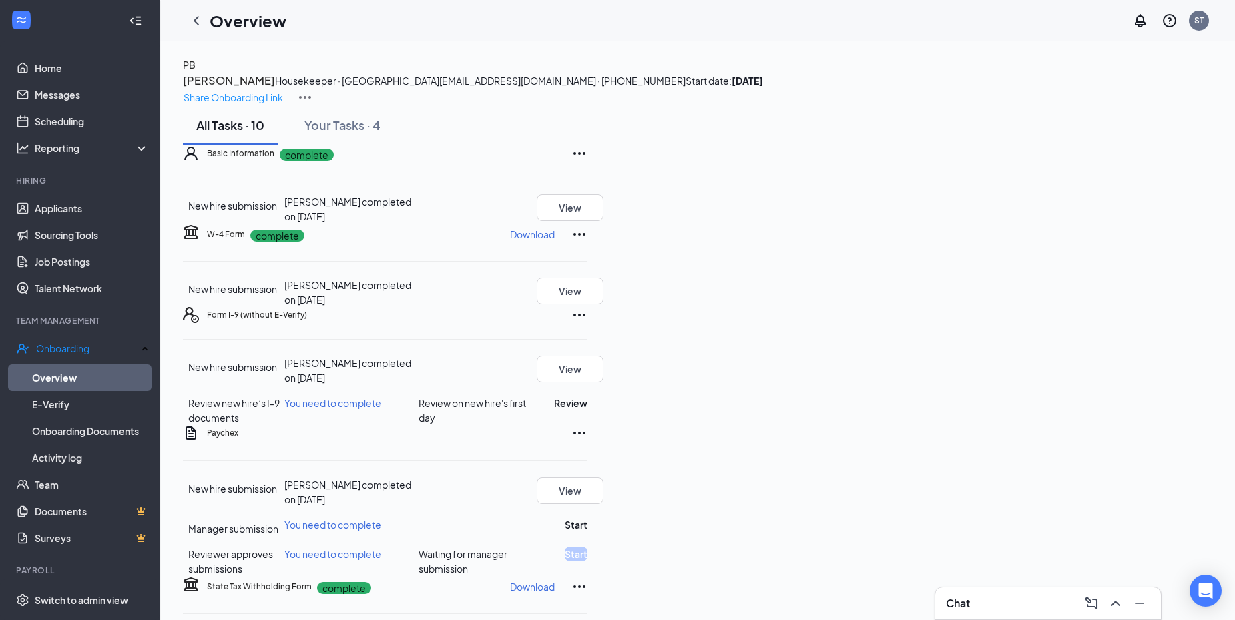
click at [313, 89] on img at bounding box center [305, 97] width 16 height 16
click at [1168, 107] on span "View details" at bounding box center [1168, 110] width 52 height 15
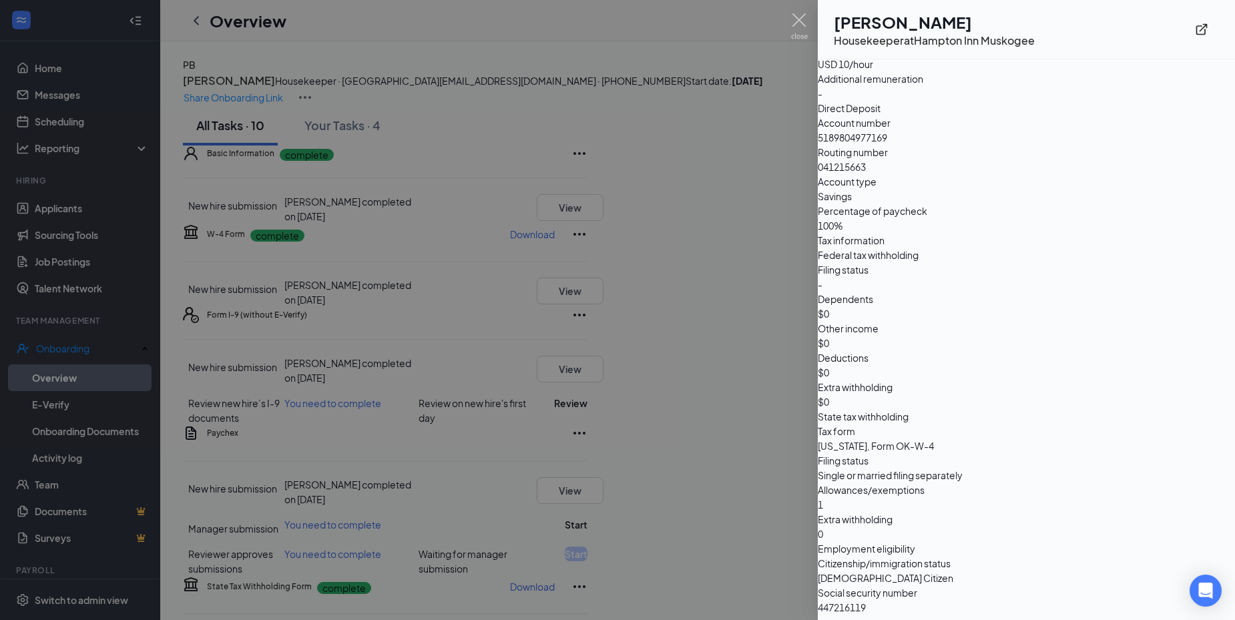
scroll to position [1068, 0]
click at [806, 24] on img at bounding box center [799, 26] width 17 height 26
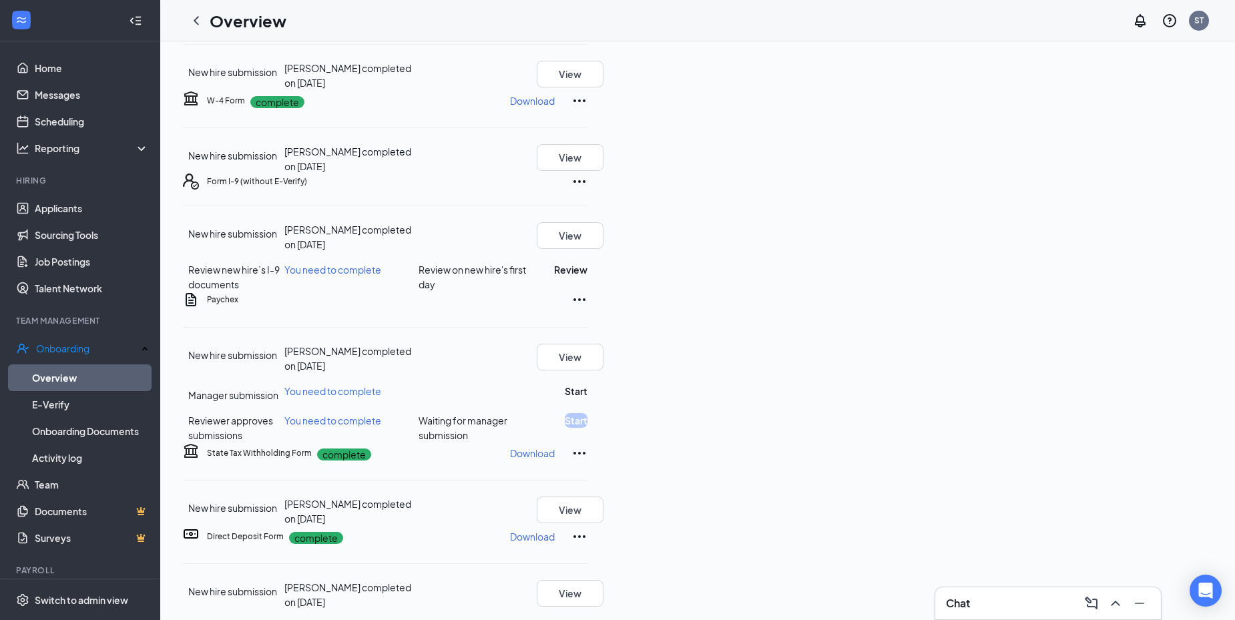
scroll to position [0, 0]
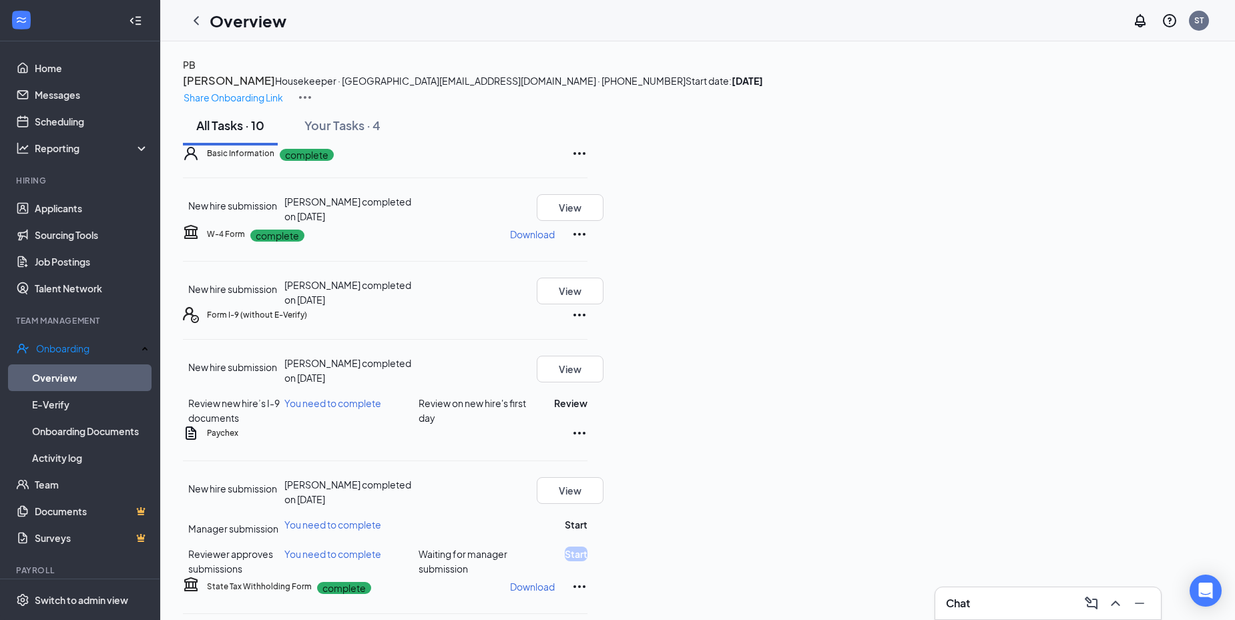
click at [313, 89] on img at bounding box center [305, 97] width 16 height 16
click at [1162, 115] on span "View details" at bounding box center [1168, 110] width 52 height 15
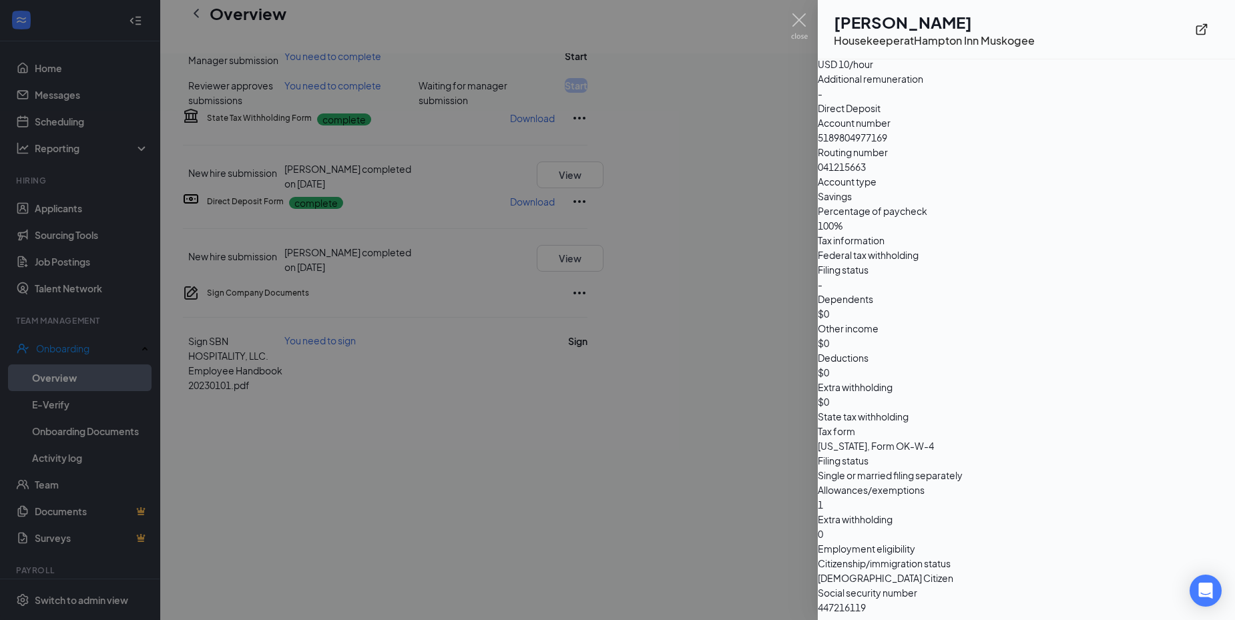
scroll to position [998, 0]
click at [800, 18] on img at bounding box center [799, 26] width 17 height 26
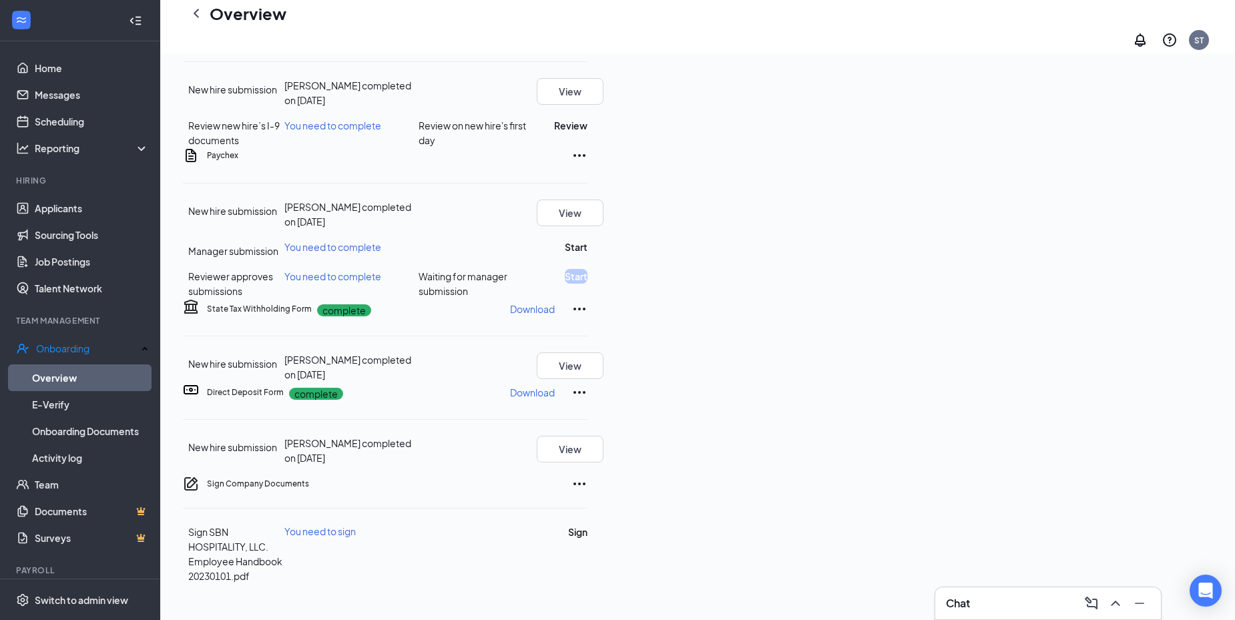
scroll to position [0, 0]
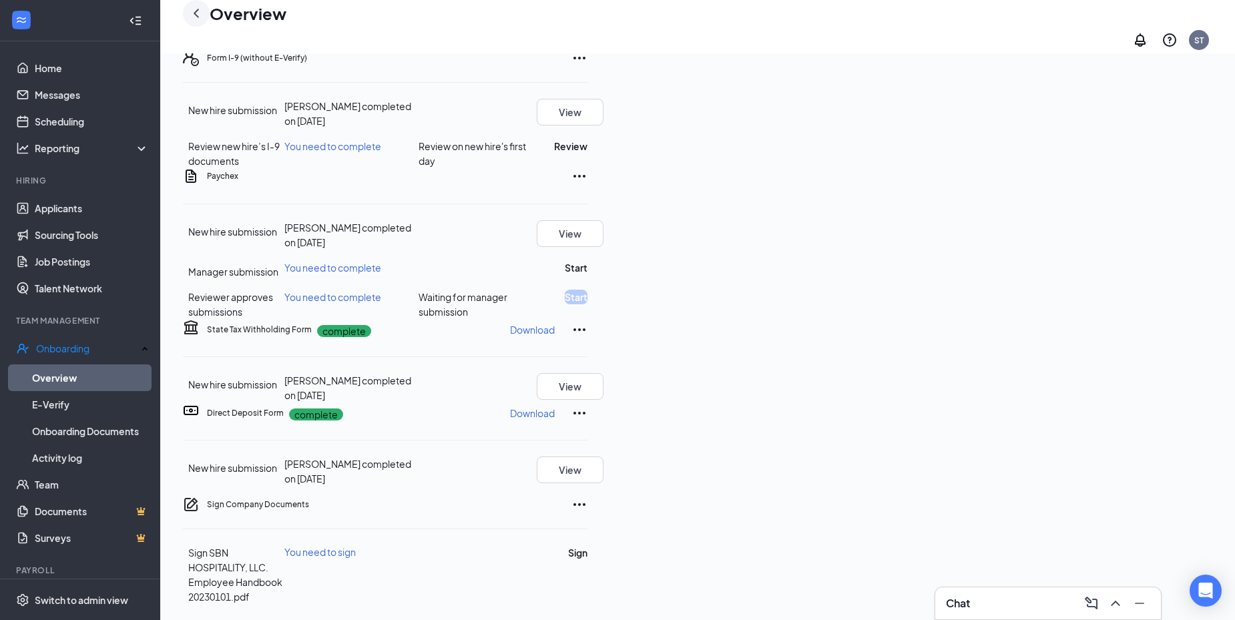
click at [191, 20] on icon "ChevronLeft" at bounding box center [196, 13] width 16 height 16
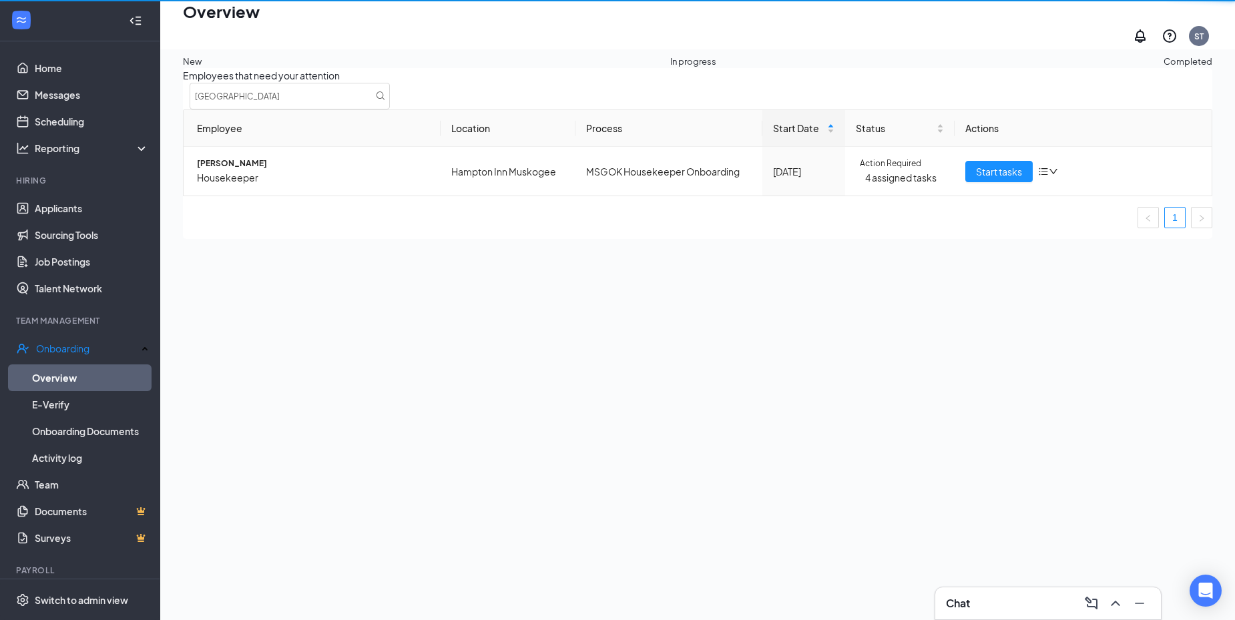
scroll to position [60, 0]
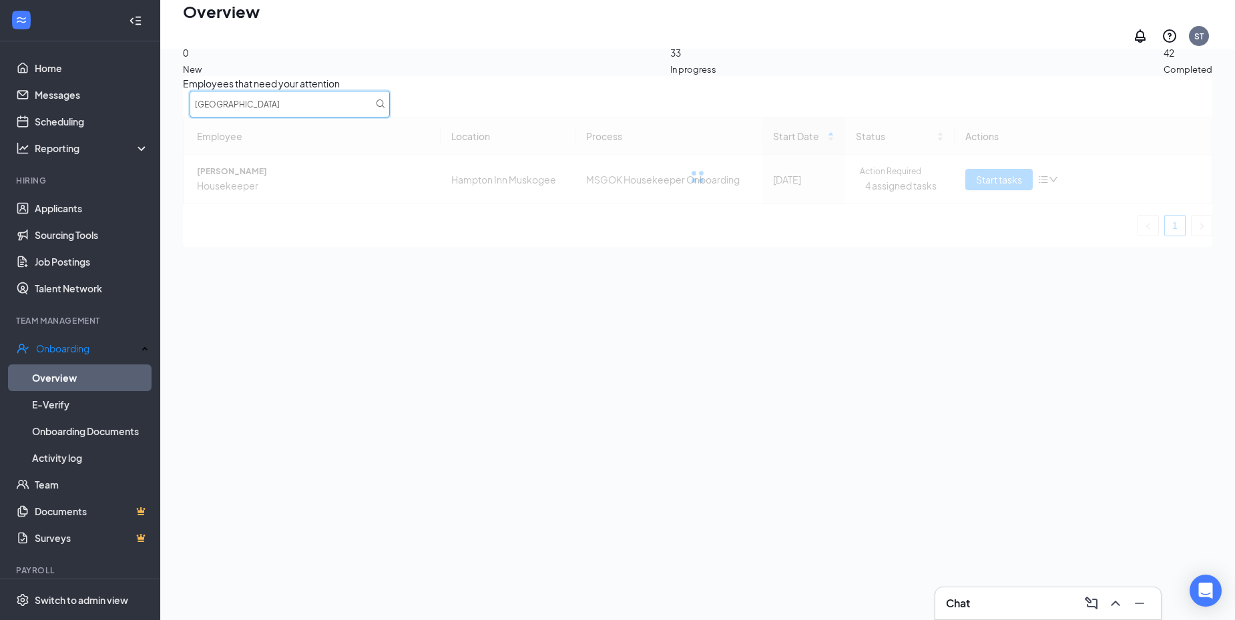
click at [390, 112] on input "[GEOGRAPHIC_DATA]" at bounding box center [290, 104] width 200 height 27
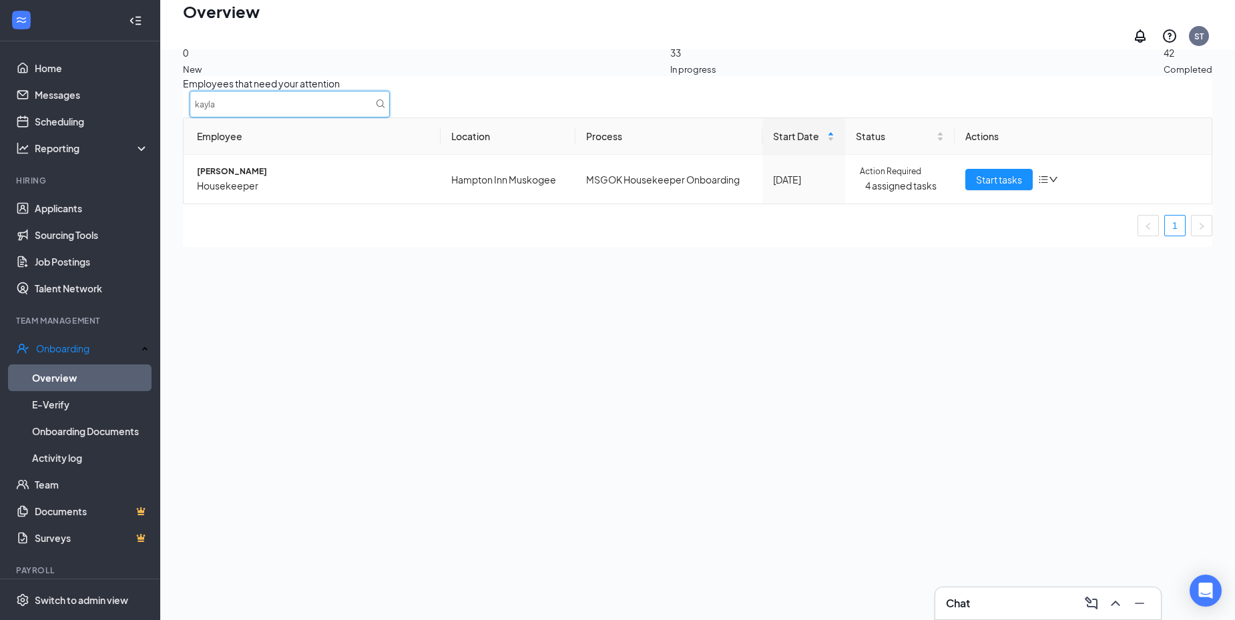
type input "kayla"
click at [976, 187] on span "Start tasks" at bounding box center [999, 179] width 46 height 15
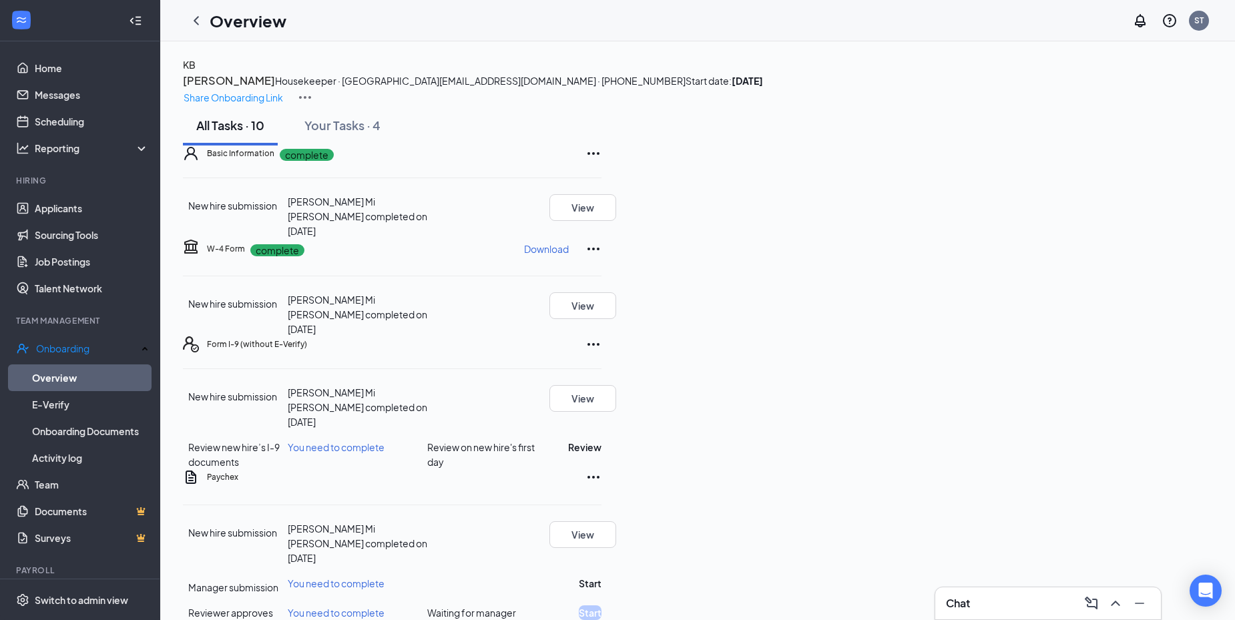
click at [313, 89] on img at bounding box center [305, 97] width 16 height 16
click at [1166, 110] on span "View details" at bounding box center [1168, 110] width 52 height 15
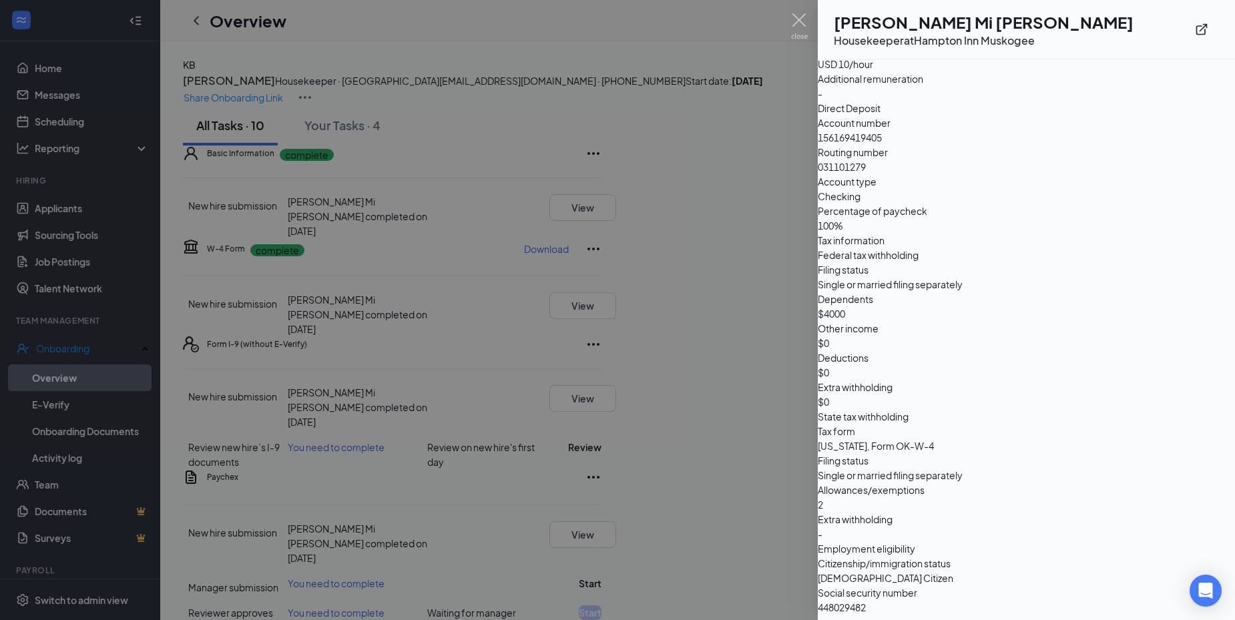
scroll to position [1198, 0]
click at [798, 18] on img at bounding box center [799, 26] width 17 height 26
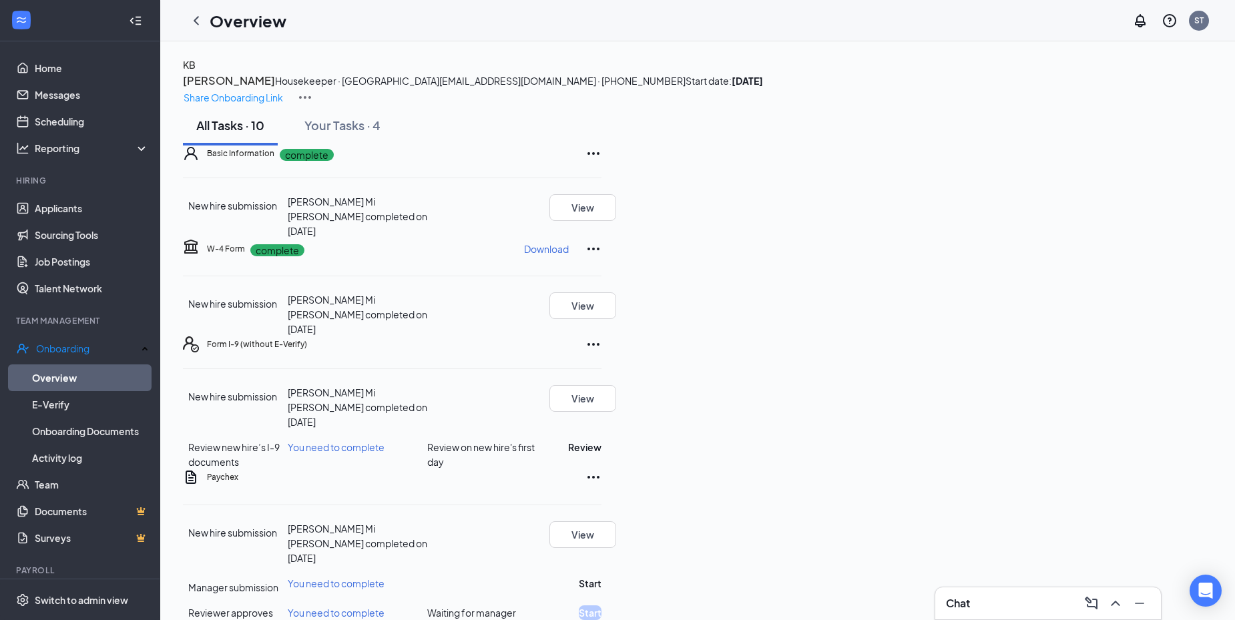
drag, startPoint x: 204, startPoint y: 20, endPoint x: 188, endPoint y: 29, distance: 18.6
click at [204, 20] on icon "ChevronLeft" at bounding box center [196, 21] width 16 height 16
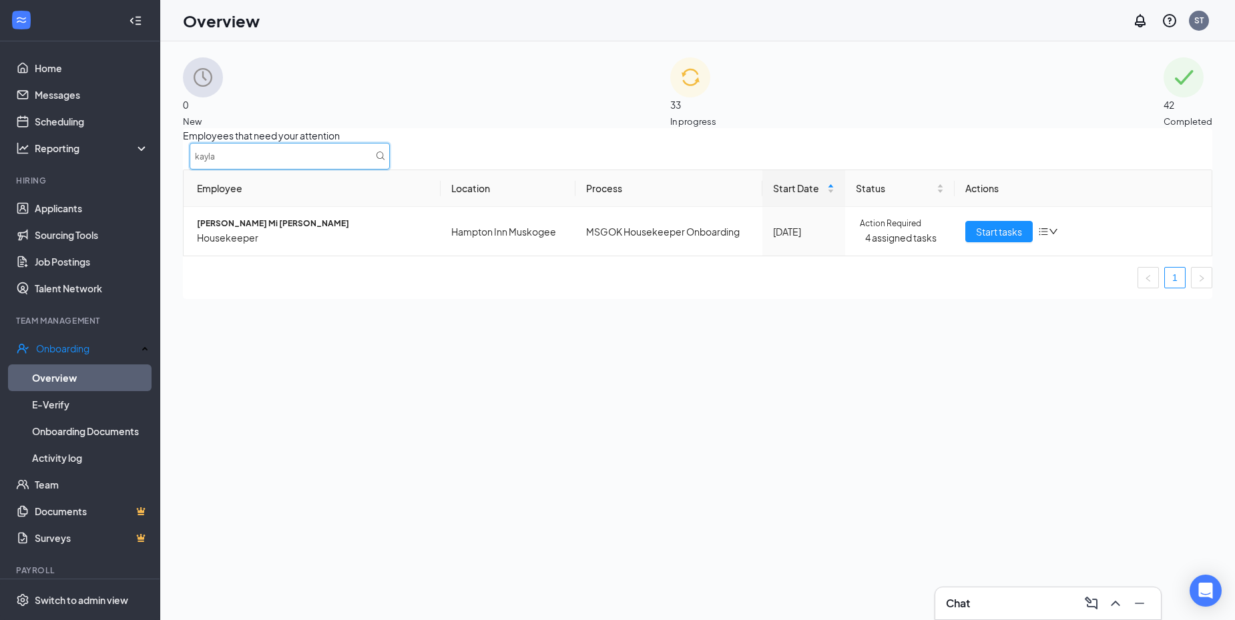
click at [390, 166] on input "kayla" at bounding box center [290, 156] width 200 height 27
type input "kat"
click at [966, 242] on button "Start tasks" at bounding box center [998, 231] width 67 height 21
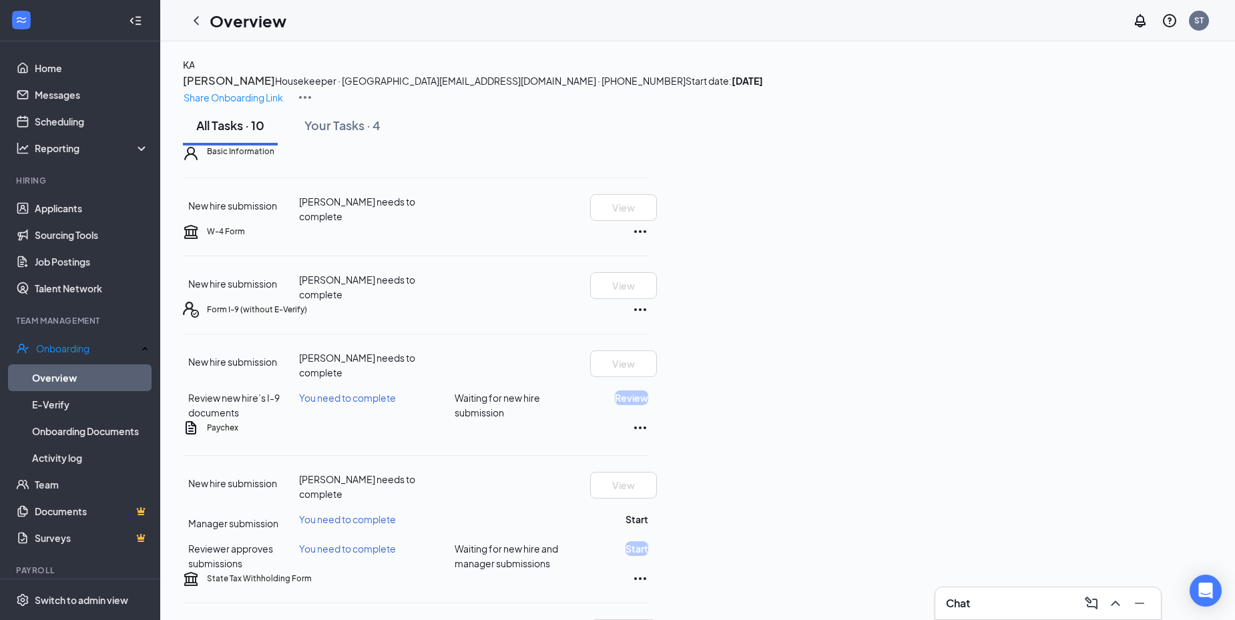
click at [965, 604] on h3 "Chat" at bounding box center [958, 603] width 24 height 15
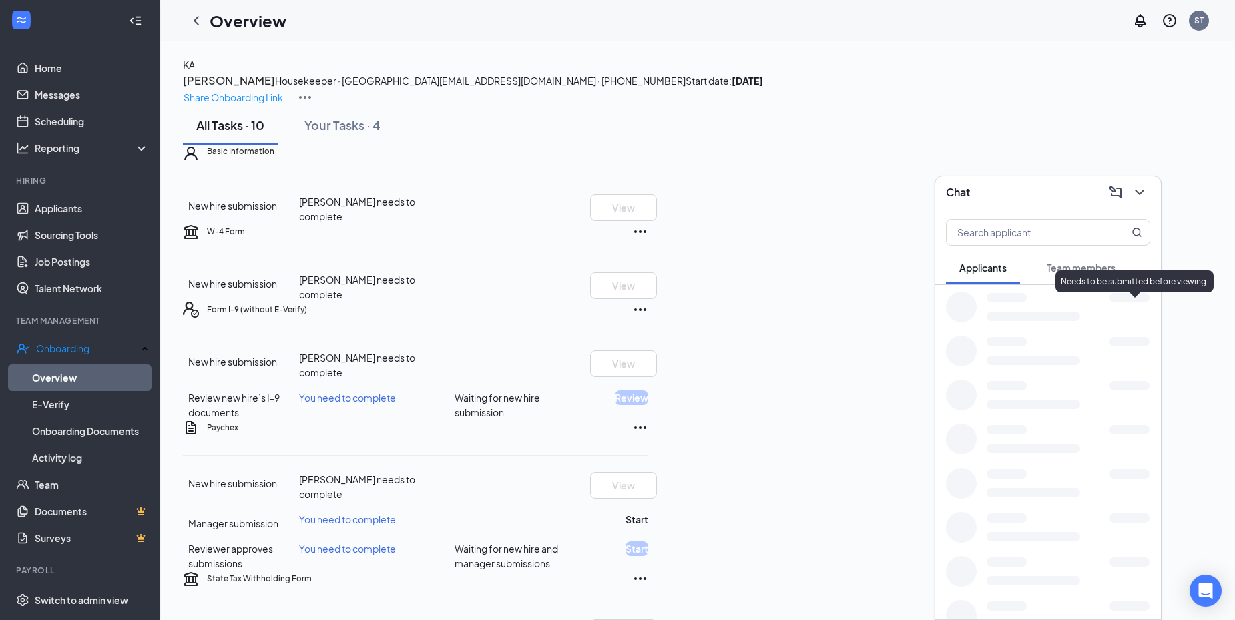
click at [1086, 272] on div "Needs to be submitted before viewing." at bounding box center [1135, 281] width 158 height 22
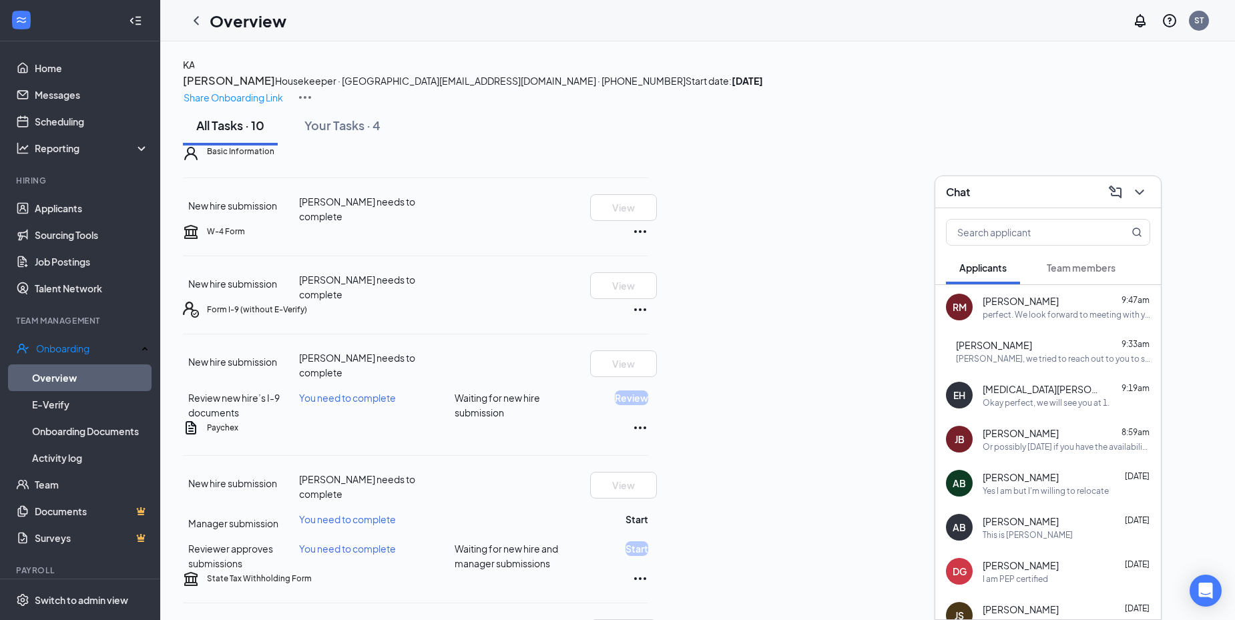
click at [1080, 264] on span "Team members" at bounding box center [1081, 268] width 69 height 12
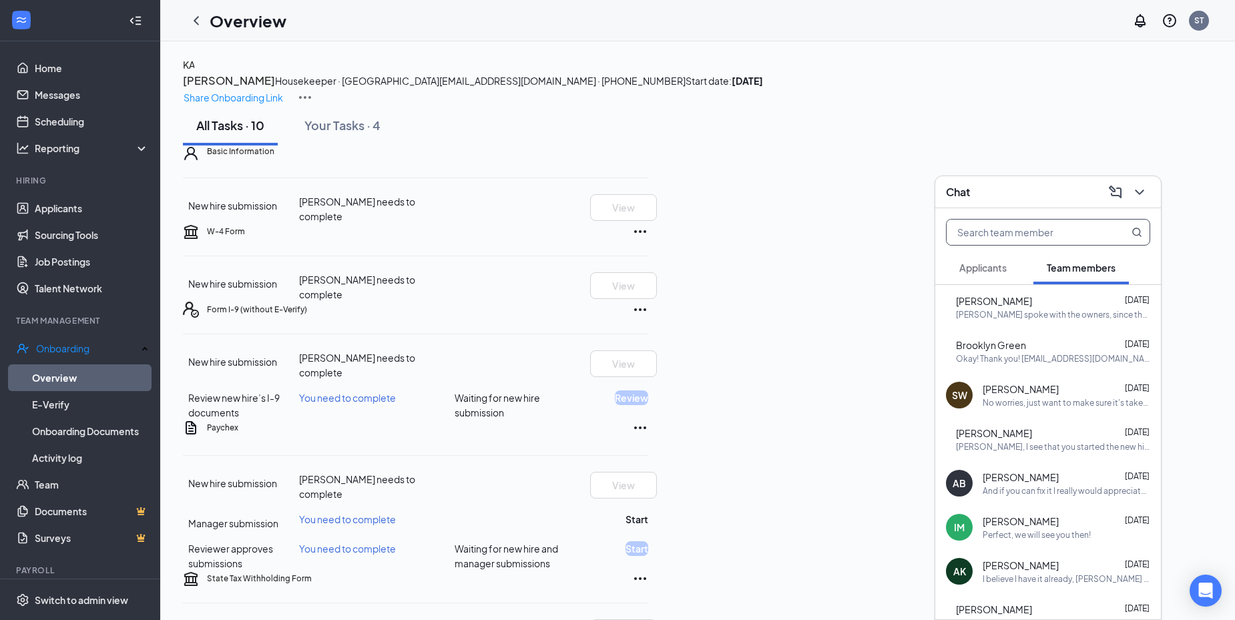
click at [1021, 232] on input "text" at bounding box center [1026, 232] width 158 height 25
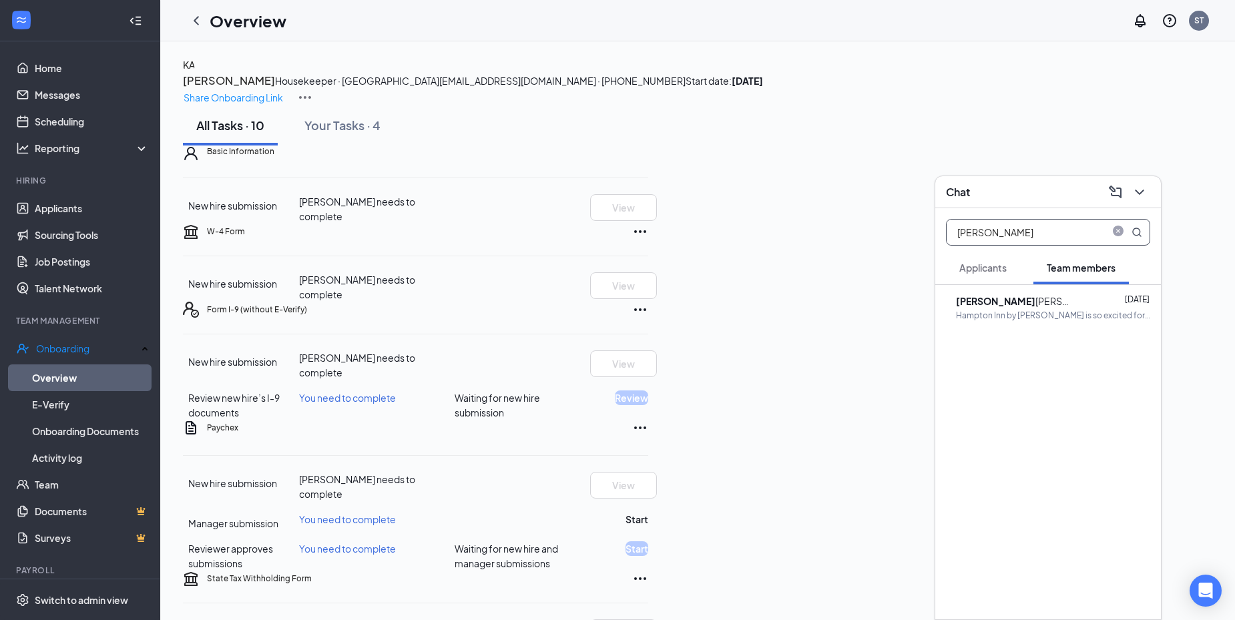
type input "[PERSON_NAME]"
click at [1014, 315] on div "Hampton Inn by [PERSON_NAME] is so excited for you to join our team! Do you kno…" at bounding box center [1053, 315] width 194 height 11
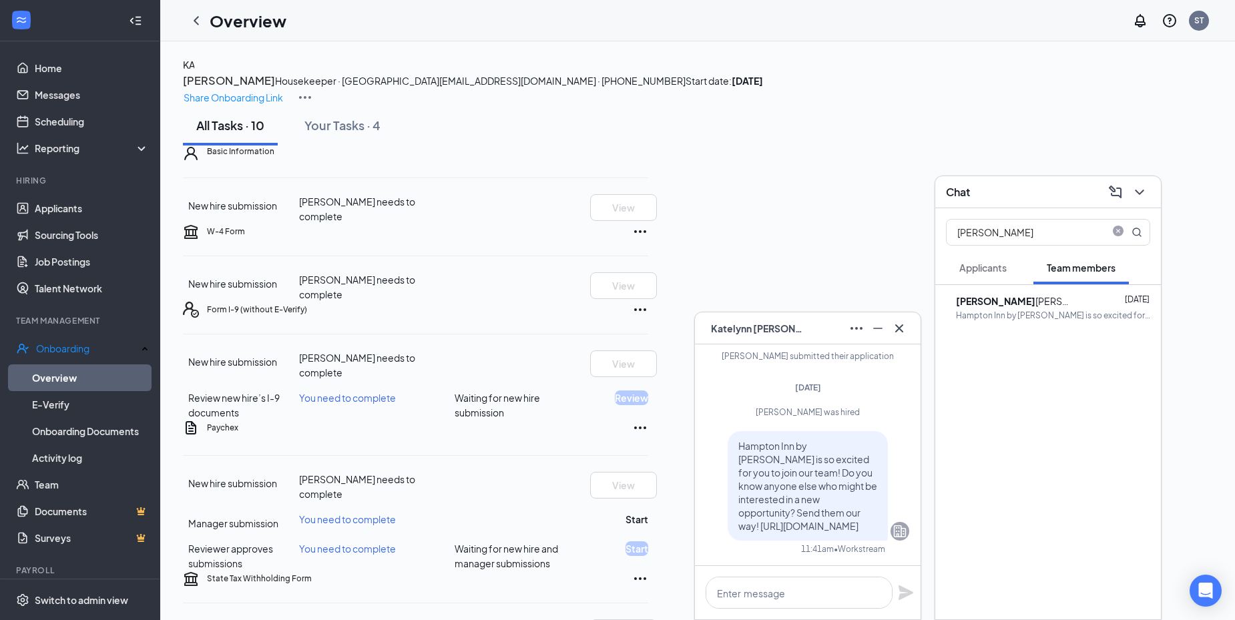
click at [768, 576] on div at bounding box center [808, 592] width 226 height 53
click at [766, 582] on textarea at bounding box center [799, 593] width 187 height 32
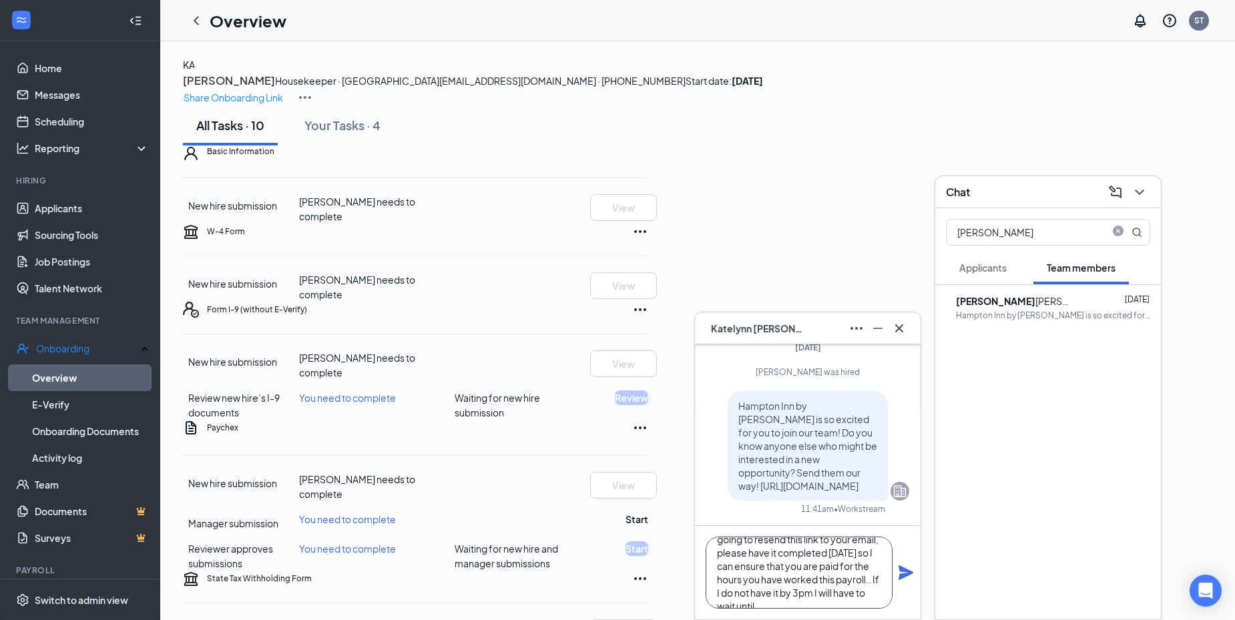
scroll to position [67, 0]
type textarea "[PERSON_NAME], I've attempted to reach out to you several times regarding new h…"
click at [911, 577] on icon "Plane" at bounding box center [906, 573] width 16 height 16
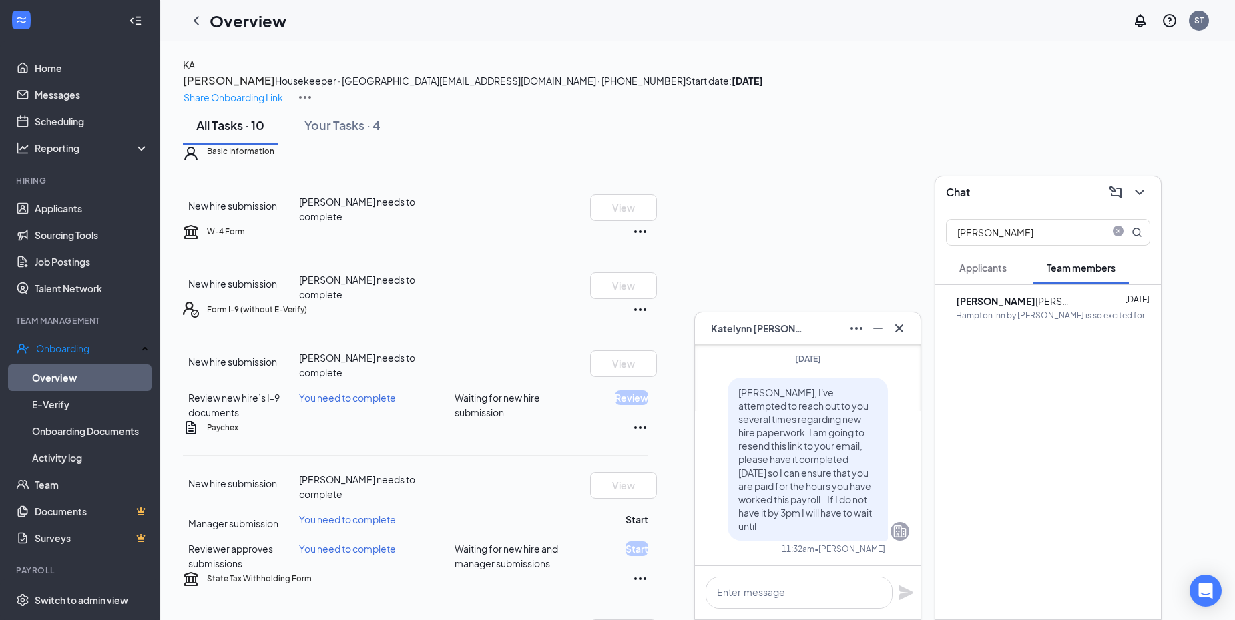
scroll to position [0, 0]
click at [851, 601] on textarea at bounding box center [799, 593] width 187 height 32
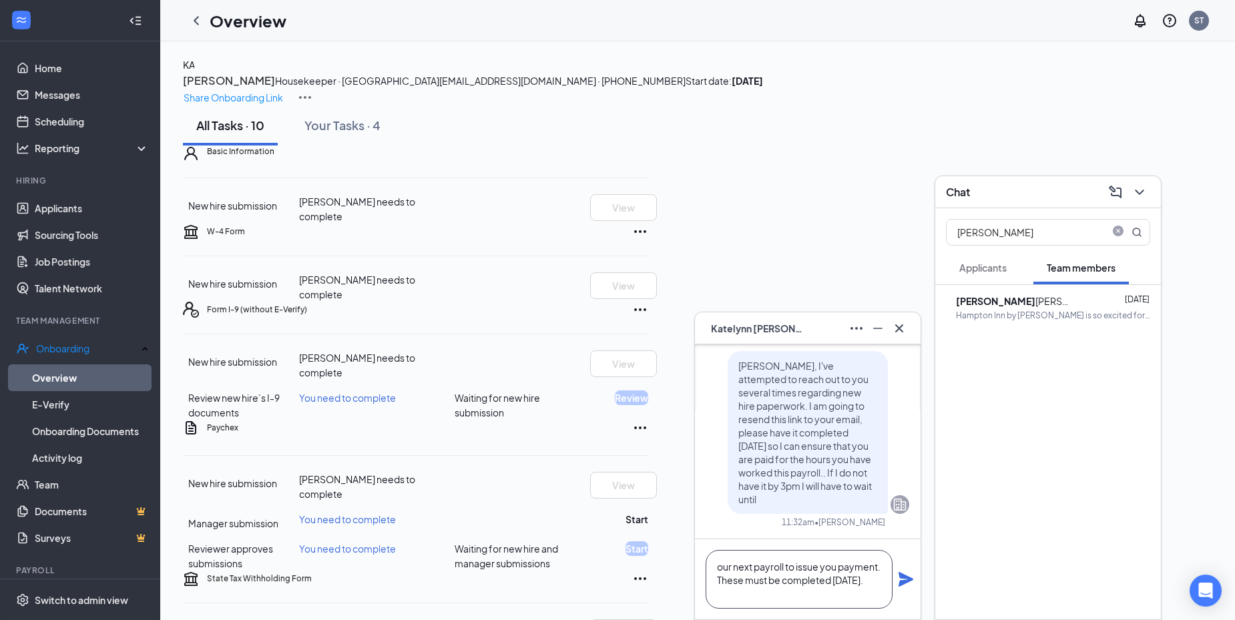
type textarea "our next payroll to issue you payment. These must be completed [DATE]."
click at [913, 580] on icon "Plane" at bounding box center [906, 579] width 15 height 15
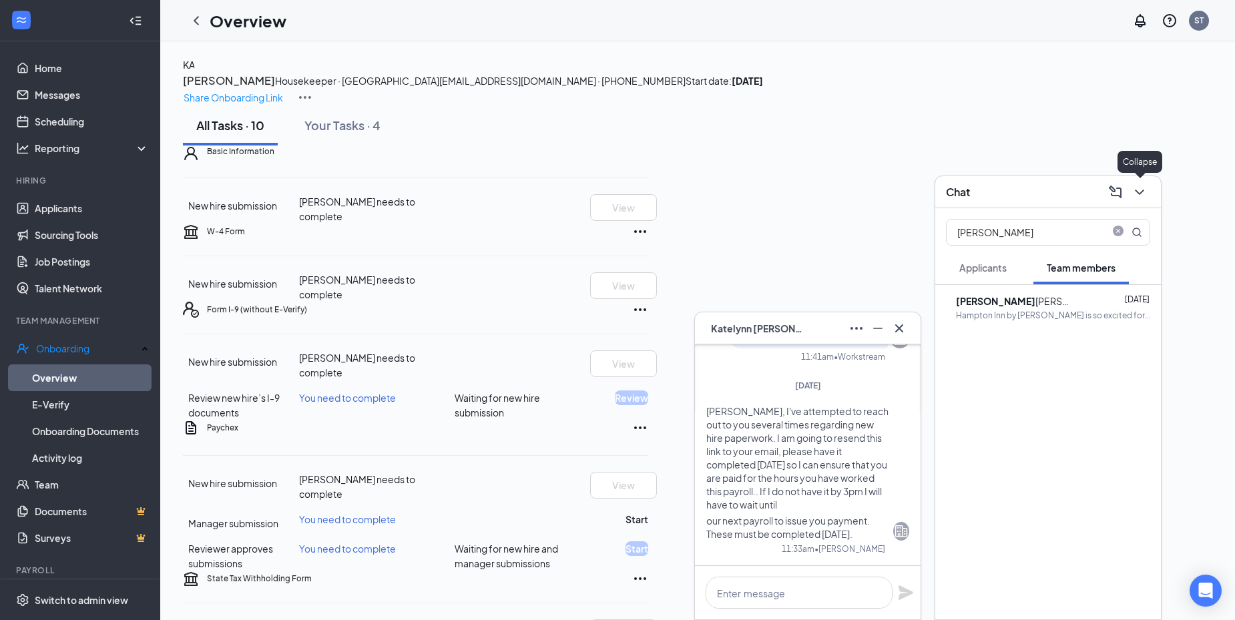
click at [1143, 182] on button at bounding box center [1139, 192] width 21 height 21
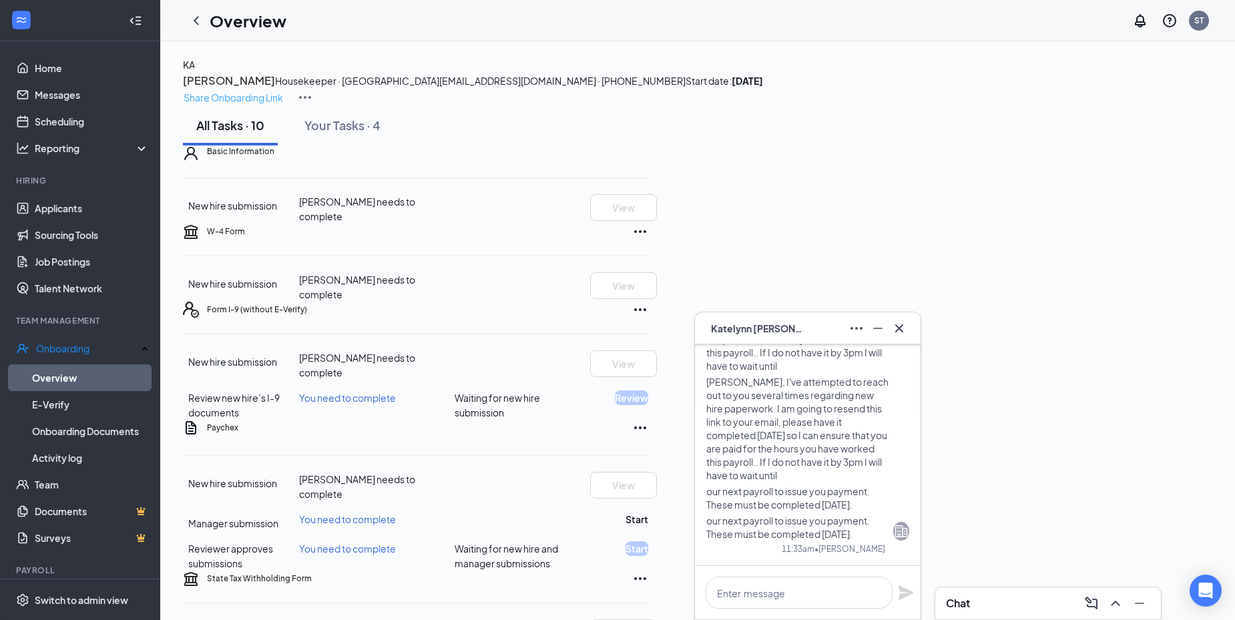
click at [283, 90] on p "Share Onboarding Link" at bounding box center [233, 97] width 99 height 15
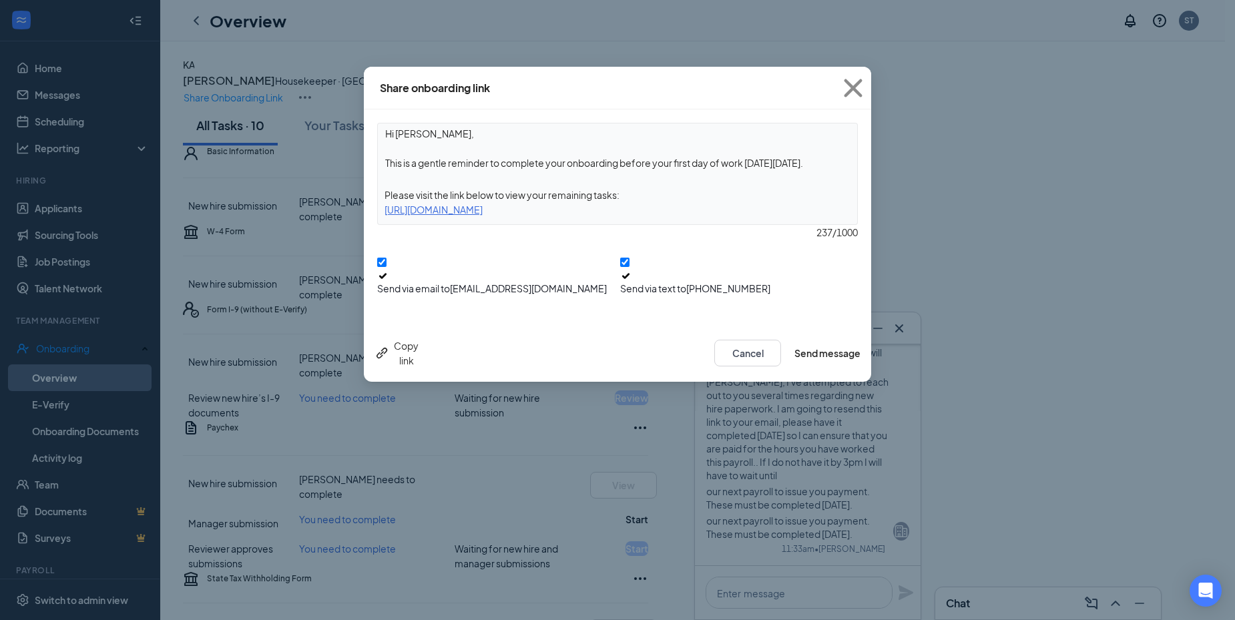
click at [632, 270] on icon "Checkmark" at bounding box center [625, 275] width 11 height 11
click at [630, 267] on input "Send via text to [PHONE_NUMBER]" at bounding box center [624, 262] width 9 height 9
checkbox input "false"
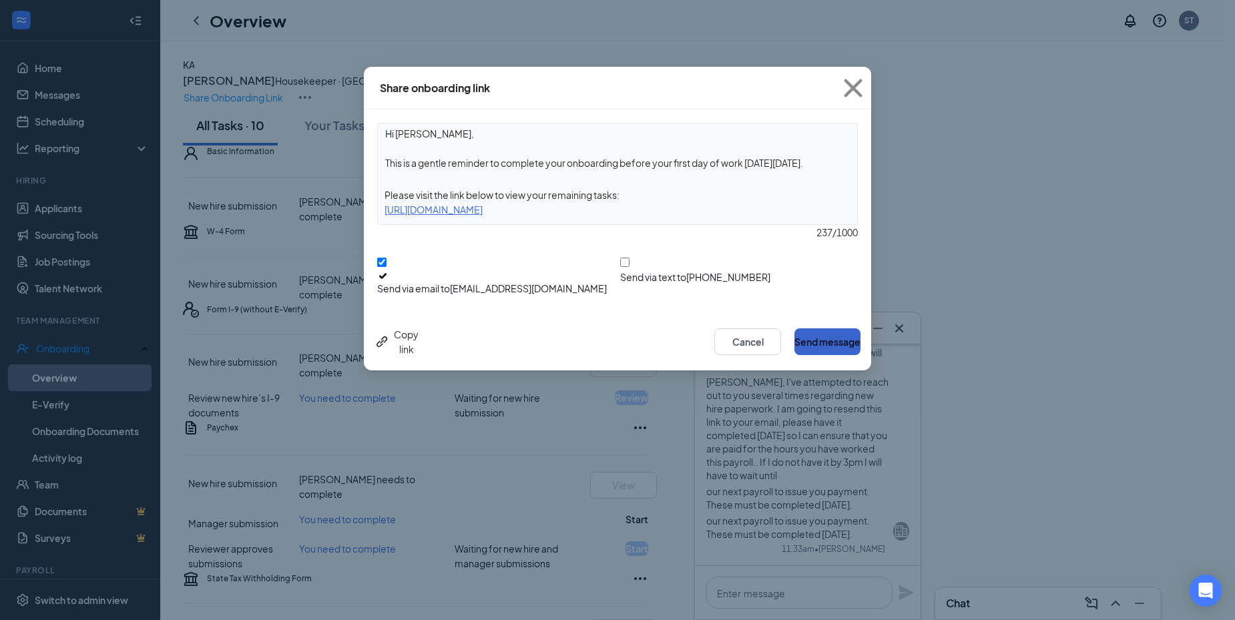
click at [810, 334] on button "Send message" at bounding box center [828, 341] width 66 height 27
